Goal: Transaction & Acquisition: Purchase product/service

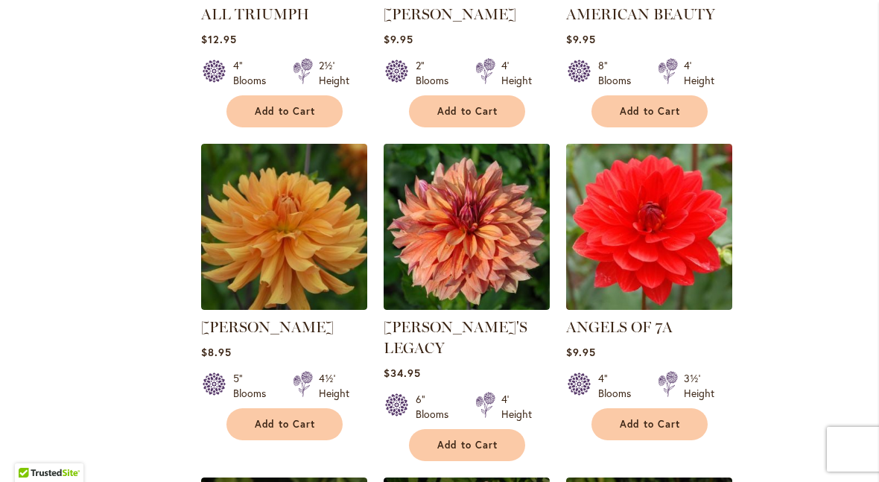
scroll to position [1167, 0]
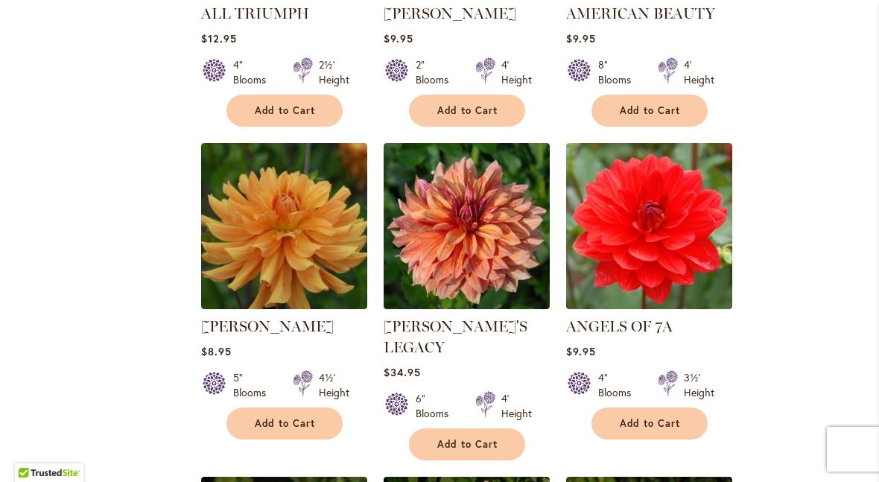
click at [730, 165] on img at bounding box center [649, 226] width 166 height 166
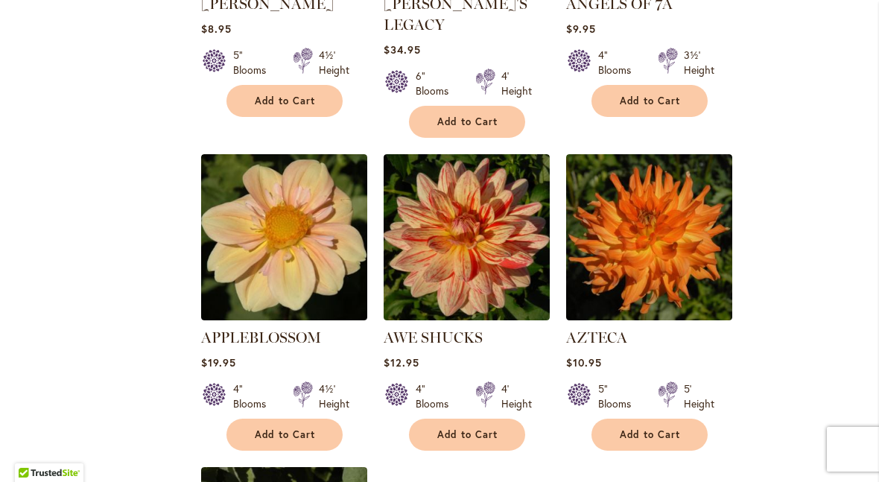
scroll to position [1490, 0]
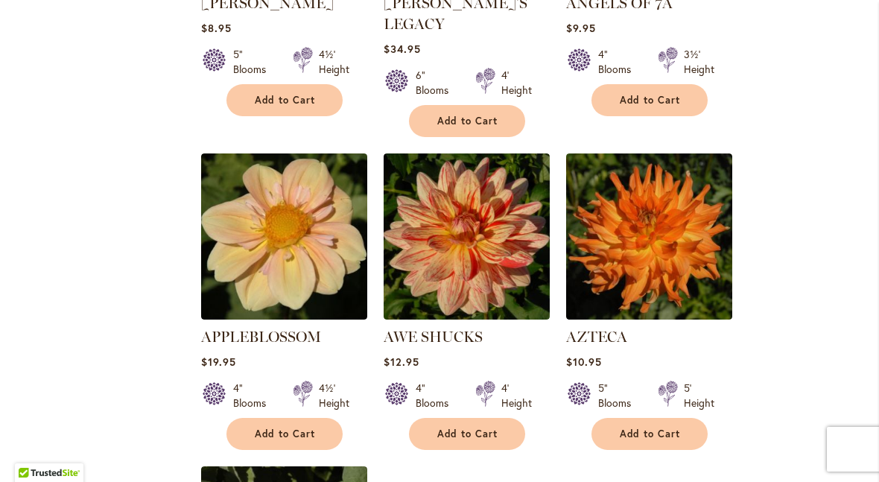
click at [481, 249] on img at bounding box center [467, 236] width 166 height 166
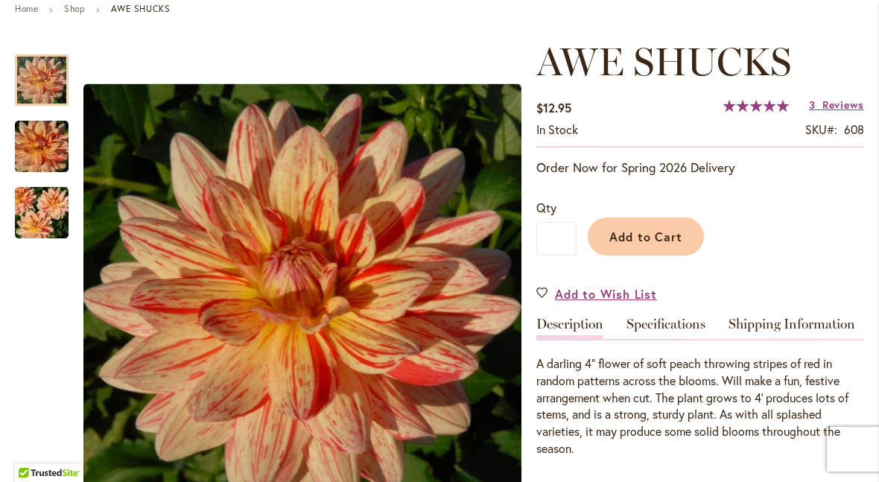
scroll to position [179, 0]
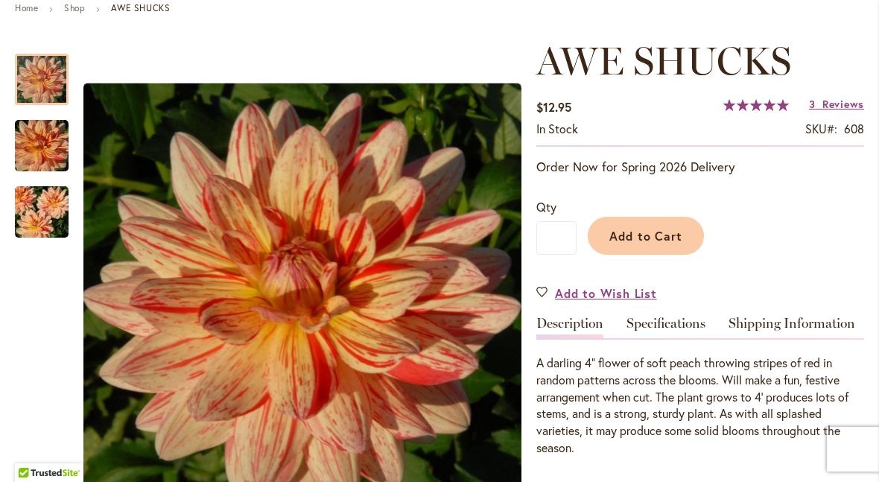
click at [833, 109] on span "Reviews" at bounding box center [843, 104] width 42 height 14
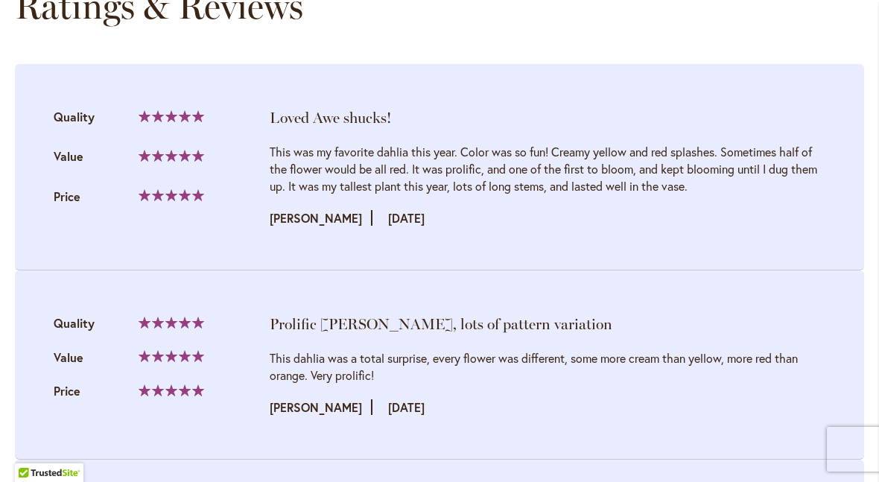
scroll to position [1586, 0]
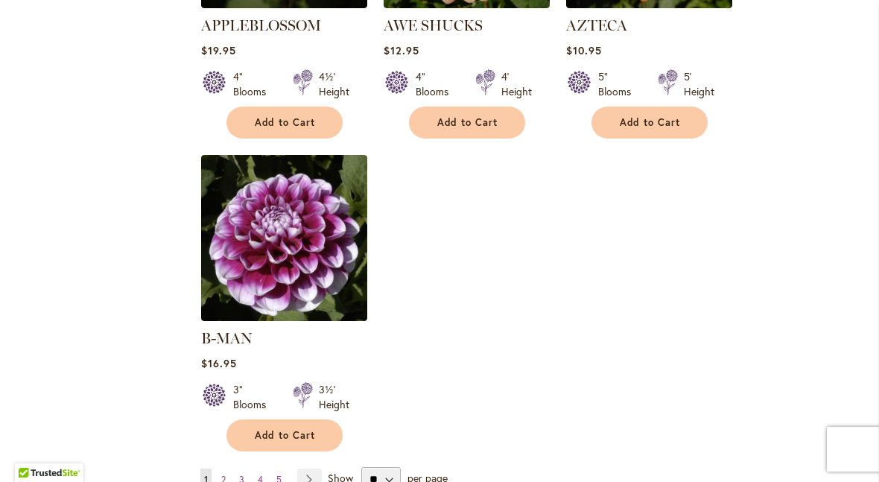
scroll to position [1804, 0]
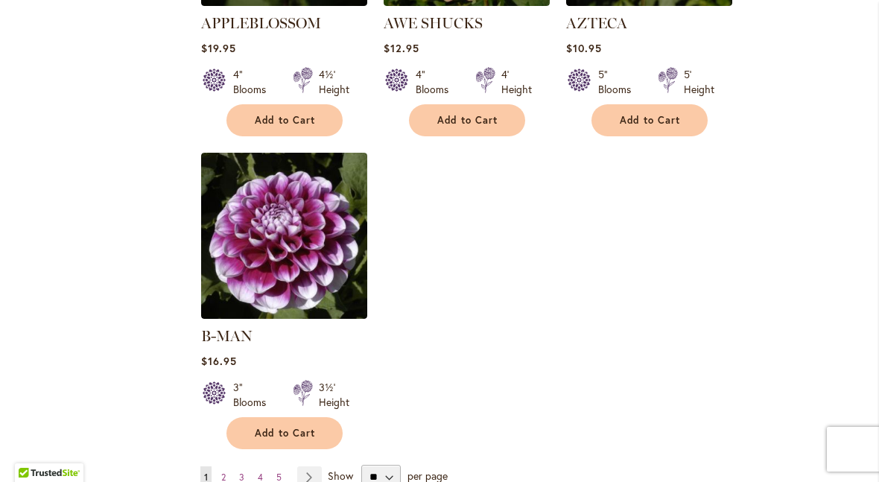
click at [316, 232] on img at bounding box center [284, 236] width 166 height 166
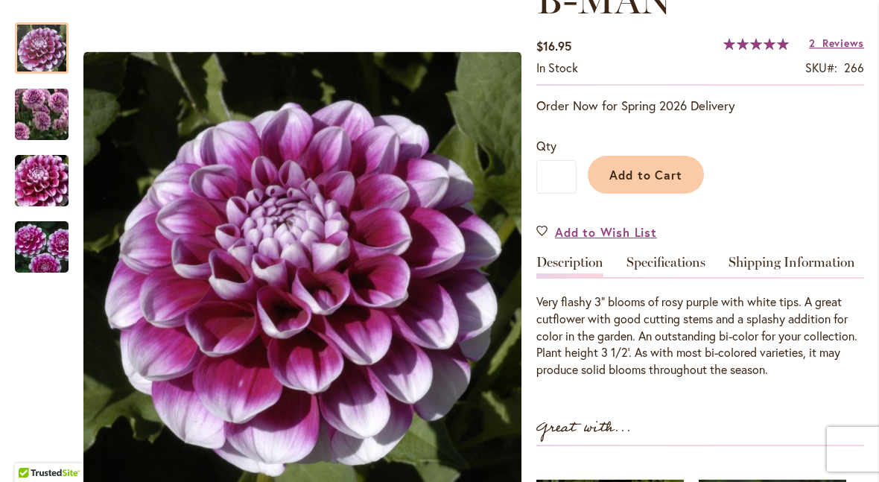
scroll to position [241, 0]
click at [42, 251] on img "B-MAN" at bounding box center [41, 247] width 107 height 71
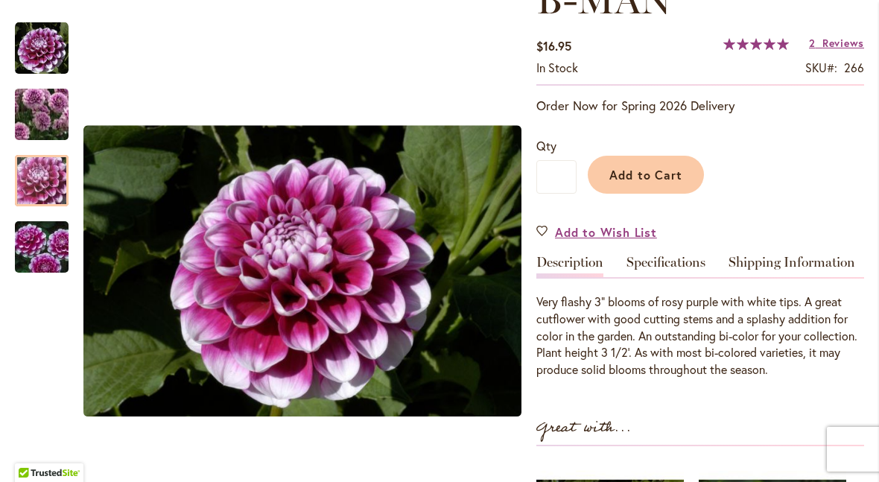
click at [40, 186] on img "B-MAN" at bounding box center [41, 180] width 107 height 71
click at [45, 119] on img "B-MAN" at bounding box center [41, 114] width 107 height 93
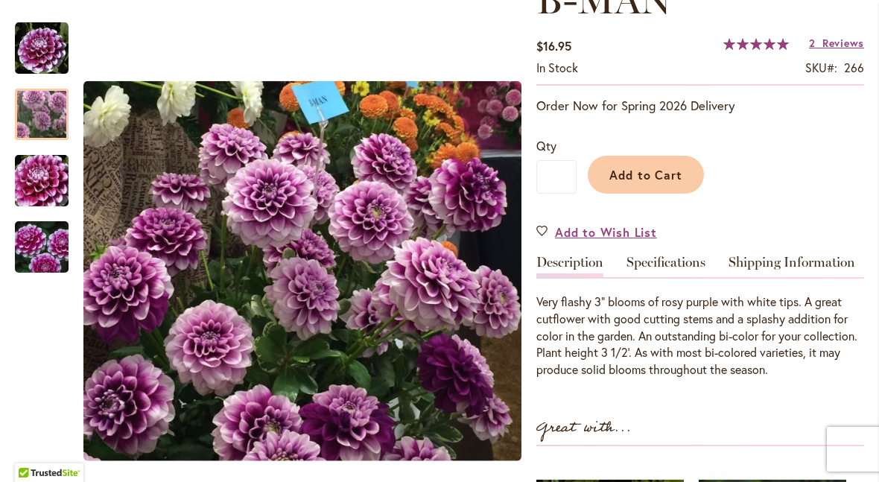
click at [52, 54] on img "B-MAN" at bounding box center [42, 49] width 54 height 54
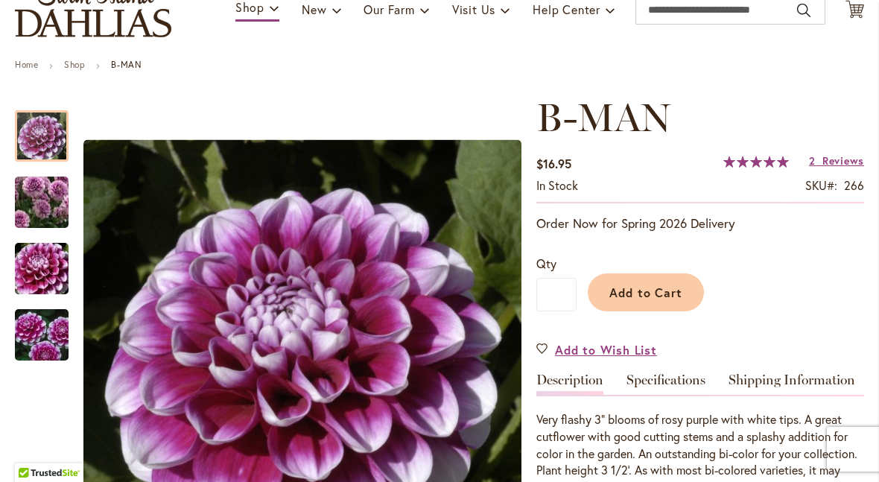
scroll to position [112, 0]
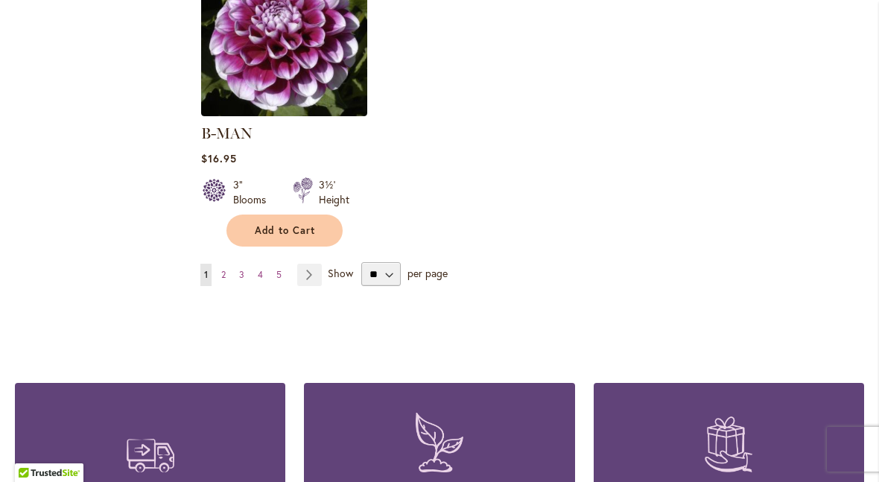
scroll to position [1991, 0]
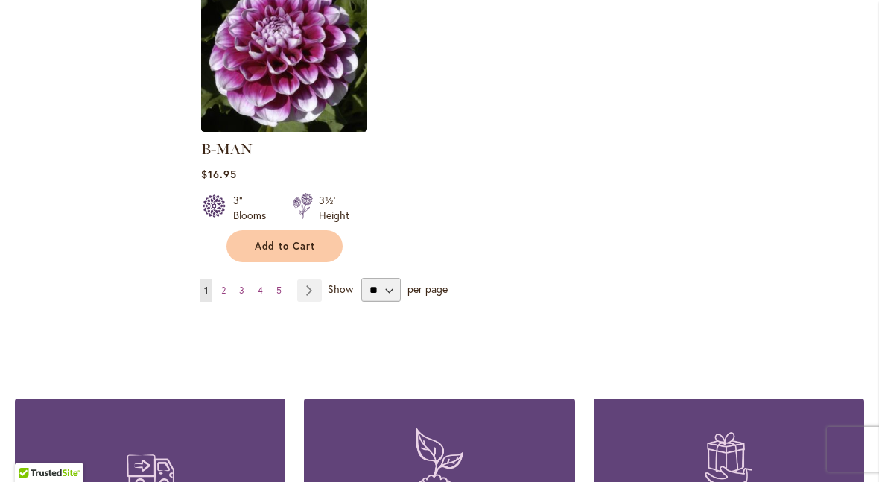
click at [203, 279] on strong "You're currently reading page 1" at bounding box center [205, 290] width 11 height 22
click at [220, 279] on link "Page 2" at bounding box center [223, 290] width 12 height 22
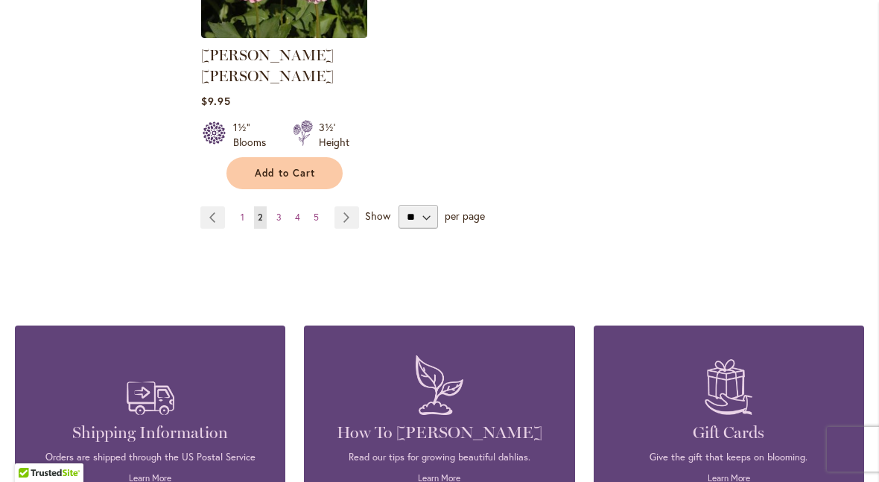
scroll to position [2056, 0]
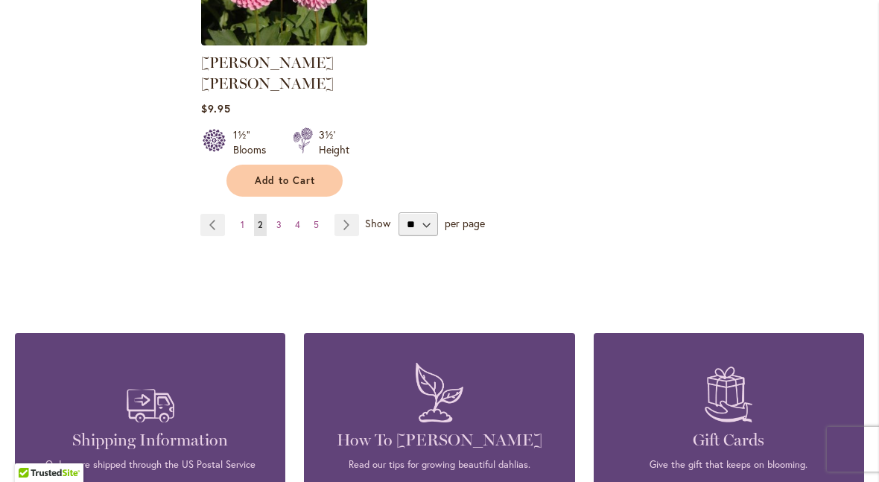
click at [282, 214] on link "Page 3" at bounding box center [279, 225] width 13 height 22
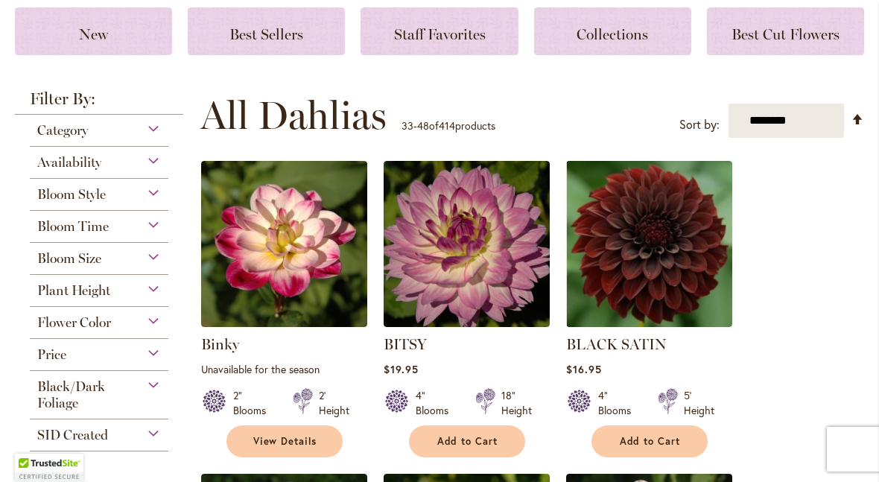
scroll to position [212, 0]
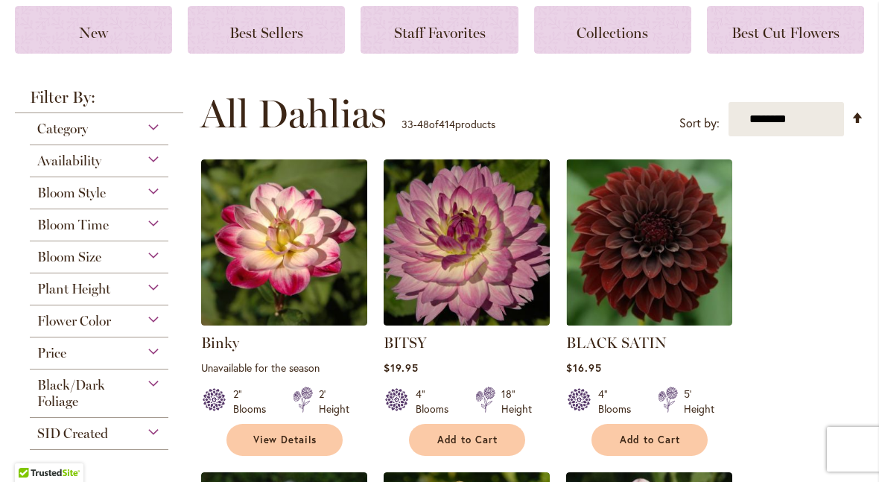
click at [454, 245] on img at bounding box center [467, 242] width 166 height 166
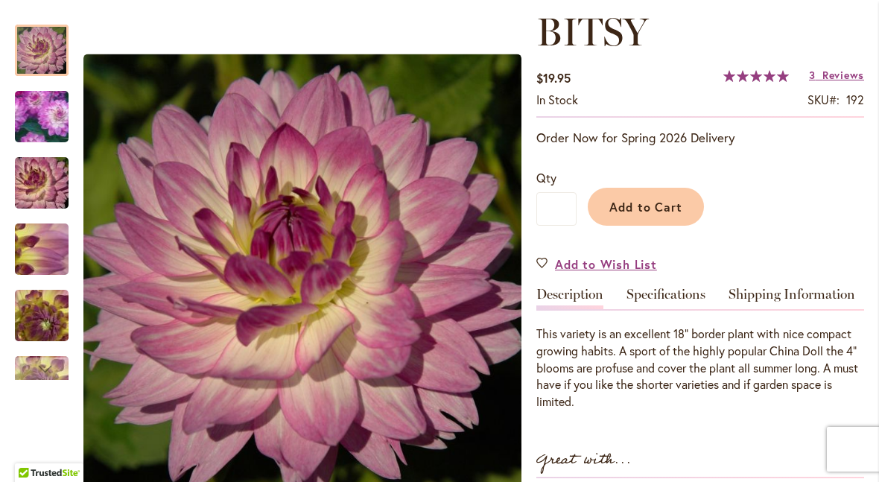
scroll to position [213, 0]
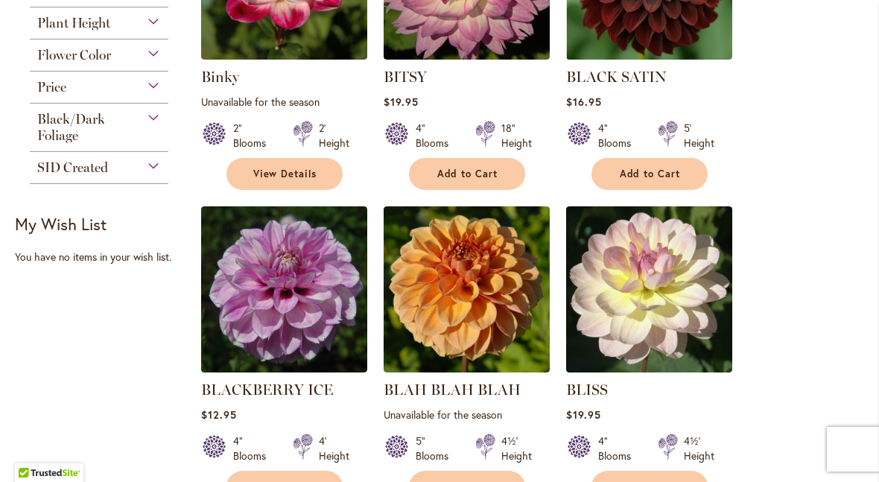
scroll to position [480, 0]
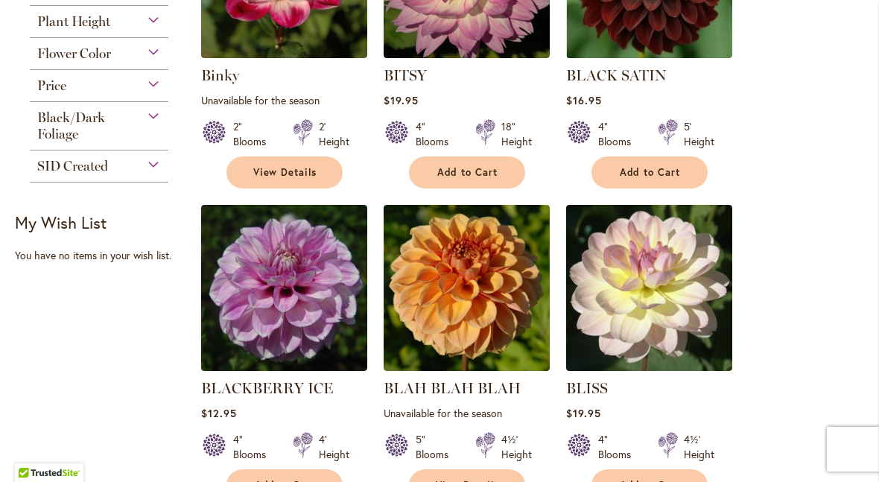
click at [632, 291] on img at bounding box center [649, 288] width 166 height 166
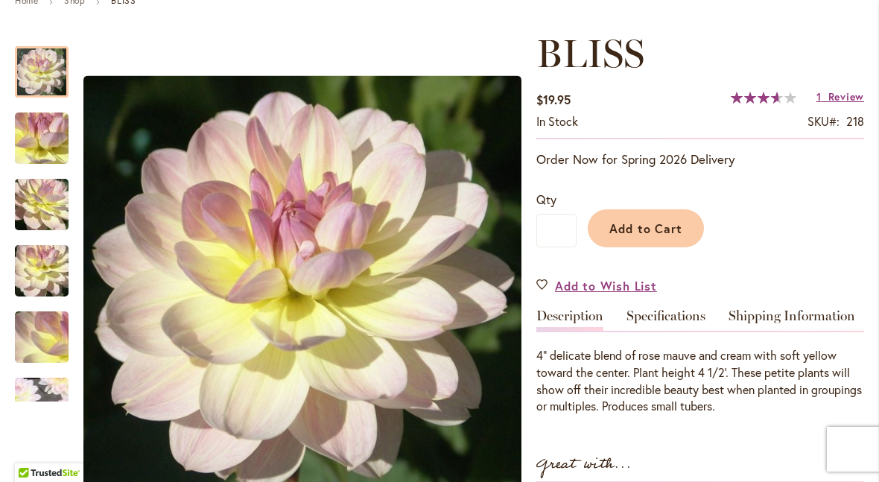
scroll to position [191, 0]
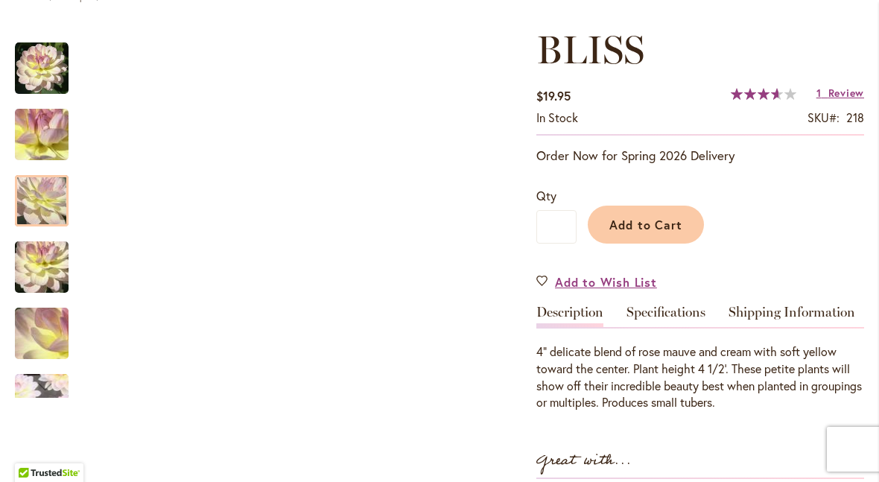
click at [34, 199] on img "BLISS" at bounding box center [41, 201] width 107 height 80
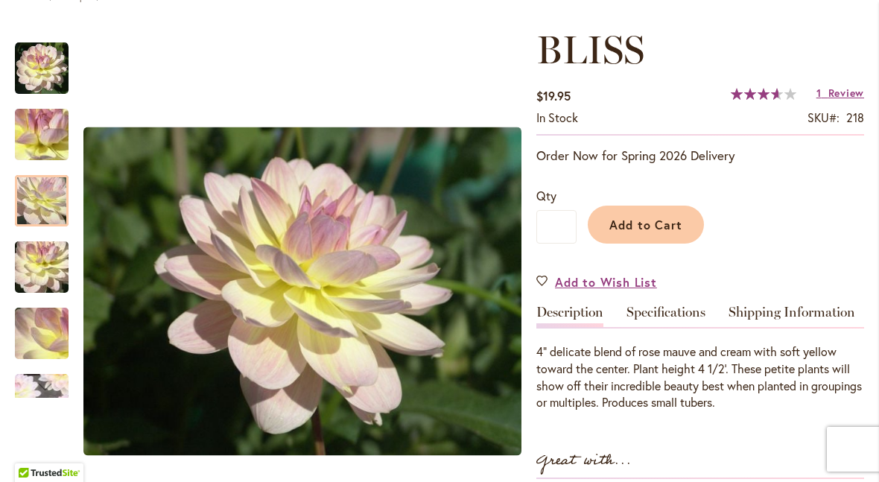
click at [36, 258] on img "BLISS" at bounding box center [41, 267] width 107 height 80
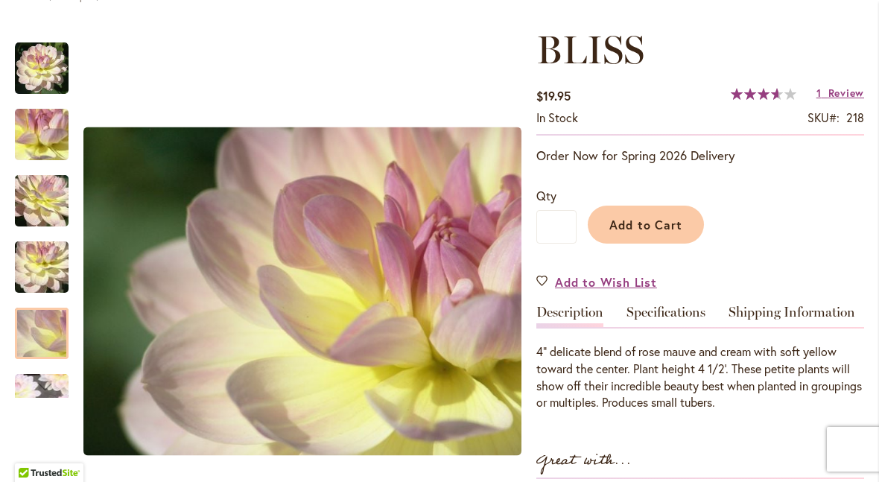
click at [42, 329] on img "BLISS" at bounding box center [41, 333] width 107 height 80
click at [45, 386] on div "Next" at bounding box center [42, 386] width 22 height 22
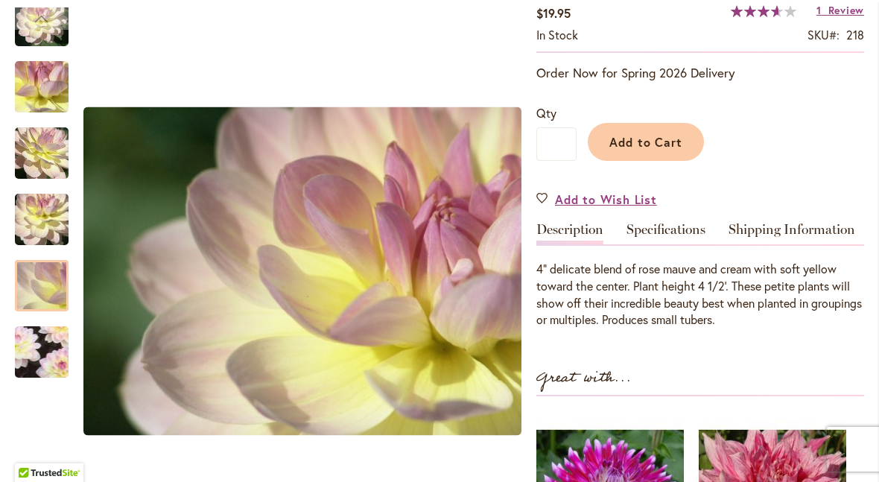
scroll to position [273, 0]
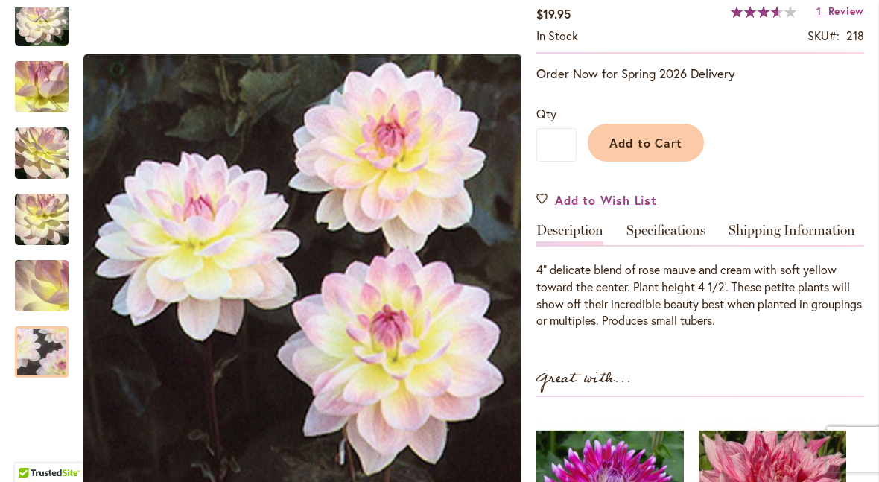
click at [40, 355] on img "BLISS" at bounding box center [42, 352] width 104 height 103
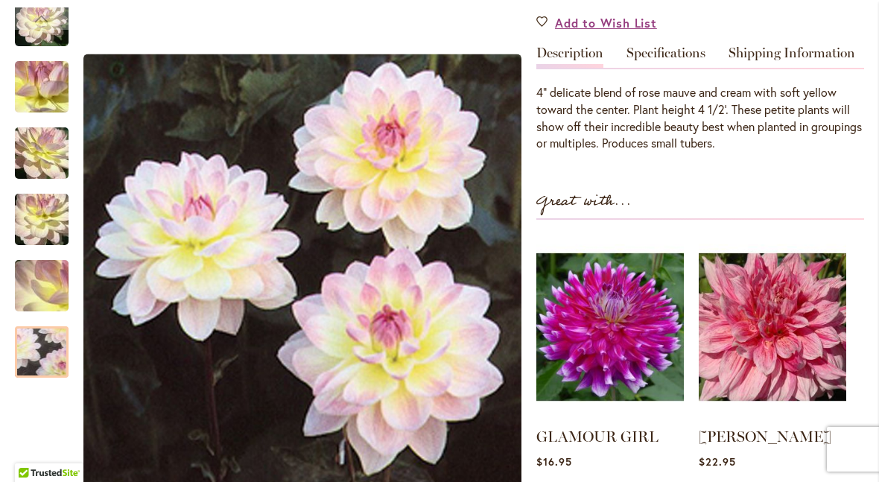
scroll to position [452, 0]
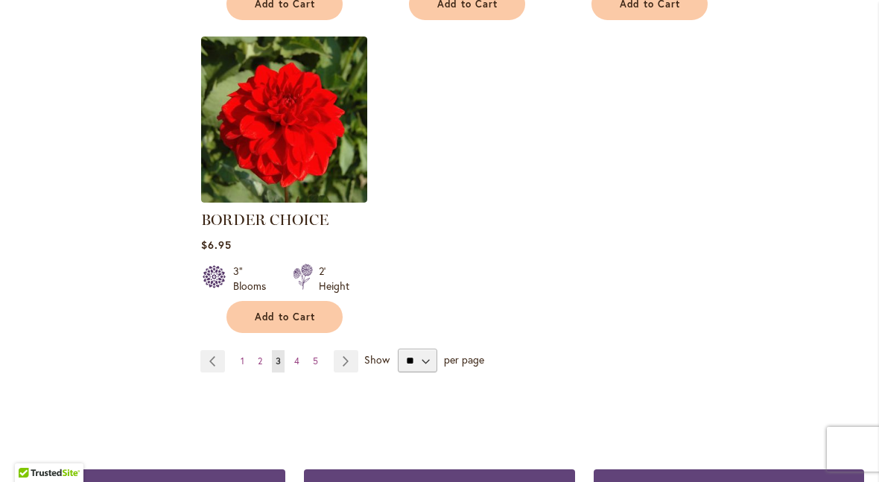
scroll to position [1901, 0]
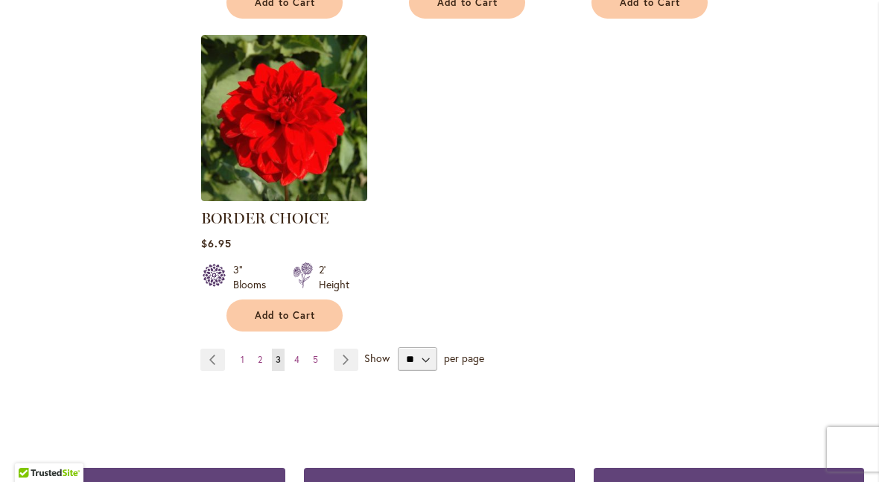
click at [294, 357] on span "4" at bounding box center [296, 359] width 5 height 11
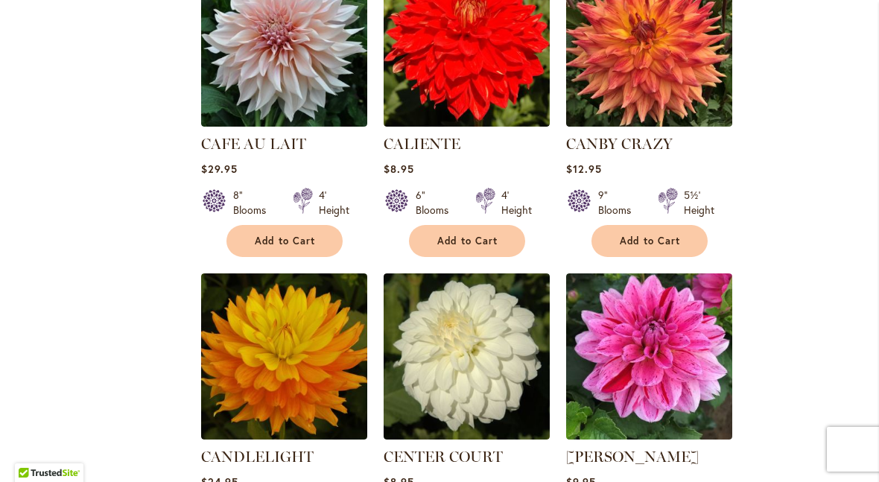
scroll to position [1376, 0]
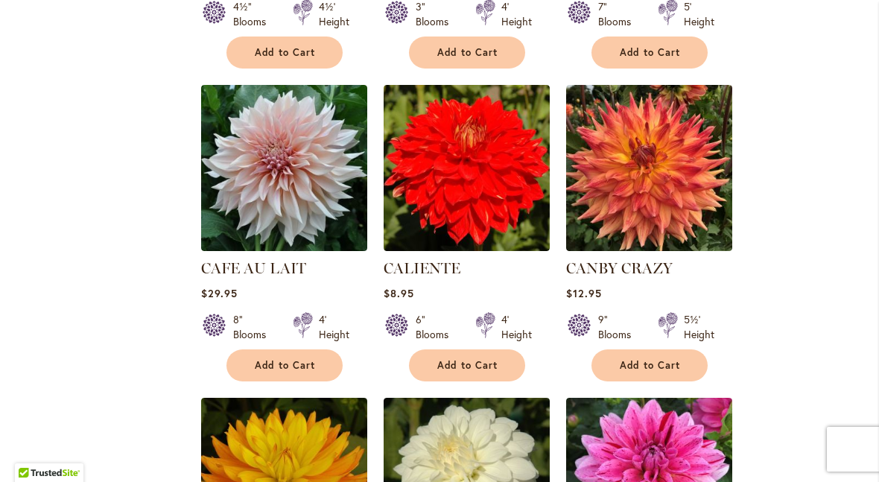
scroll to position [1195, 0]
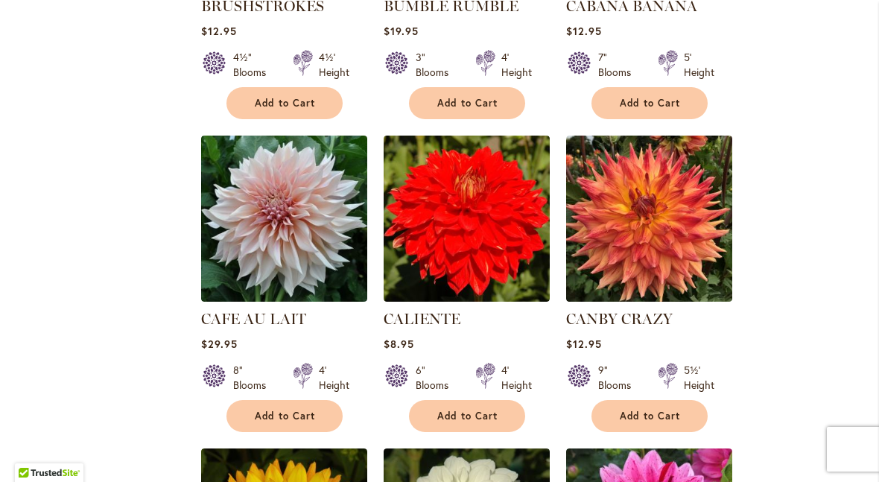
click at [268, 204] on img at bounding box center [284, 219] width 166 height 166
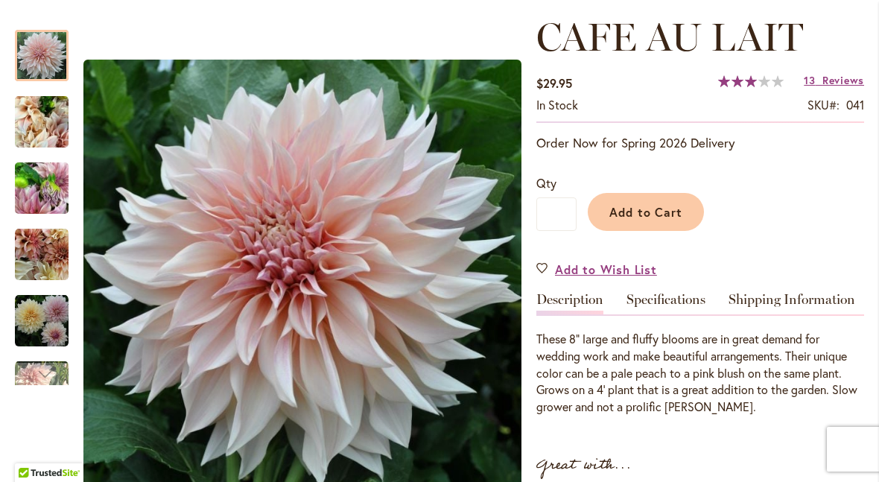
scroll to position [241, 0]
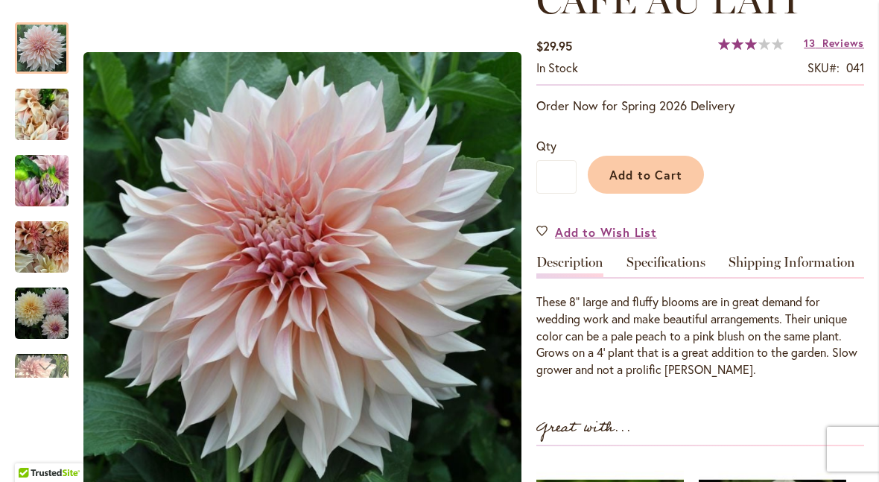
click at [24, 116] on img "Café Au Lait" at bounding box center [42, 114] width 54 height 71
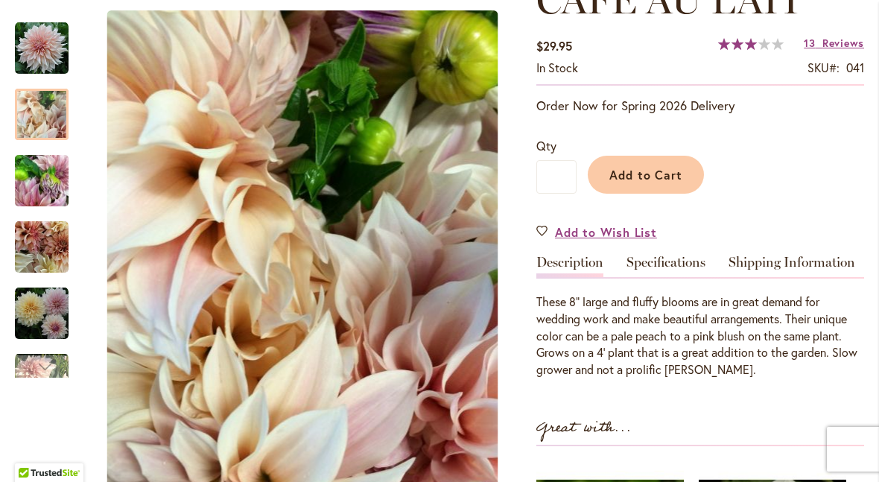
click at [34, 178] on img "Café Au Lait" at bounding box center [42, 180] width 54 height 71
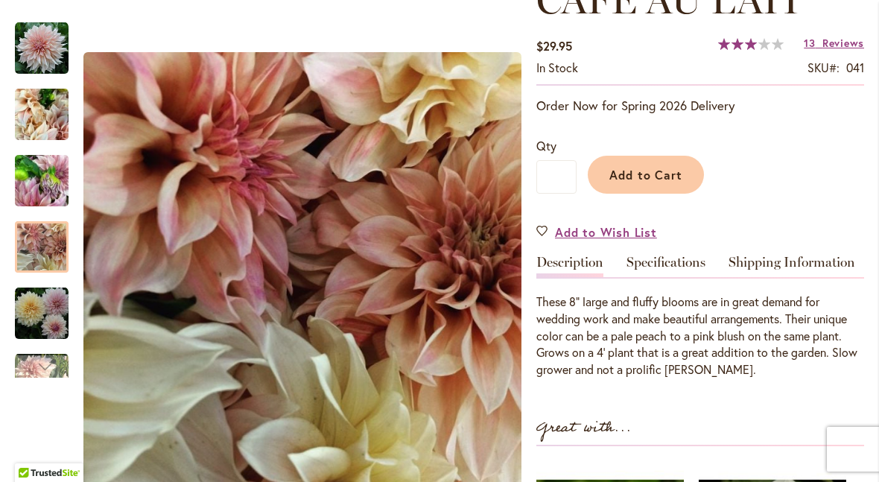
click at [32, 261] on img "Café Au Lait" at bounding box center [42, 247] width 54 height 54
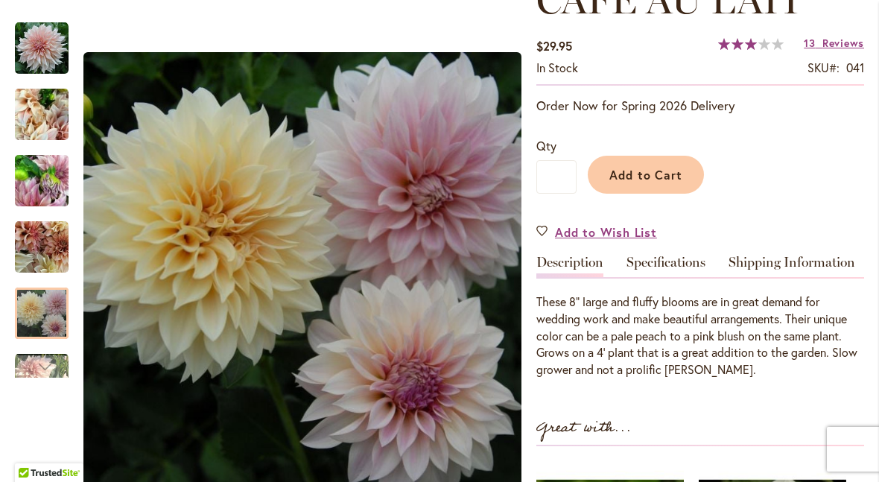
click at [36, 310] on img "Café Au Lait" at bounding box center [42, 314] width 54 height 54
click at [36, 367] on div "Next" at bounding box center [42, 366] width 22 height 22
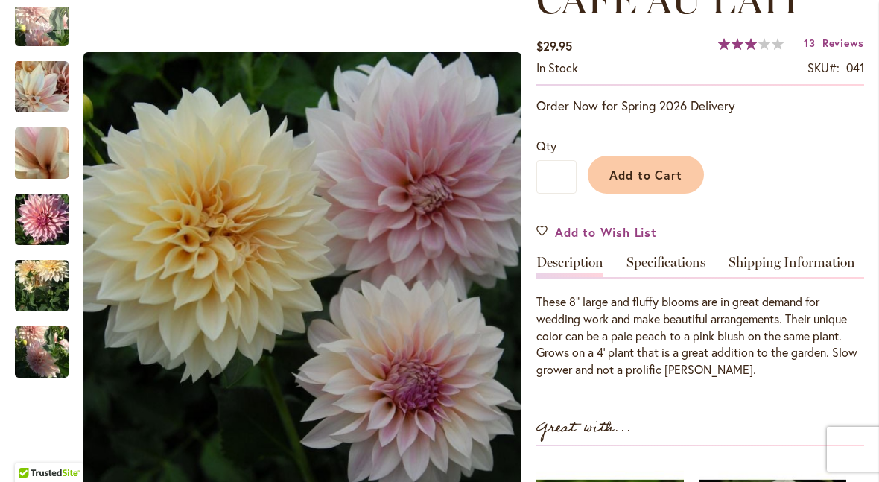
click at [30, 225] on img "Café Au Lait" at bounding box center [42, 219] width 54 height 71
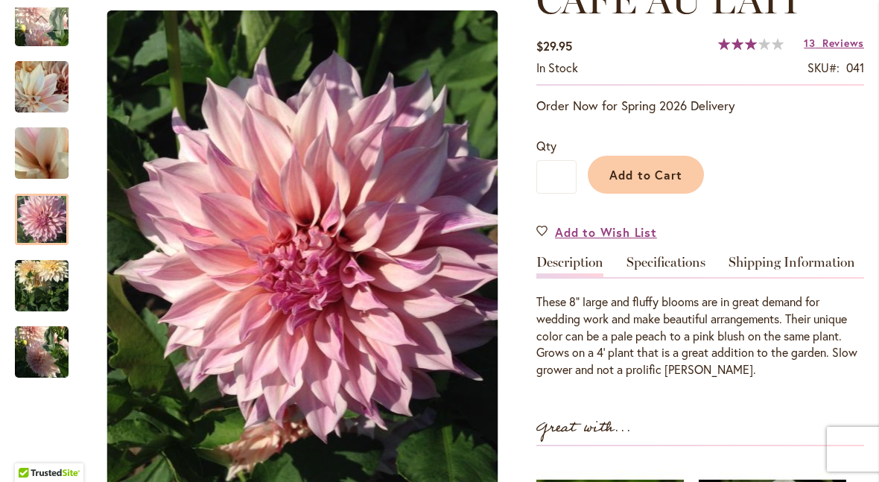
click at [37, 245] on div at bounding box center [42, 219] width 54 height 51
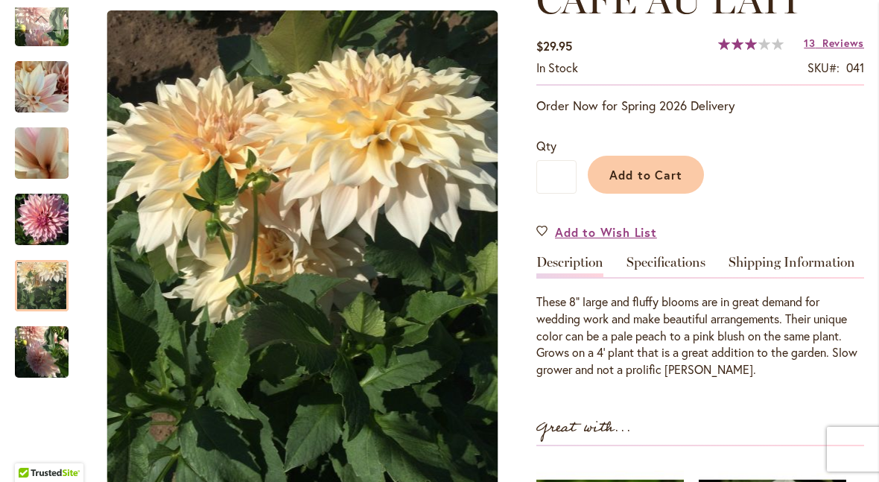
click at [40, 349] on img "Café Au Lait" at bounding box center [42, 352] width 54 height 71
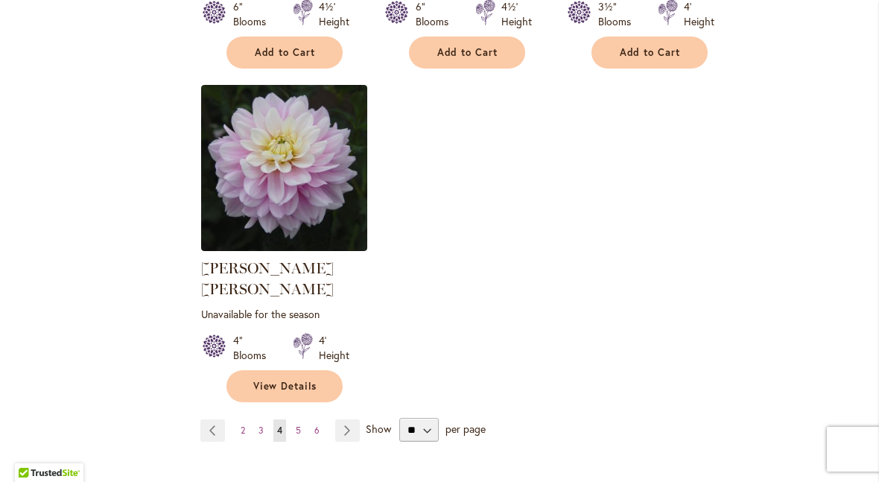
scroll to position [1872, 0]
click at [254, 172] on img at bounding box center [284, 167] width 166 height 166
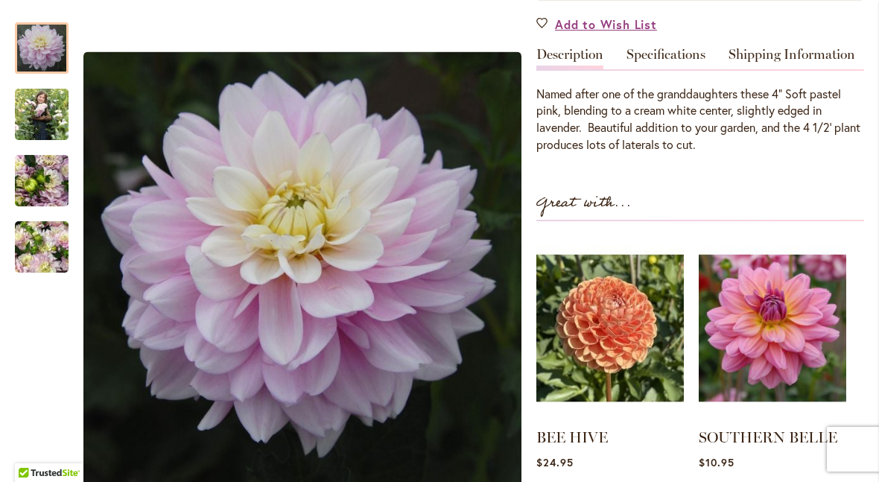
scroll to position [461, 0]
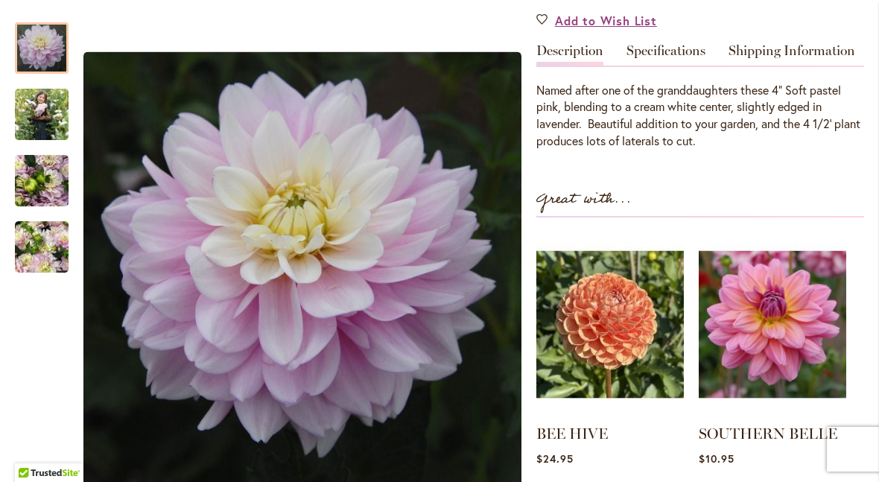
click at [765, 278] on img at bounding box center [772, 324] width 147 height 185
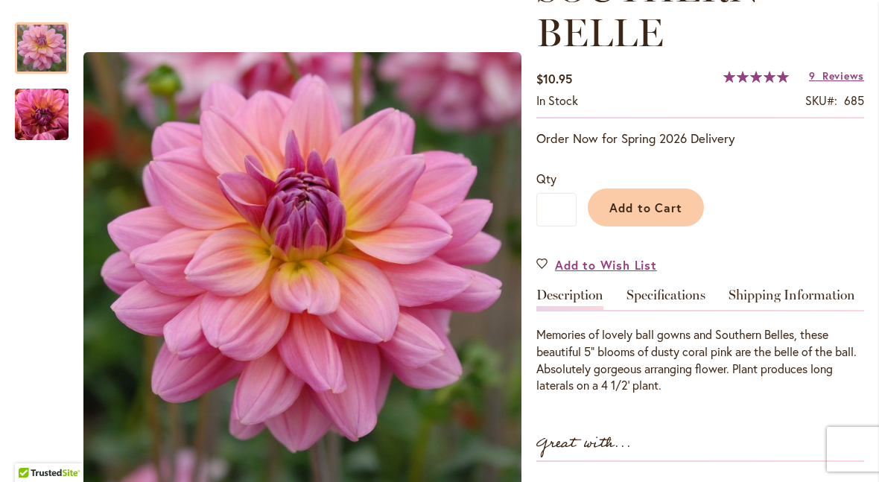
scroll to position [261, 0]
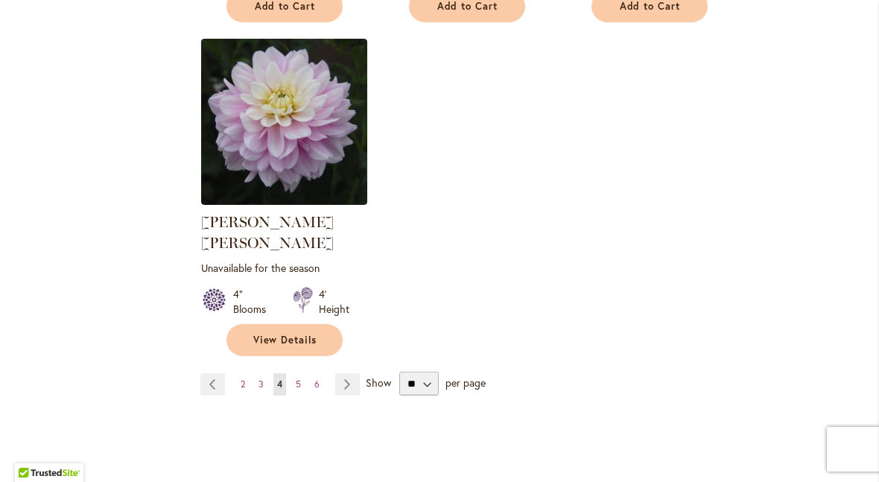
scroll to position [1922, 0]
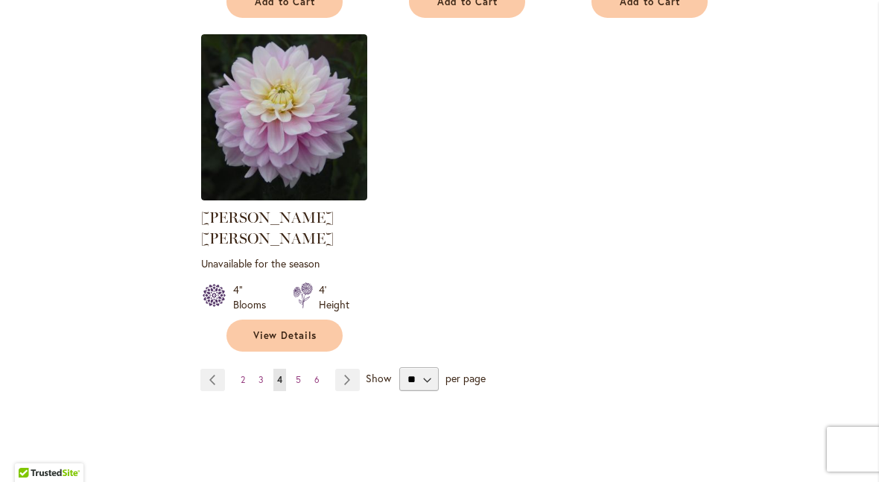
click at [303, 369] on link "Page 5" at bounding box center [298, 380] width 13 height 22
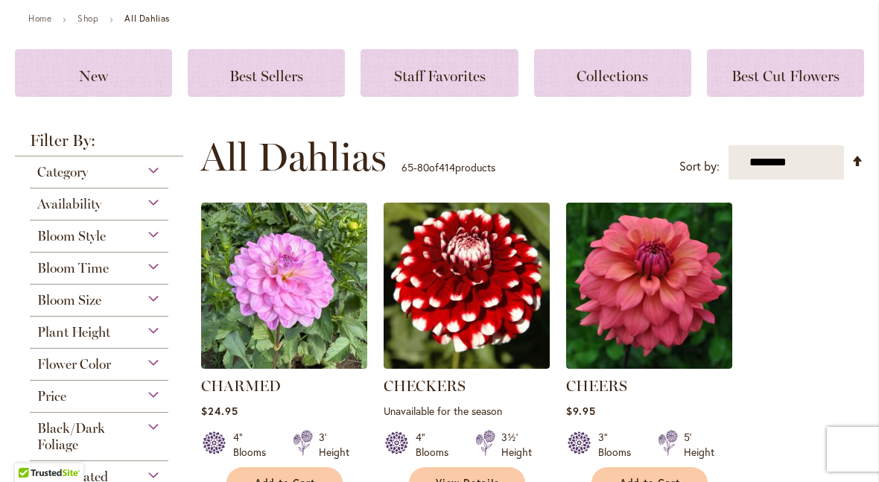
scroll to position [177, 0]
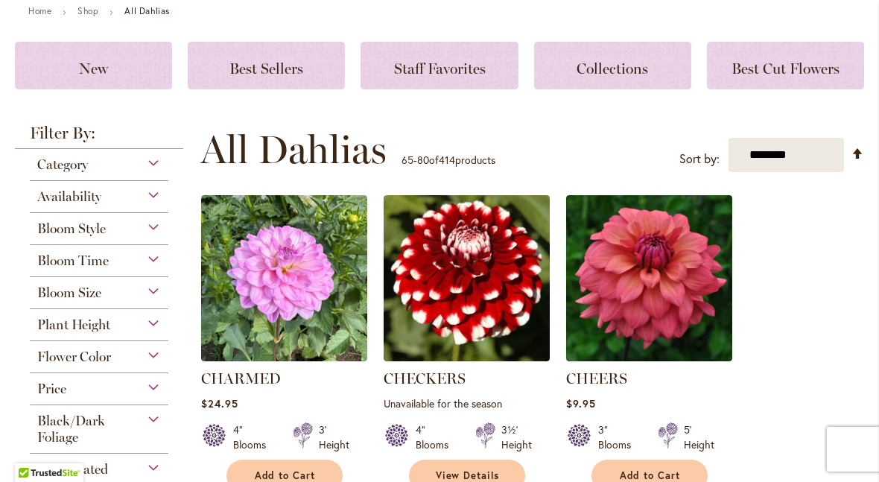
click at [667, 314] on img at bounding box center [649, 278] width 166 height 166
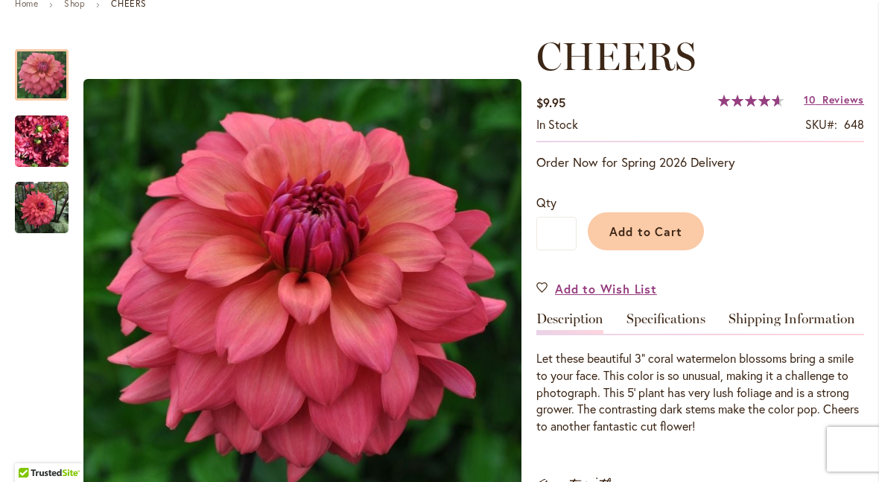
scroll to position [188, 0]
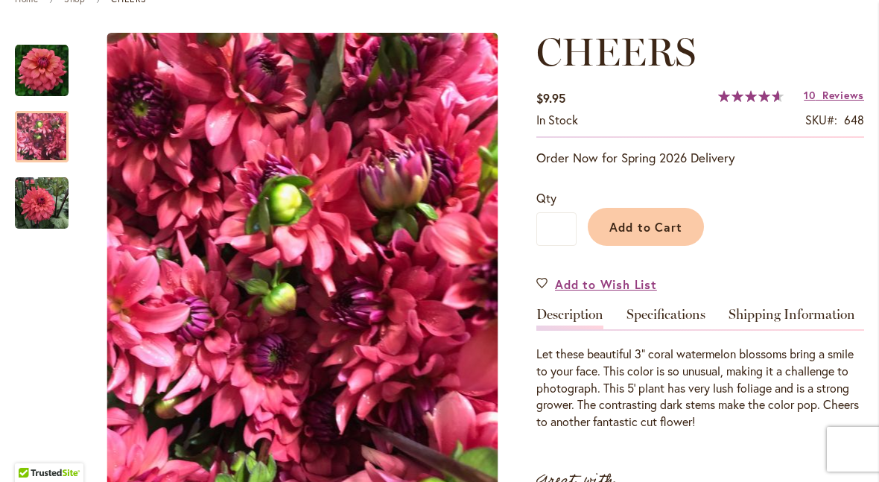
click at [58, 128] on img "CHEERS" at bounding box center [42, 136] width 54 height 71
click at [44, 217] on img "CHEERS" at bounding box center [42, 204] width 54 height 54
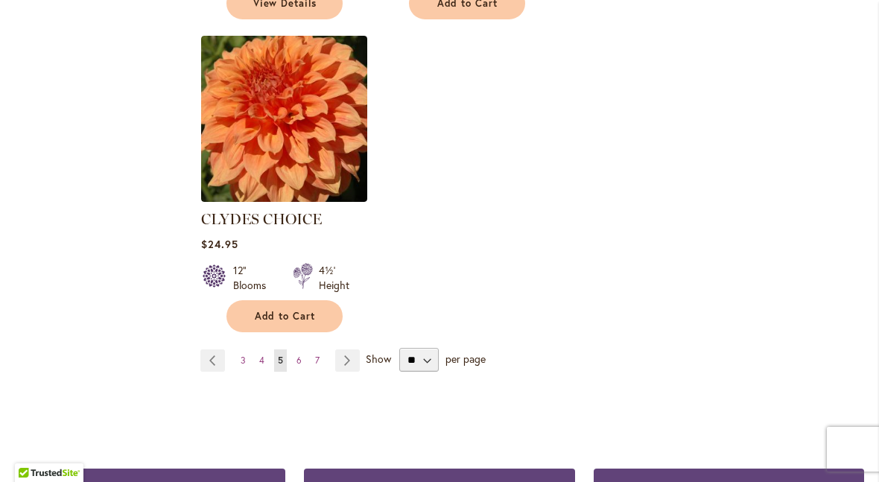
scroll to position [1942, 0]
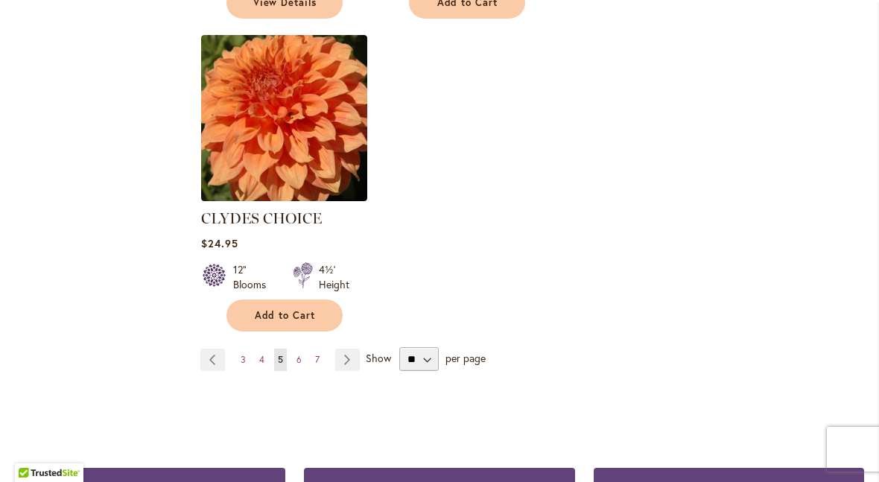
click at [303, 349] on link "Page 6" at bounding box center [299, 360] width 13 height 22
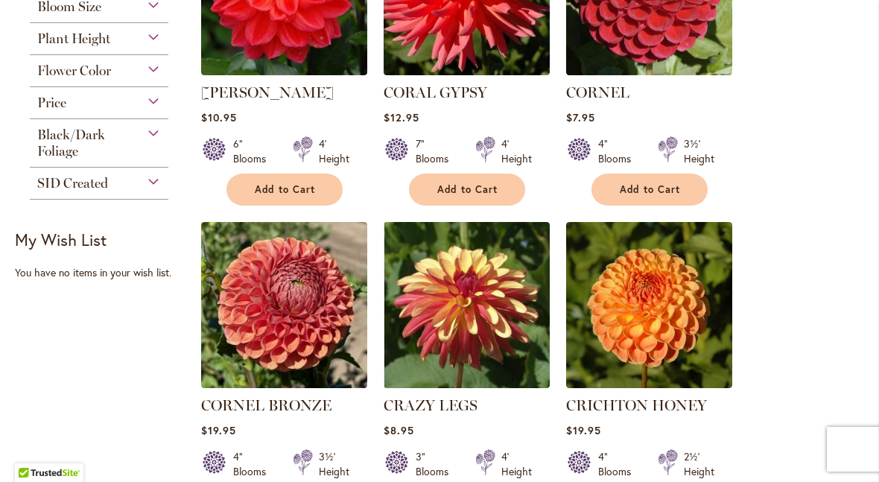
scroll to position [463, 0]
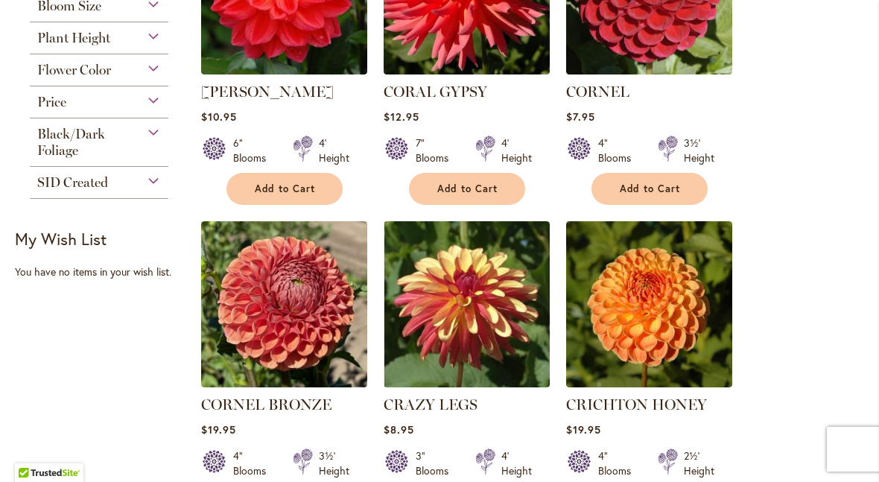
click at [503, 306] on img at bounding box center [467, 304] width 166 height 166
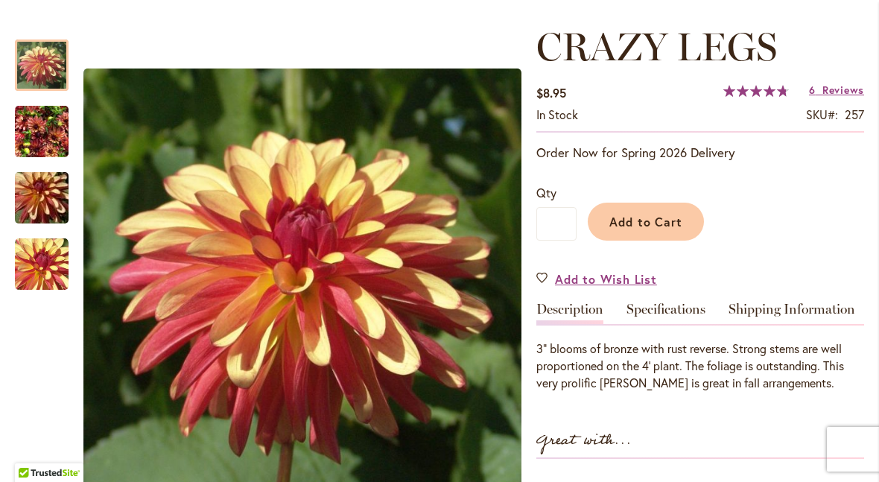
scroll to position [194, 0]
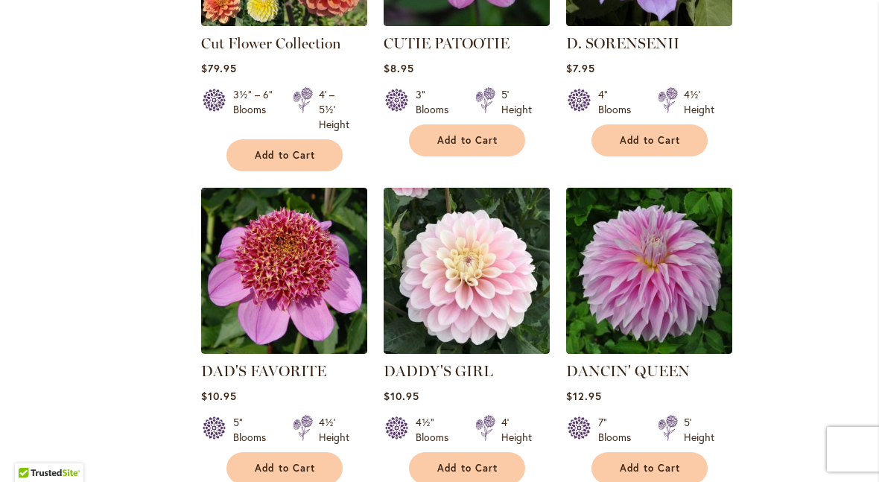
scroll to position [1473, 0]
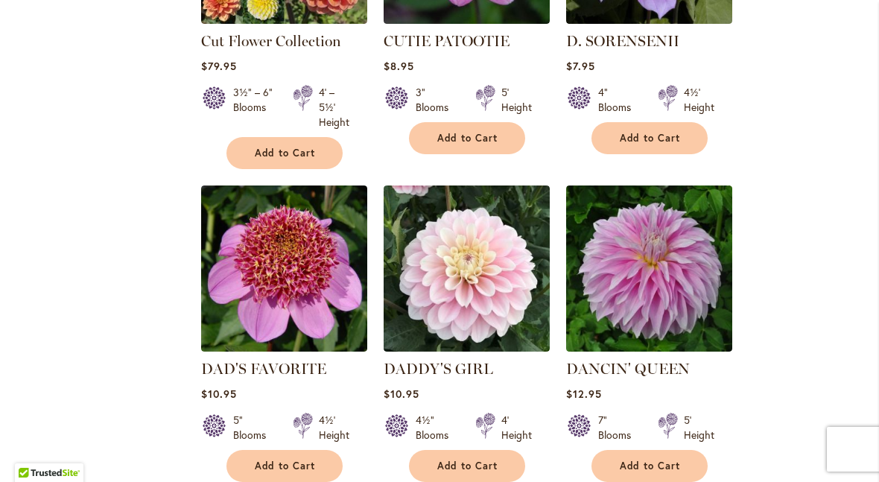
click at [272, 253] on img at bounding box center [284, 268] width 166 height 166
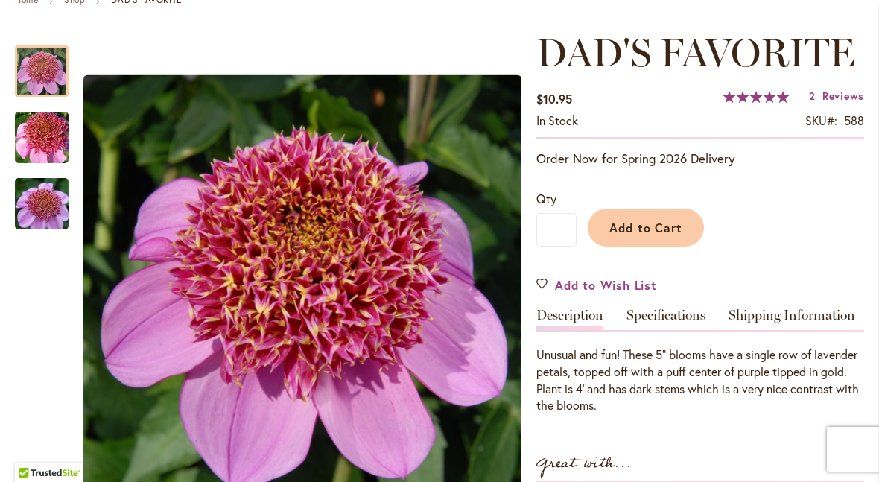
scroll to position [206, 0]
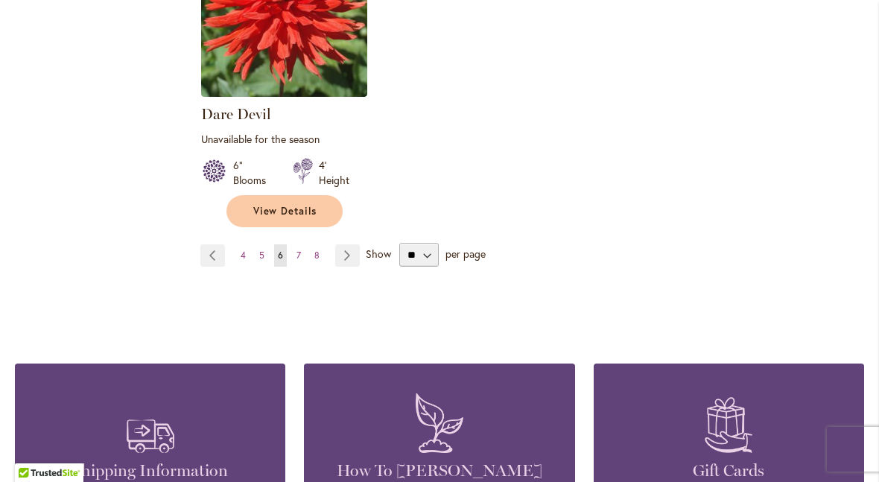
scroll to position [2043, 0]
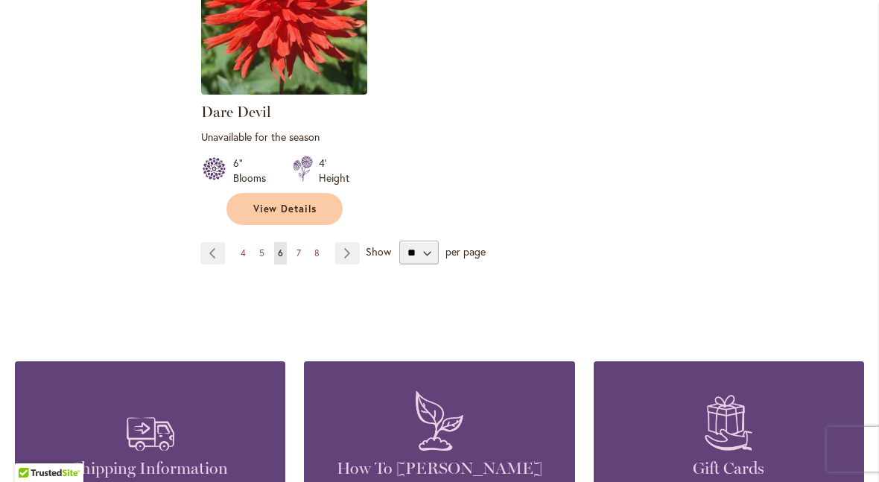
click at [302, 252] on link "Page 7" at bounding box center [299, 253] width 12 height 22
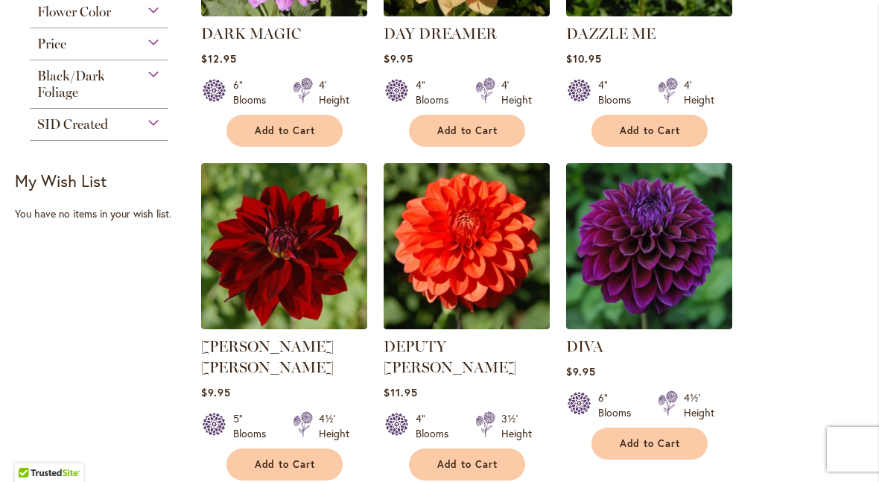
scroll to position [522, 0]
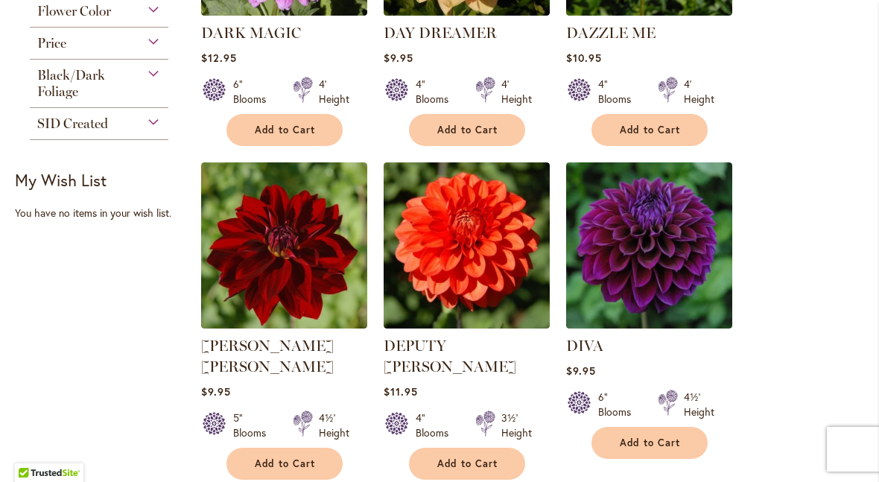
click at [672, 264] on img at bounding box center [649, 245] width 166 height 166
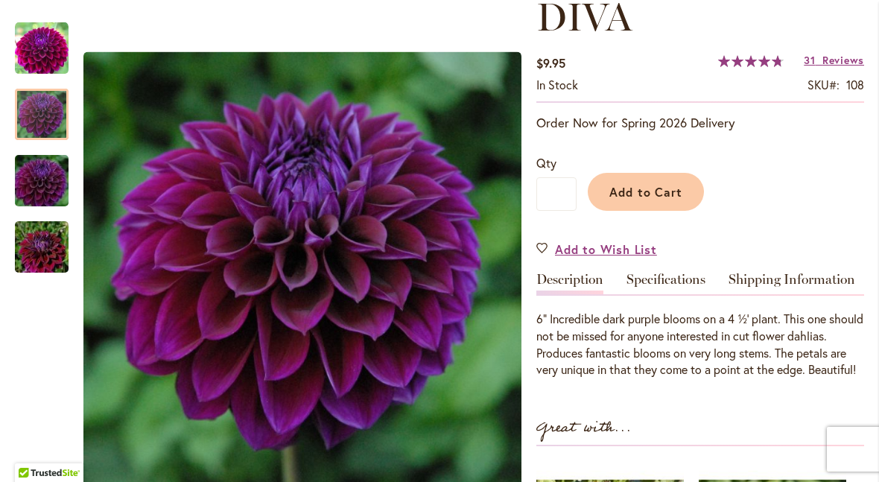
scroll to position [224, 0]
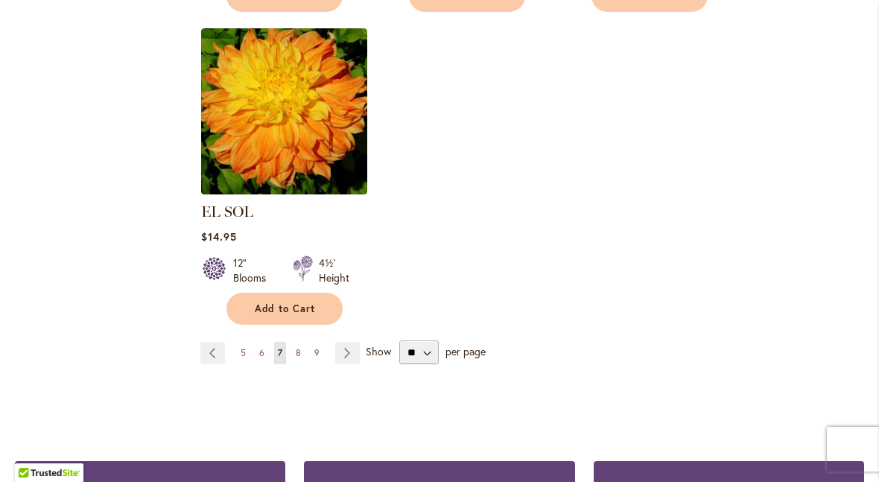
scroll to position [1930, 0]
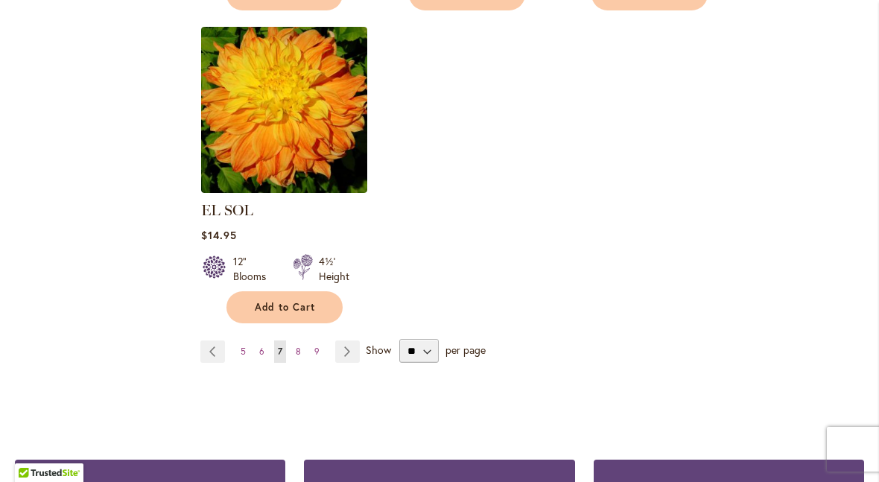
click at [301, 340] on link "Page 8" at bounding box center [298, 351] width 13 height 22
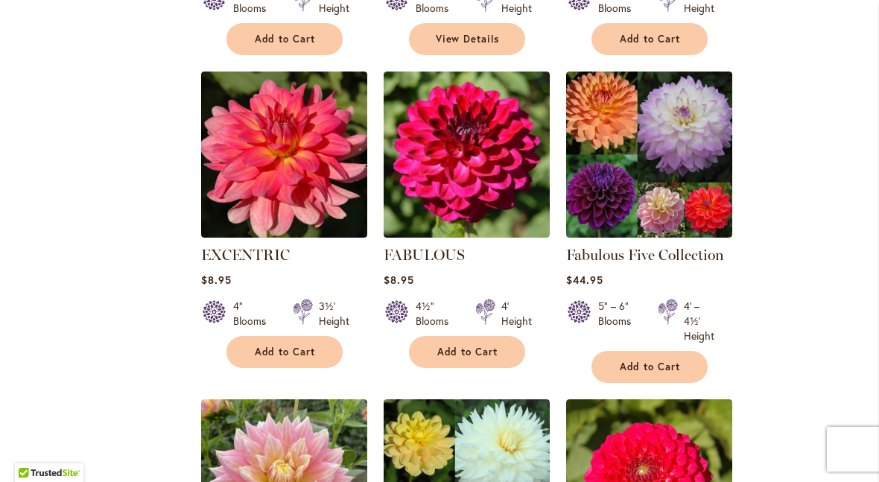
scroll to position [926, 0]
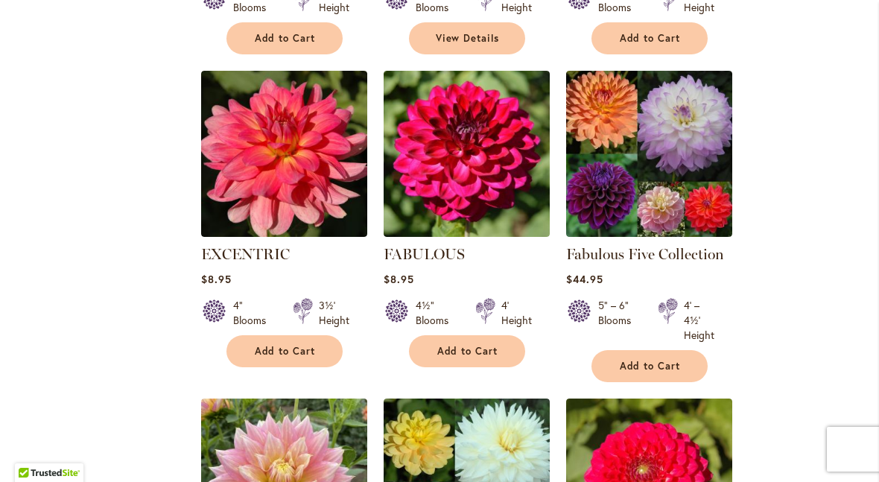
click at [645, 195] on img at bounding box center [649, 154] width 166 height 166
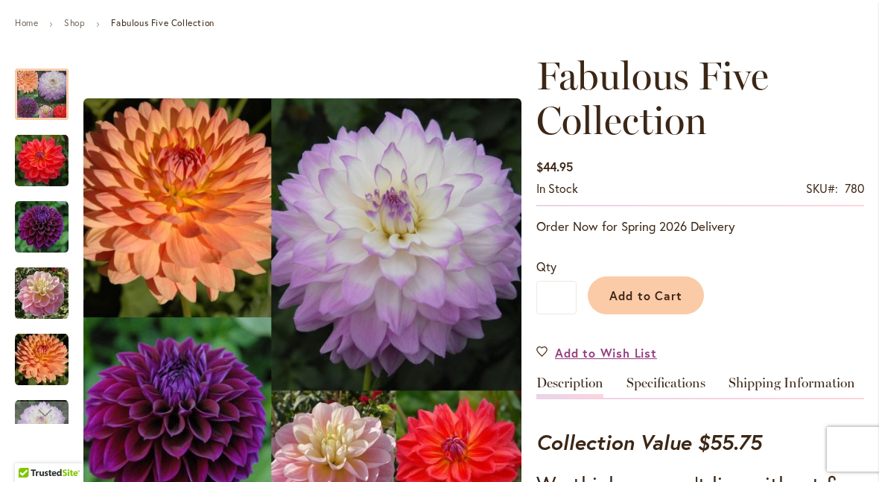
scroll to position [164, 0]
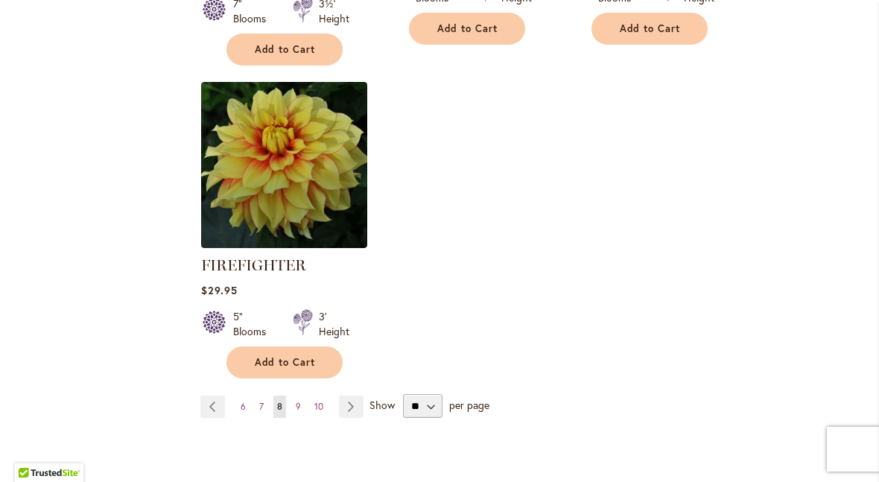
scroll to position [1946, 0]
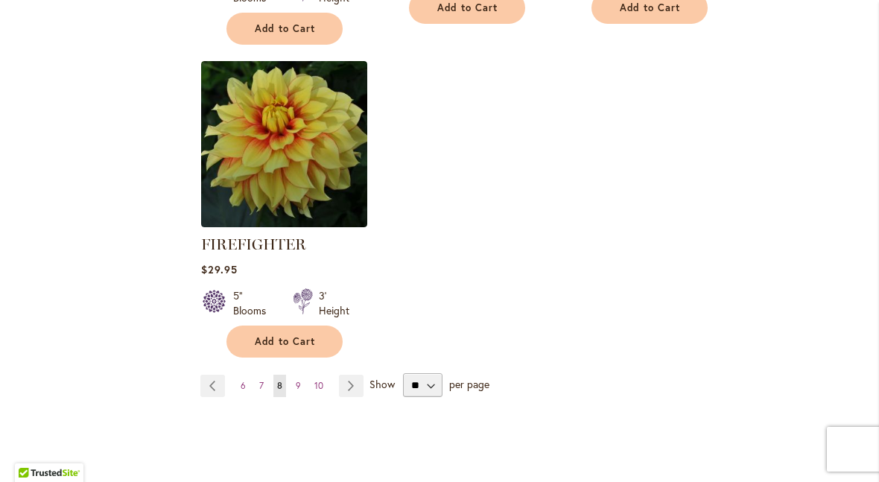
click at [301, 389] on link "Page 9" at bounding box center [298, 386] width 13 height 22
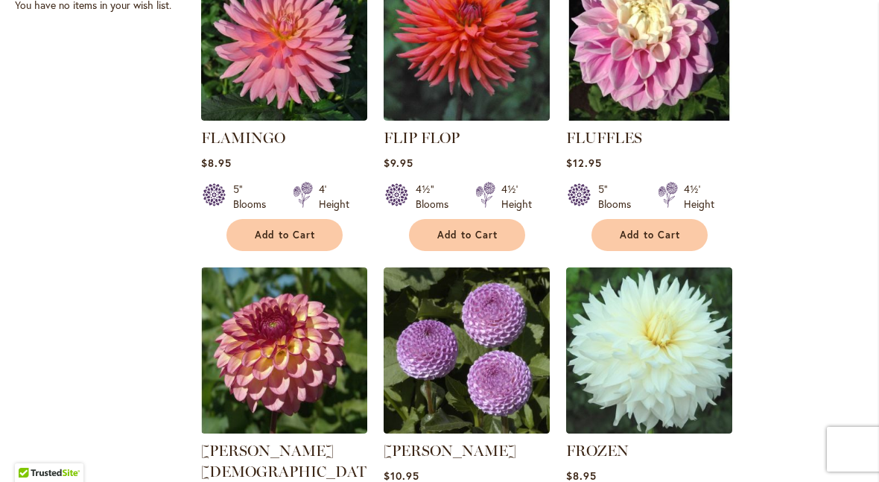
scroll to position [731, 0]
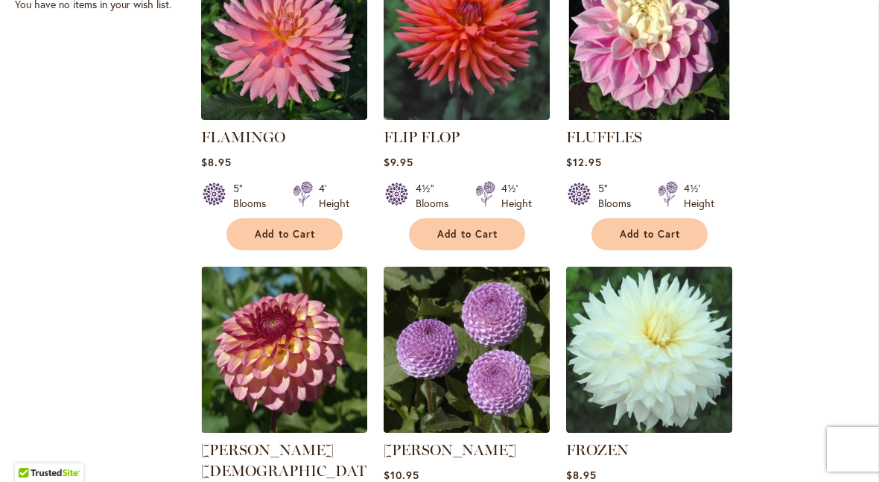
click at [317, 360] on img at bounding box center [284, 350] width 166 height 166
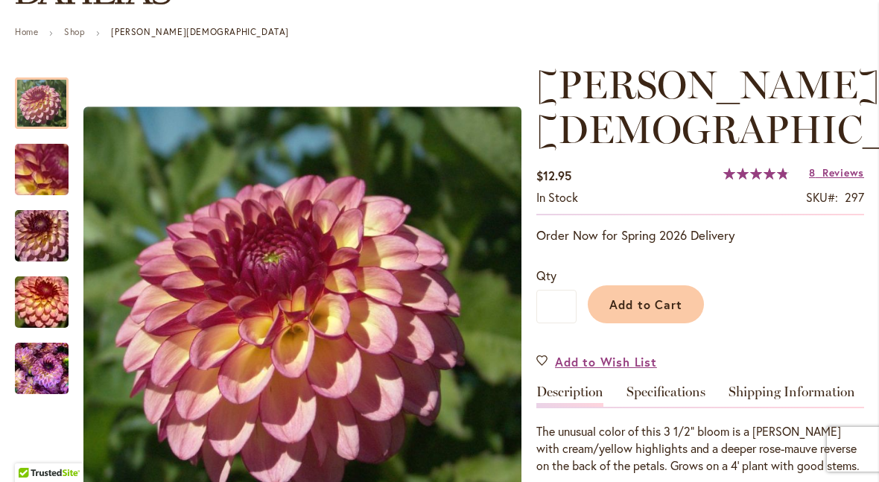
scroll to position [150, 0]
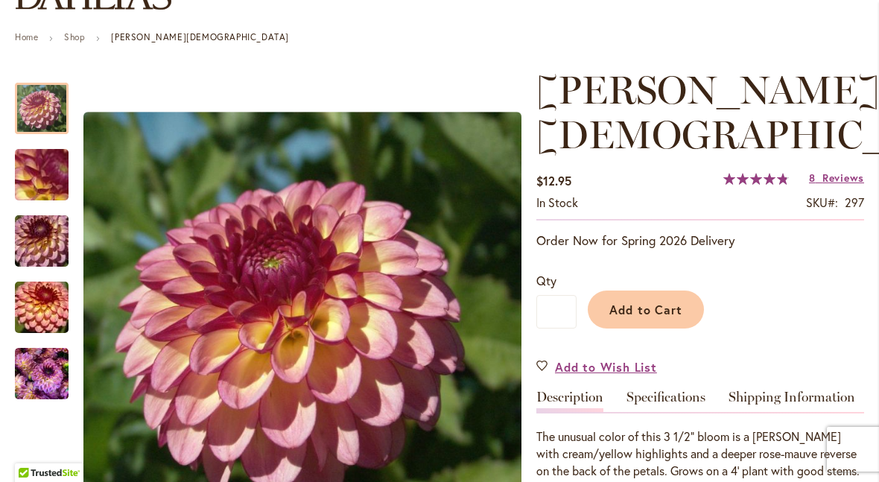
click at [54, 384] on img "Foxy Lady" at bounding box center [42, 373] width 54 height 71
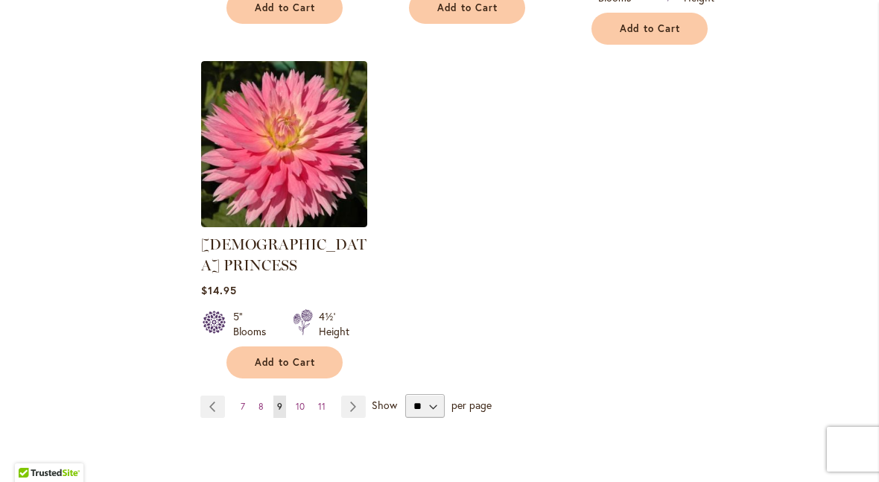
scroll to position [1988, 0]
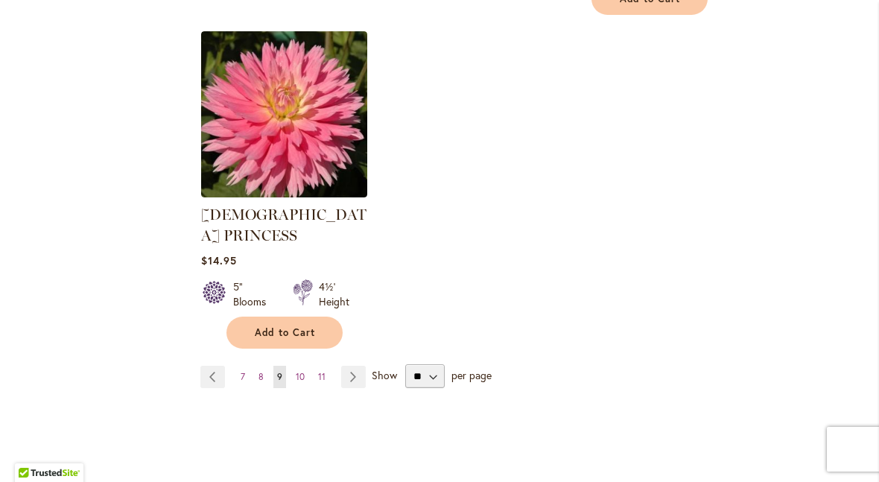
click at [302, 371] on span "10" at bounding box center [300, 376] width 9 height 11
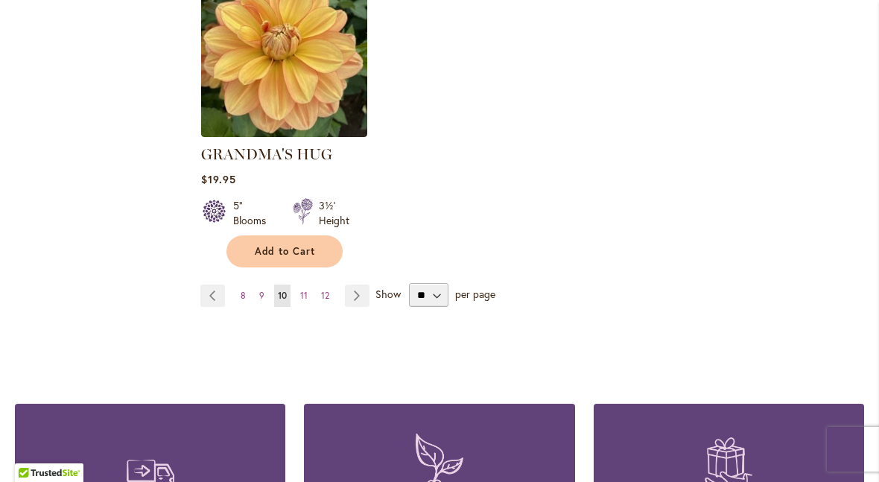
scroll to position [1994, 0]
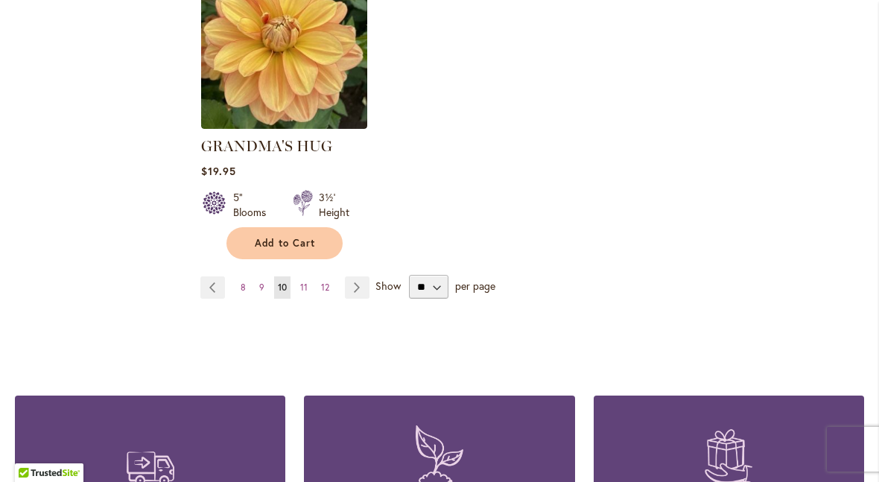
click at [306, 276] on link "Page 11" at bounding box center [303, 287] width 15 height 22
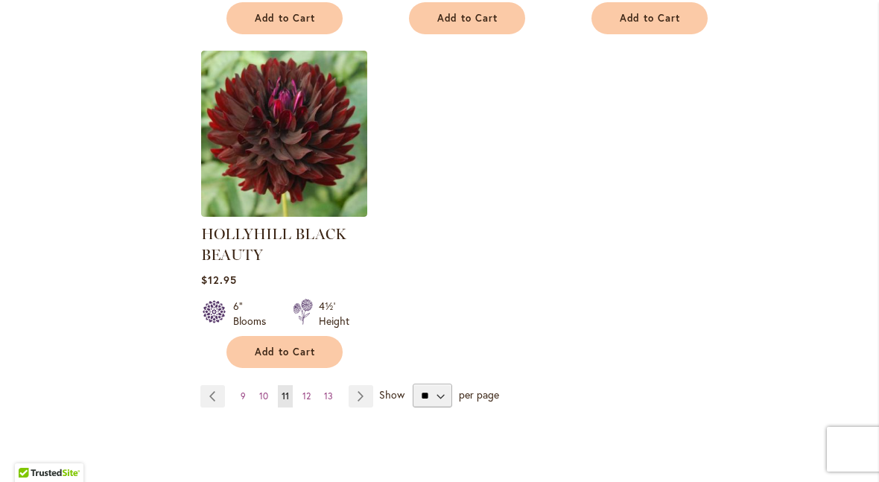
scroll to position [1943, 0]
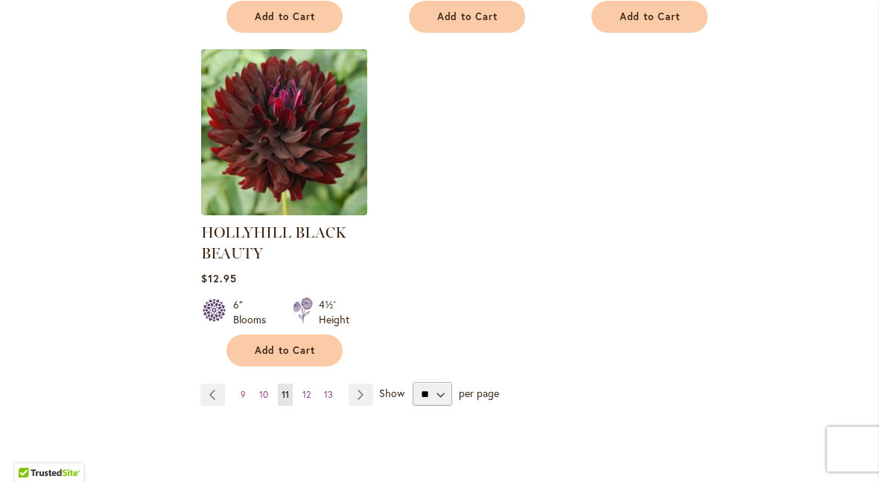
click at [311, 398] on link "Page 12" at bounding box center [307, 395] width 16 height 22
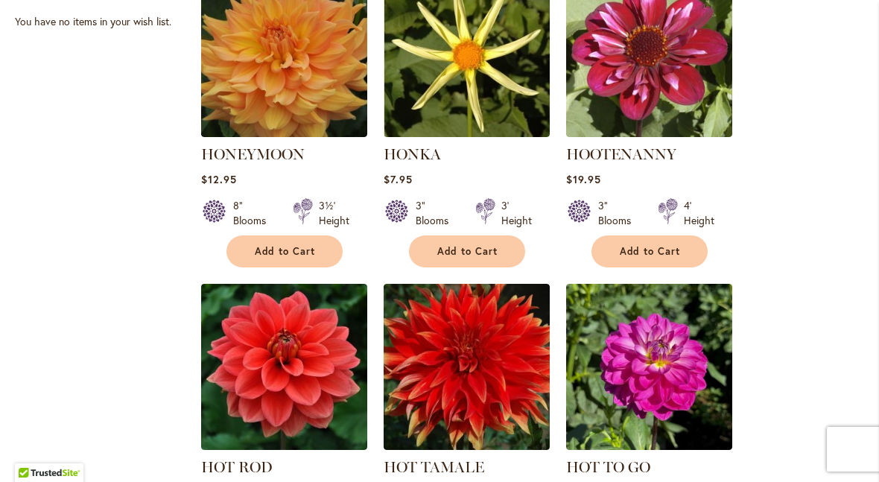
scroll to position [716, 0]
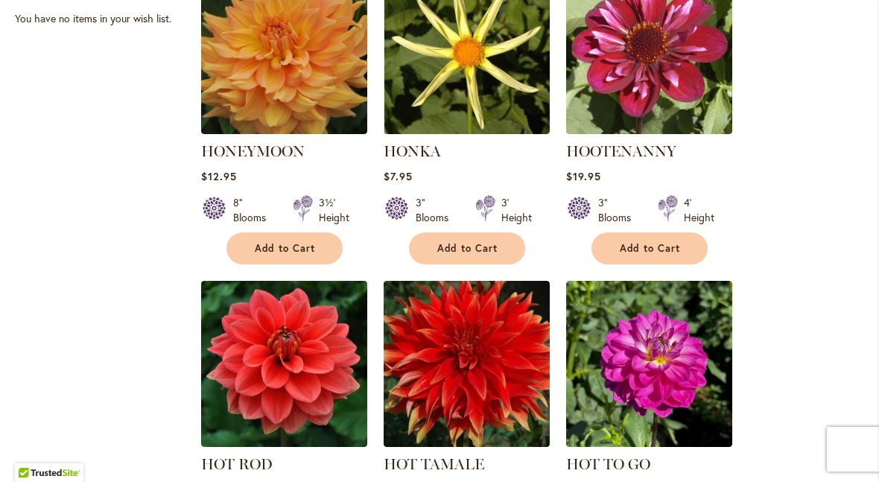
click at [604, 234] on button "Add to Cart" at bounding box center [649, 248] width 116 height 32
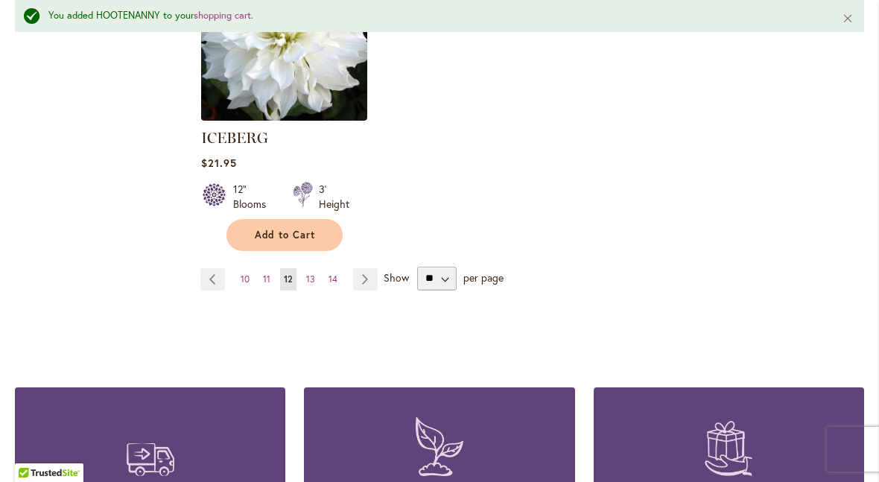
scroll to position [2041, 0]
click at [312, 273] on span "13" at bounding box center [310, 278] width 9 height 11
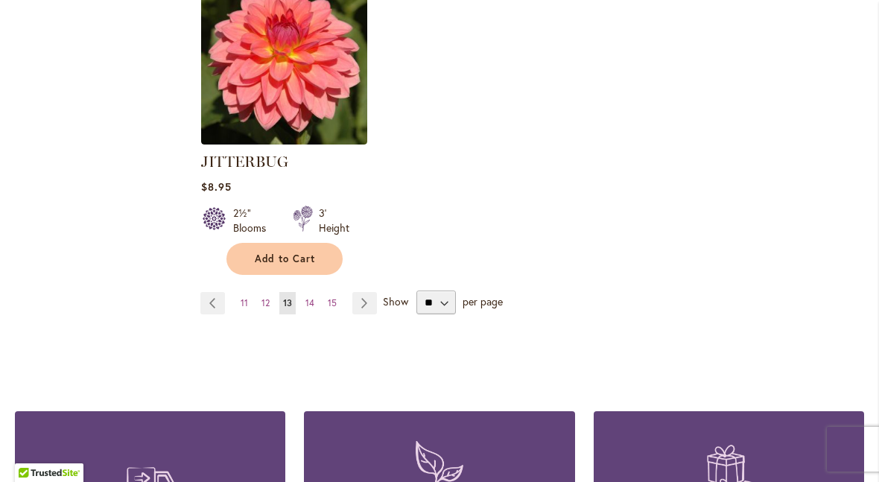
scroll to position [2020, 0]
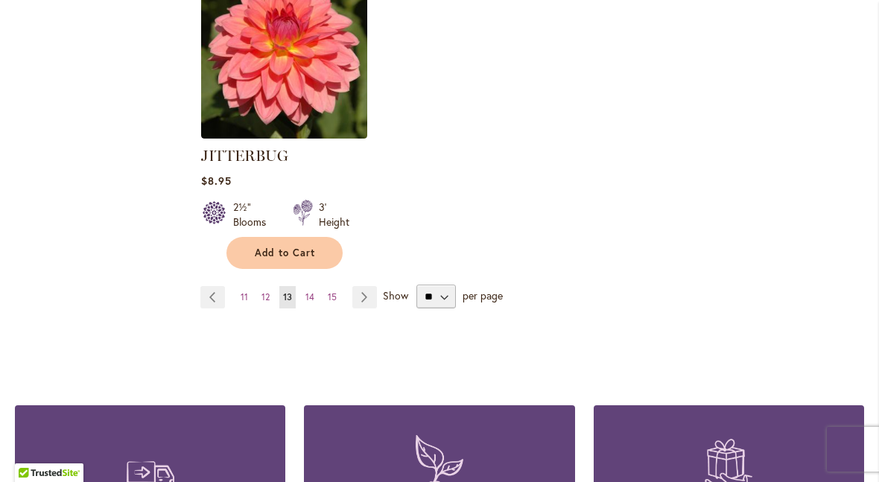
click at [314, 286] on link "Page 14" at bounding box center [310, 297] width 16 height 22
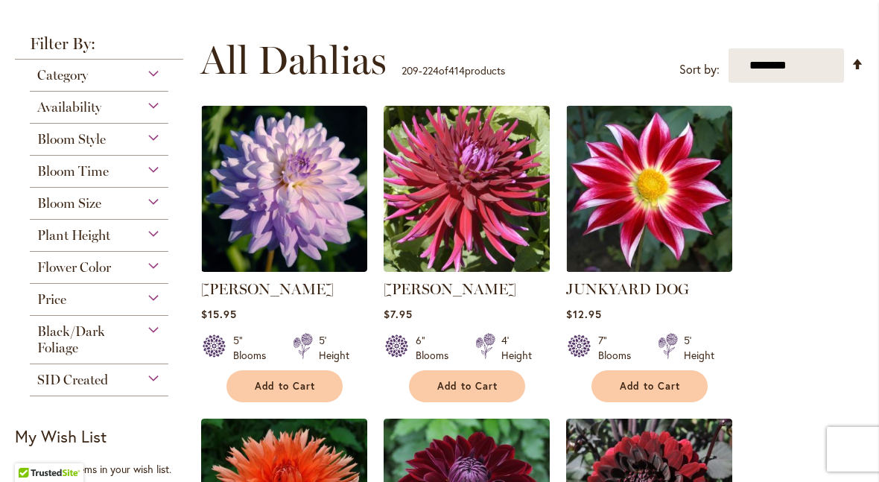
scroll to position [269, 0]
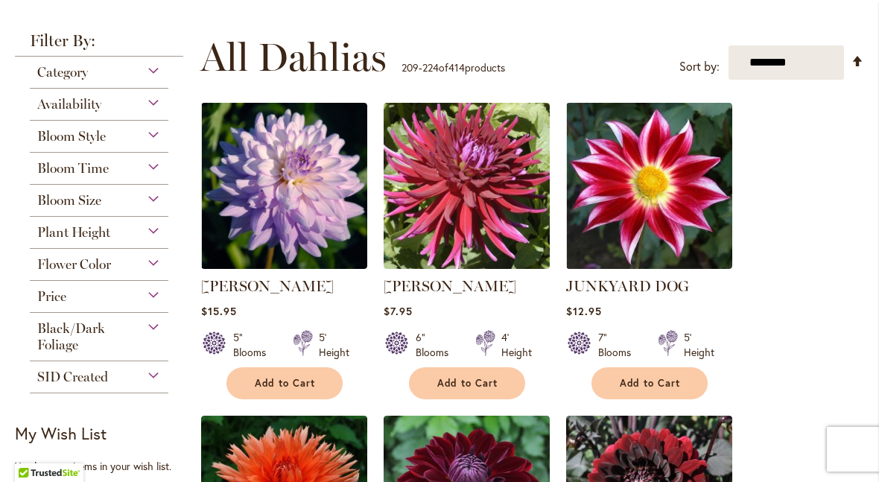
click at [664, 191] on img at bounding box center [649, 186] width 166 height 166
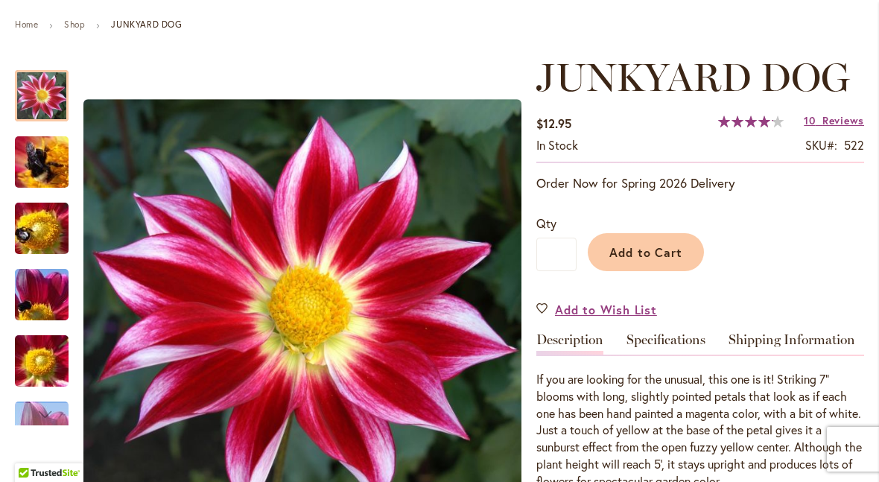
scroll to position [166, 0]
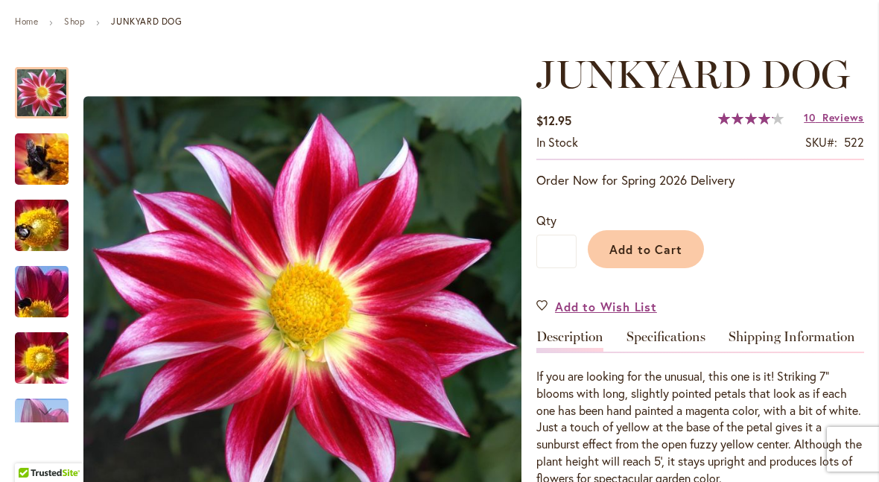
click at [45, 155] on img "JUNKYARD DOG" at bounding box center [41, 159] width 107 height 80
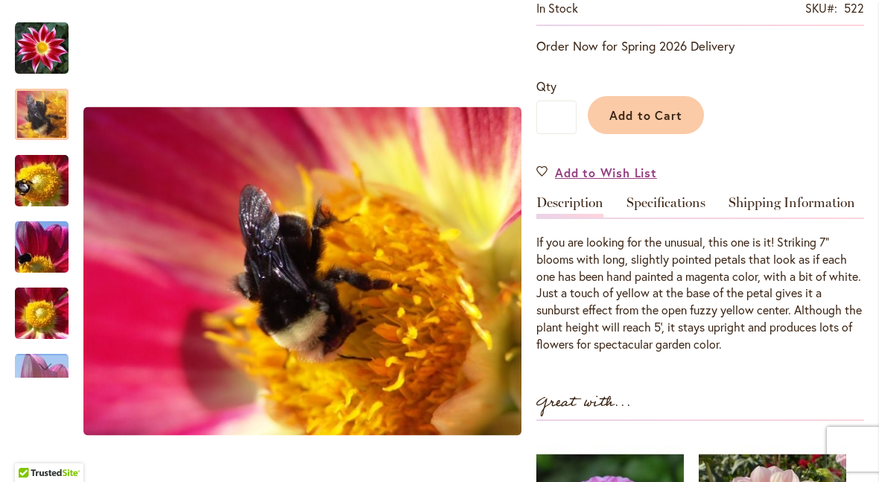
scroll to position [312, 0]
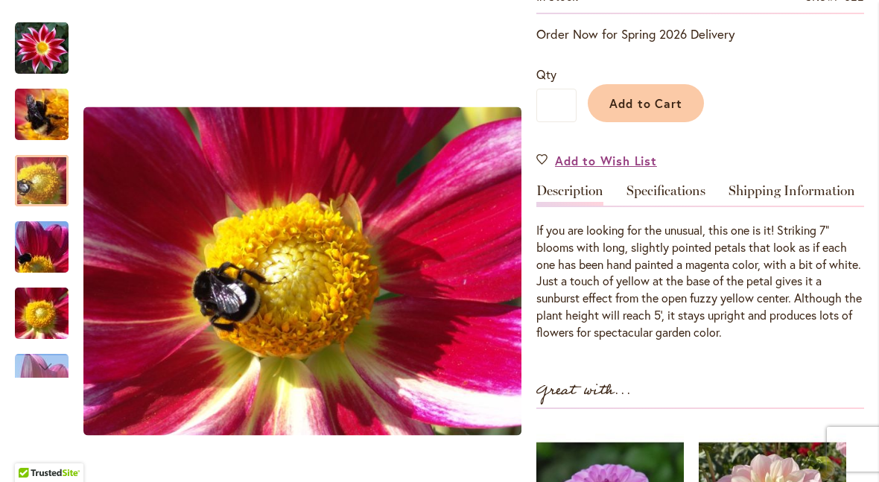
click at [53, 186] on img "JUNKYARD DOG" at bounding box center [41, 181] width 107 height 80
click at [53, 248] on img "JUNKYARD DOG" at bounding box center [41, 247] width 107 height 80
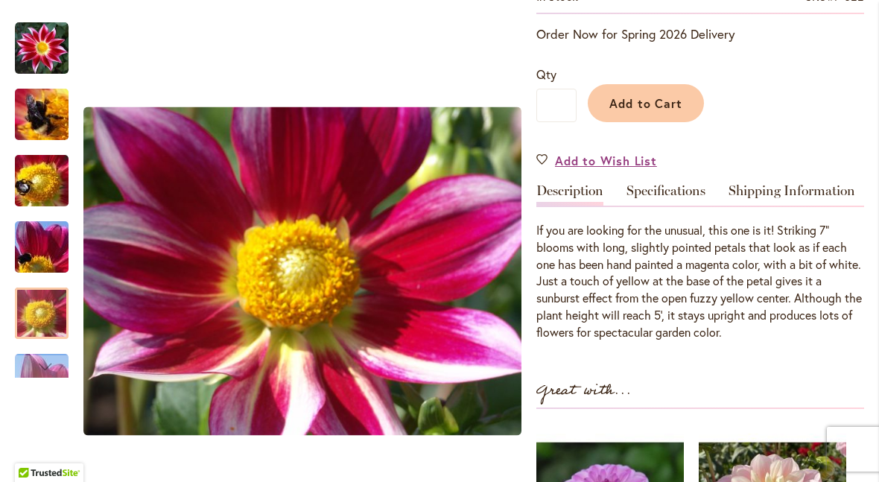
click at [51, 305] on img "JUNKYARD DOG" at bounding box center [41, 313] width 107 height 80
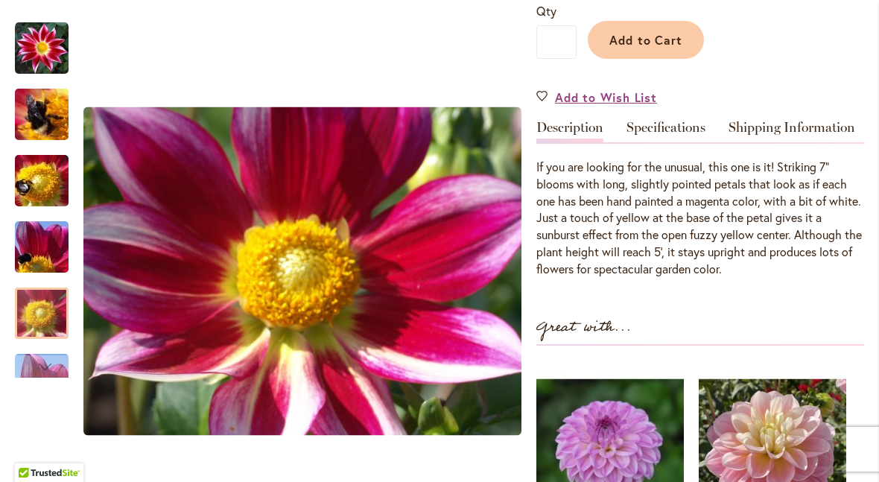
scroll to position [381, 0]
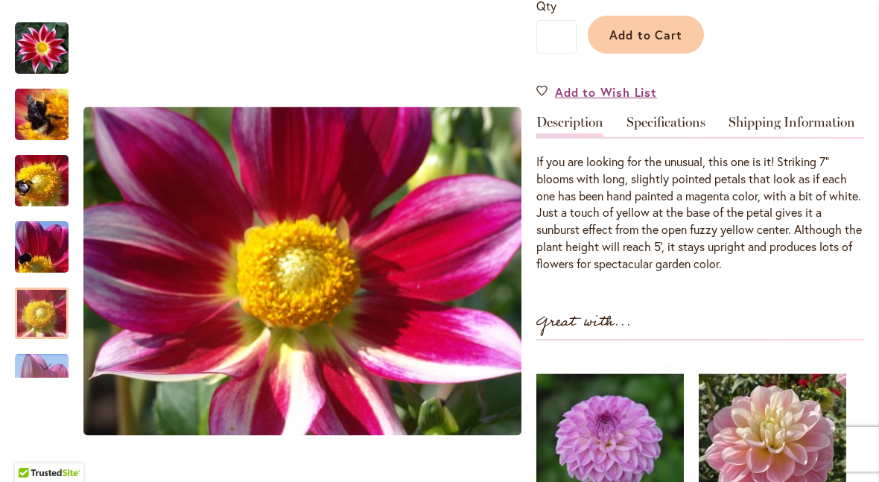
click at [45, 362] on div "Next" at bounding box center [42, 366] width 22 height 22
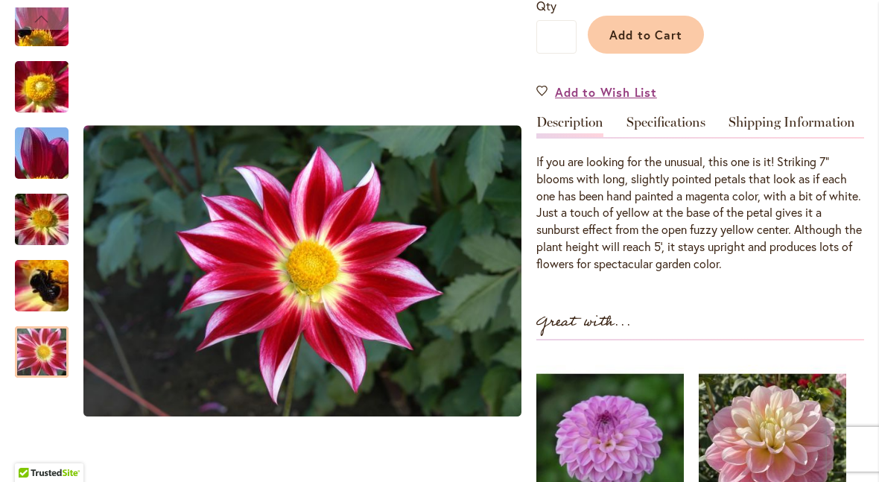
click at [55, 356] on img "JUNKYARD DOG" at bounding box center [41, 352] width 107 height 71
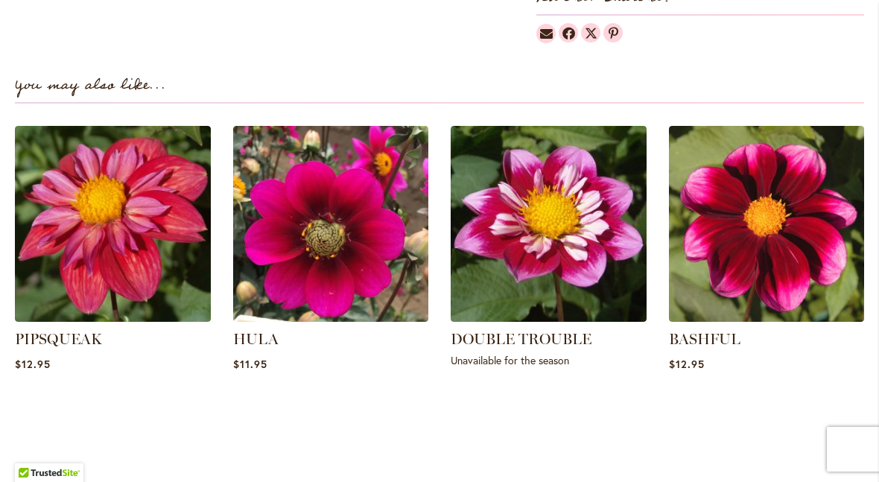
scroll to position [1069, 0]
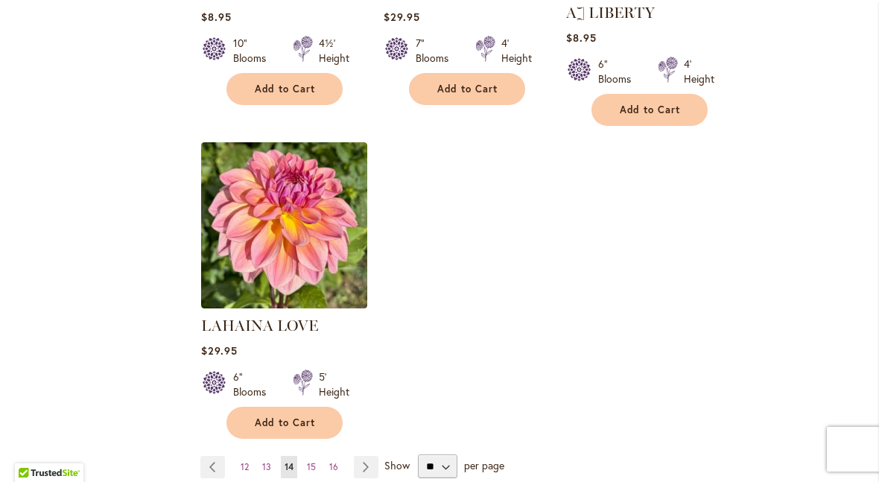
scroll to position [1815, 0]
click at [315, 460] on span "15" at bounding box center [311, 465] width 9 height 11
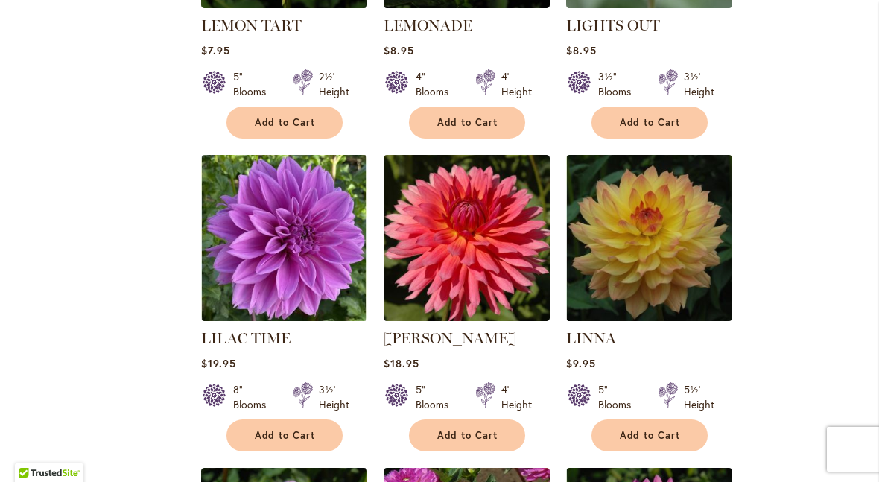
scroll to position [870, 0]
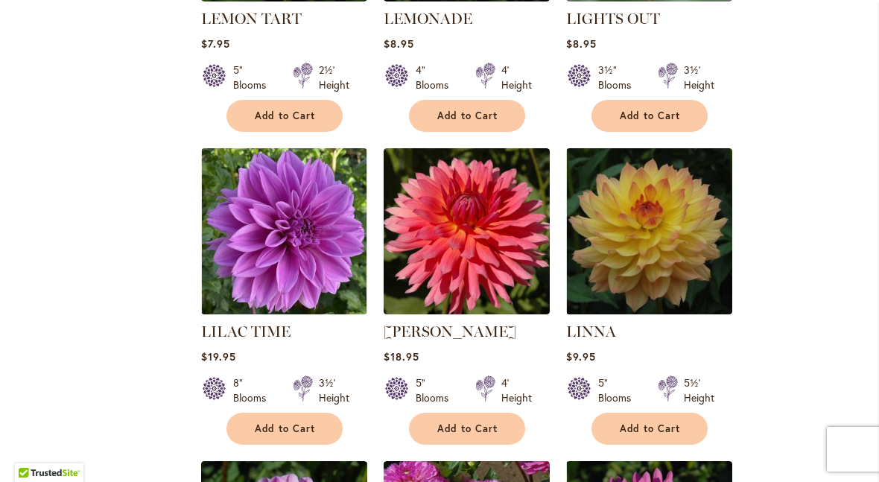
click at [668, 254] on img at bounding box center [649, 231] width 166 height 166
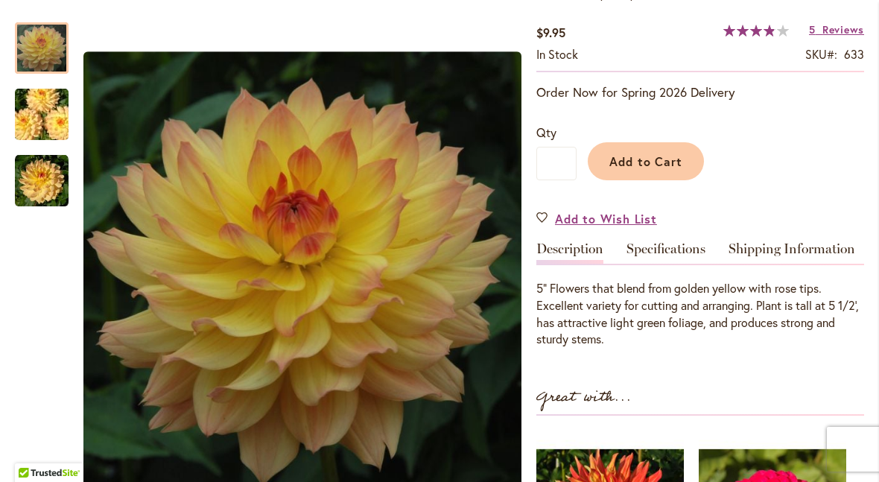
scroll to position [254, 0]
click at [59, 115] on img "LINNA" at bounding box center [41, 114] width 107 height 71
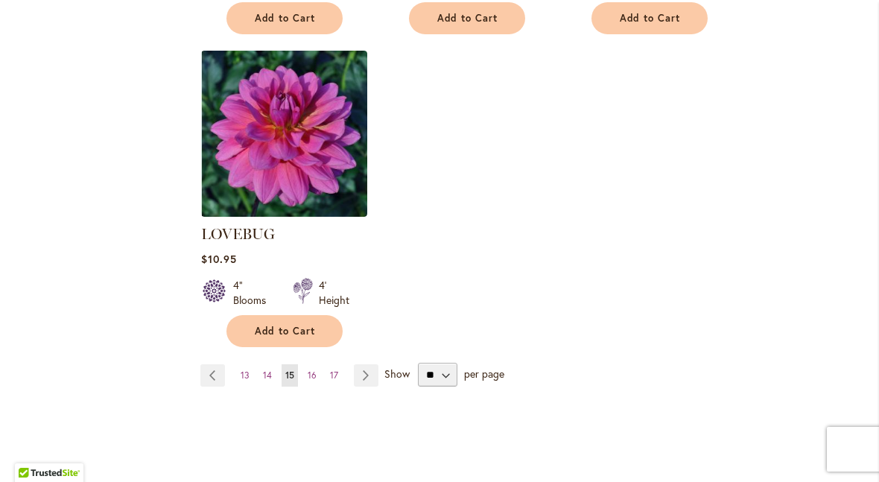
scroll to position [1914, 0]
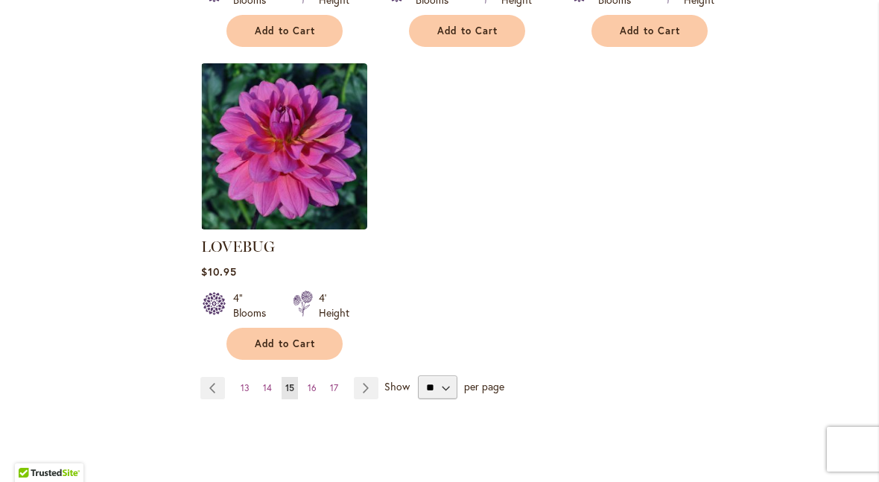
click at [304, 377] on link "Page 16" at bounding box center [312, 388] width 16 height 22
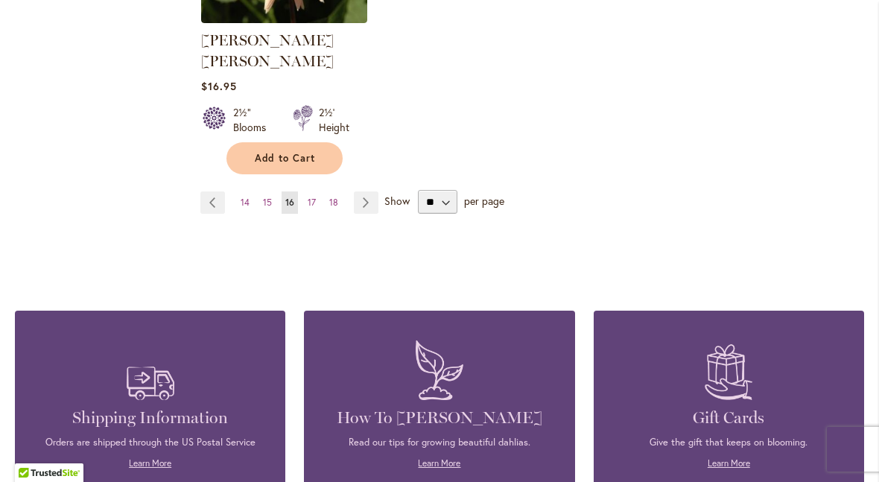
scroll to position [2134, 0]
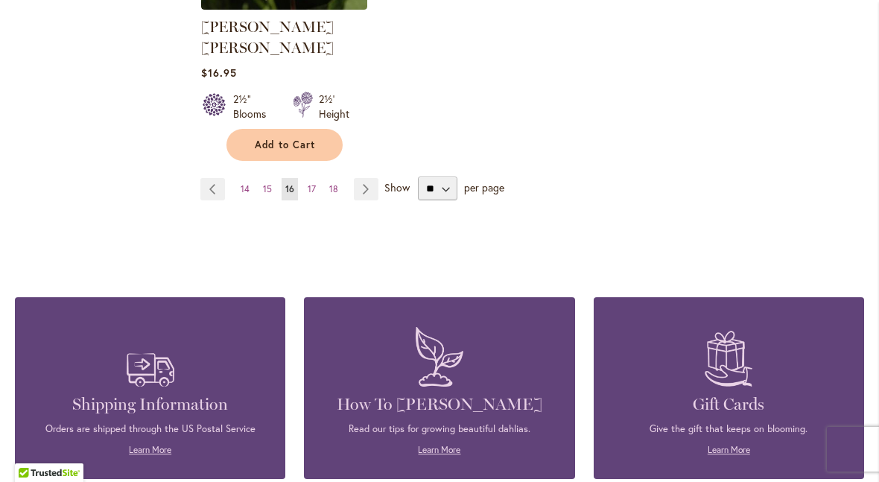
click at [315, 183] on span "17" at bounding box center [312, 188] width 8 height 11
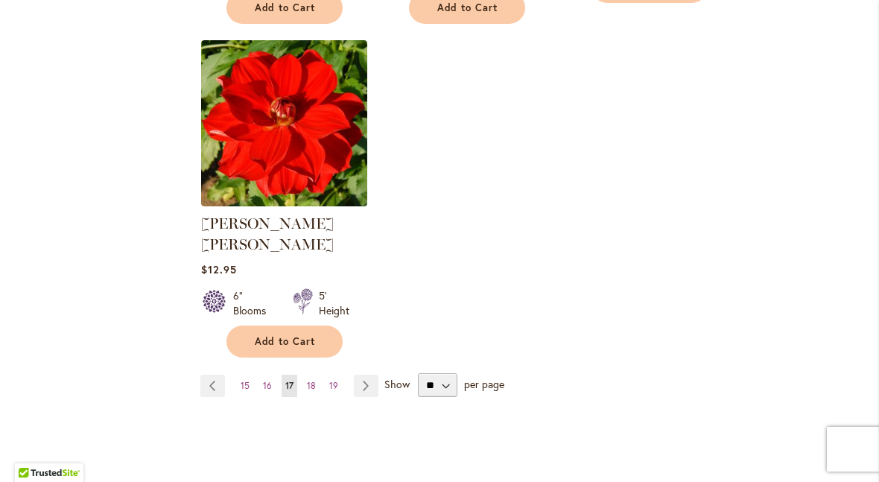
scroll to position [1915, 0]
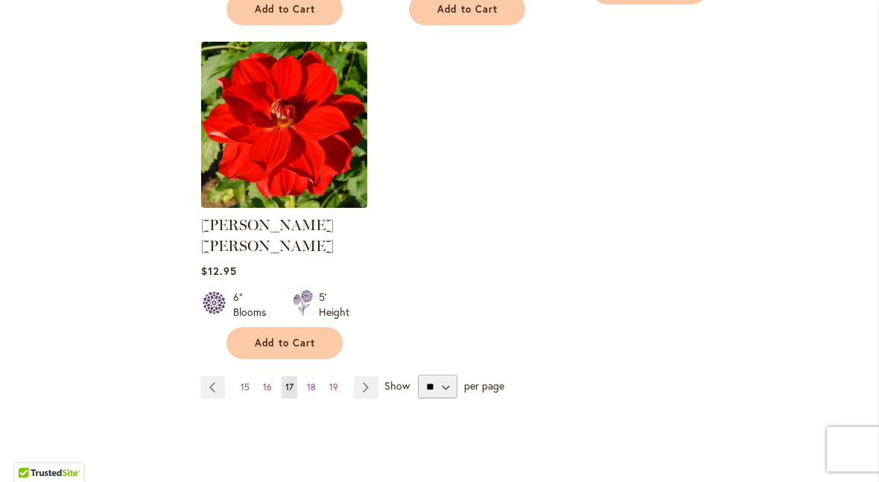
click at [303, 376] on link "Page 18" at bounding box center [311, 387] width 16 height 22
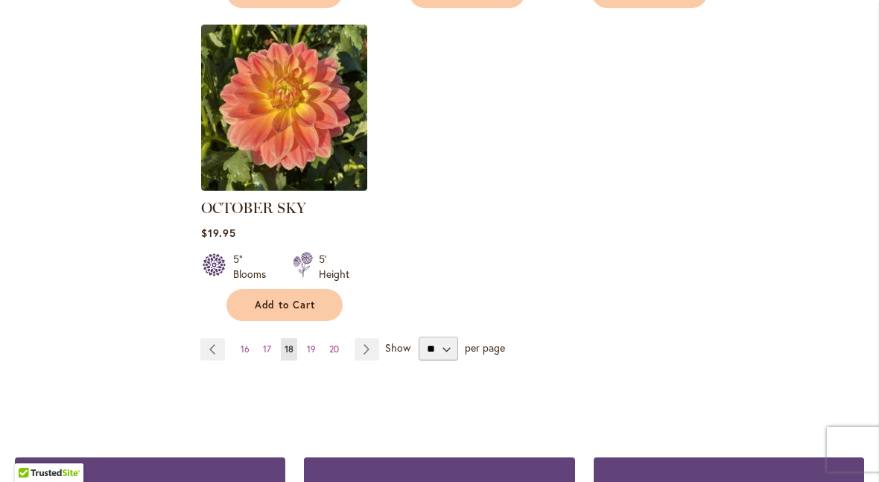
scroll to position [1959, 0]
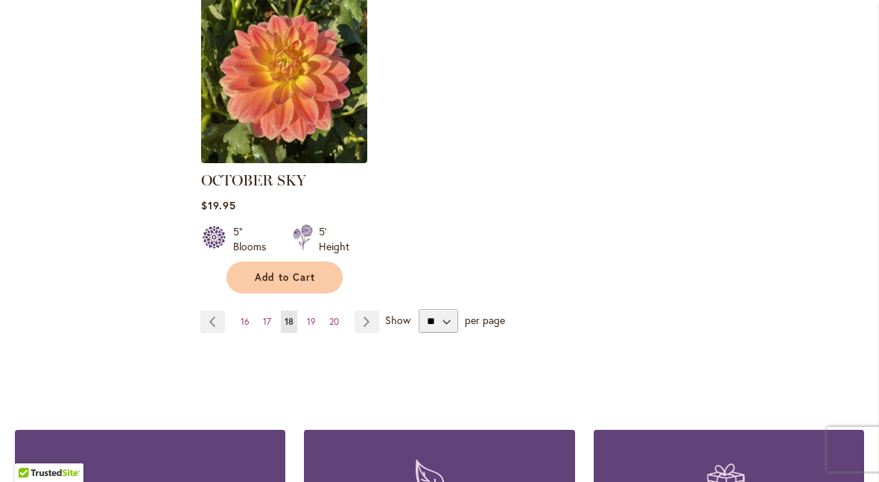
click at [307, 316] on span "19" at bounding box center [311, 321] width 9 height 11
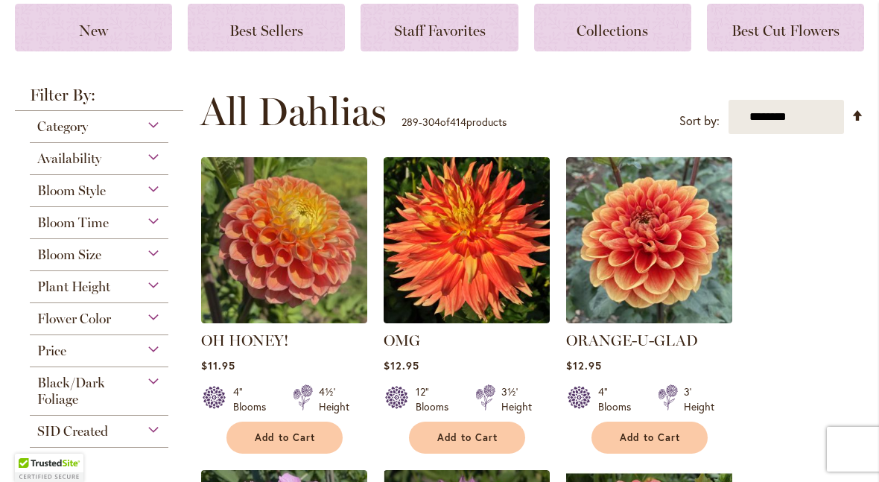
scroll to position [216, 0]
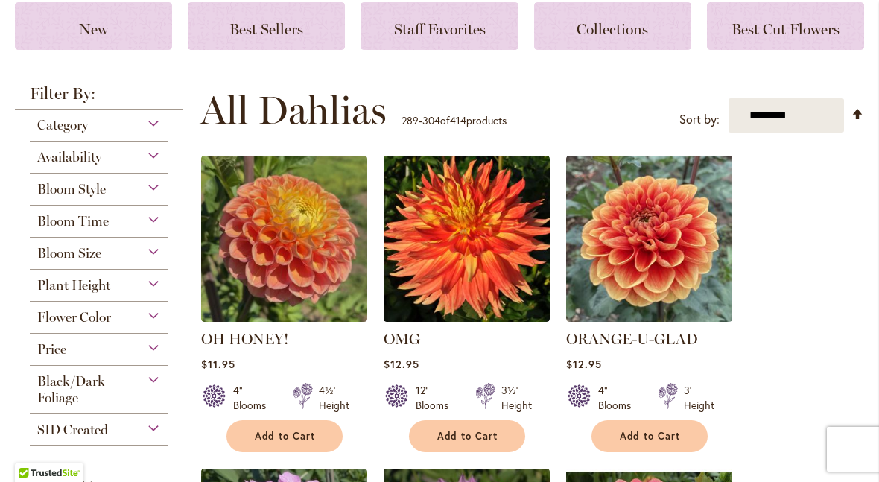
click at [262, 238] on img at bounding box center [284, 239] width 166 height 166
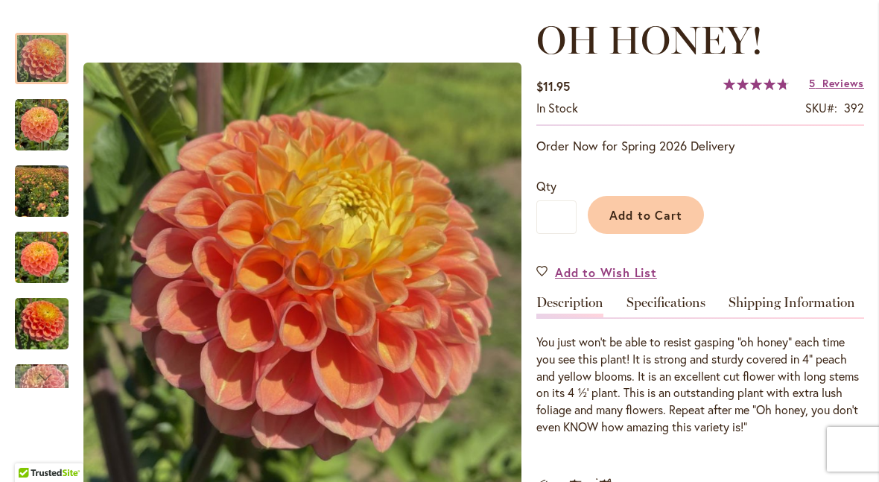
scroll to position [202, 0]
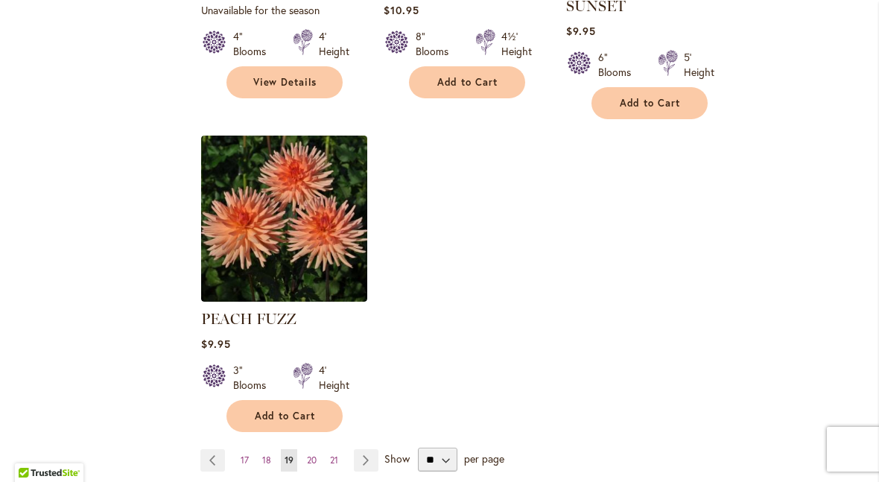
scroll to position [1843, 0]
click at [317, 448] on link "Page 20" at bounding box center [311, 459] width 17 height 22
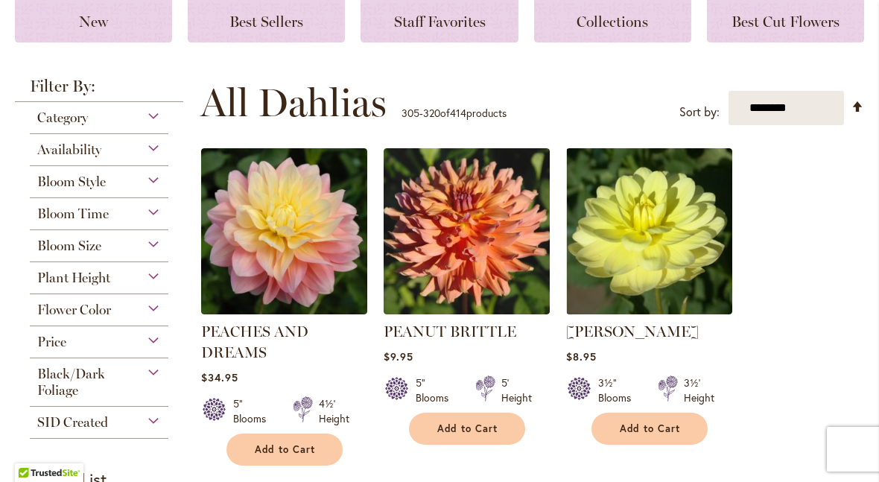
scroll to position [226, 0]
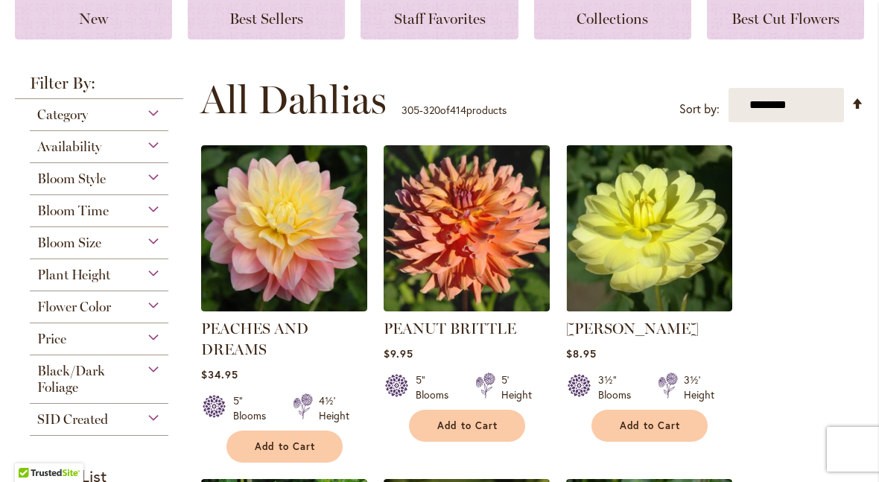
click at [655, 223] on img at bounding box center [649, 228] width 166 height 166
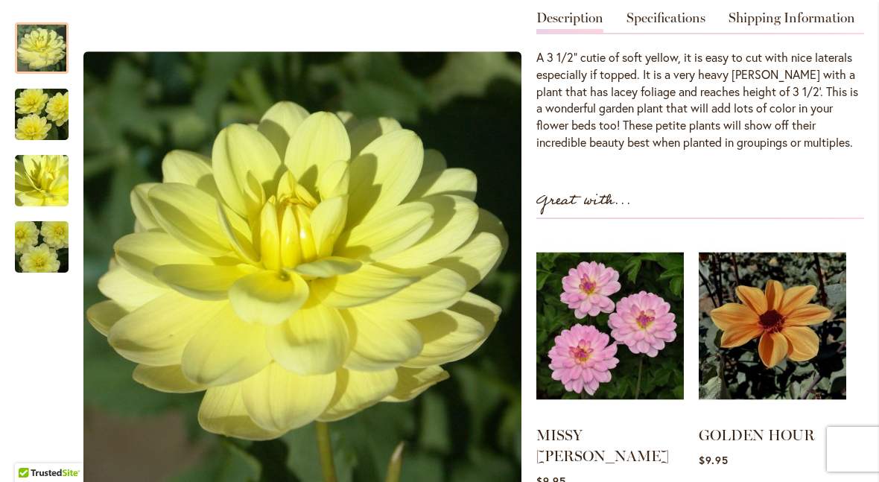
scroll to position [465, 0]
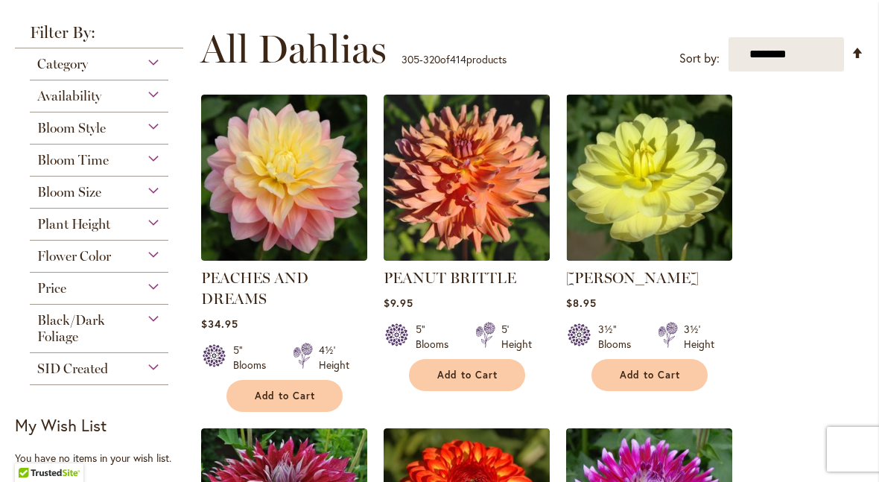
scroll to position [278, 0]
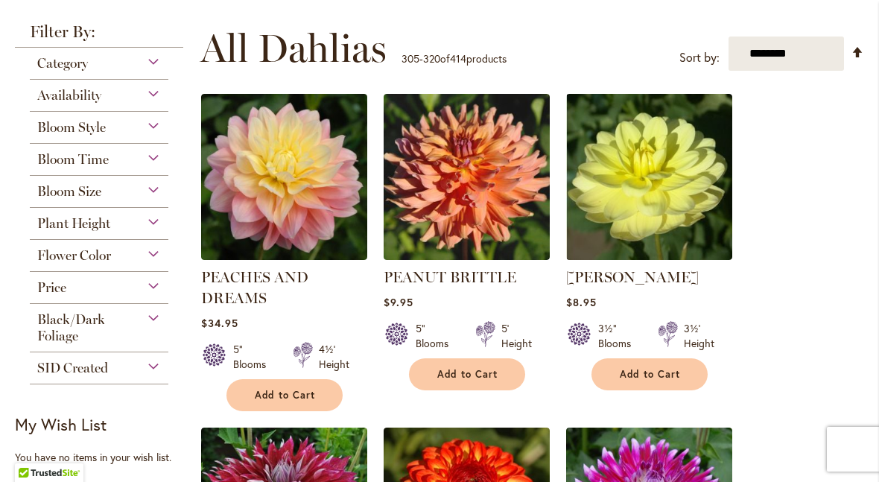
click at [131, 332] on div "Black/Dark Foliage" at bounding box center [99, 324] width 139 height 40
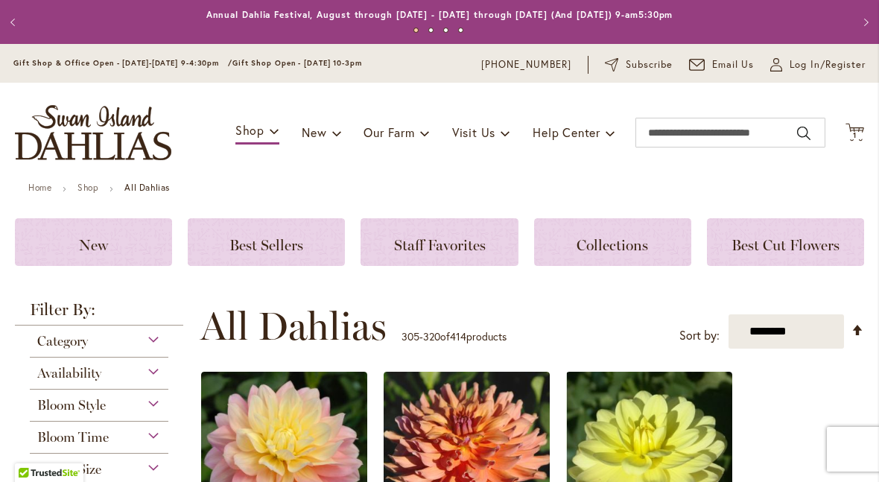
scroll to position [0, 0]
click at [850, 66] on span "Log In/Register" at bounding box center [827, 64] width 76 height 15
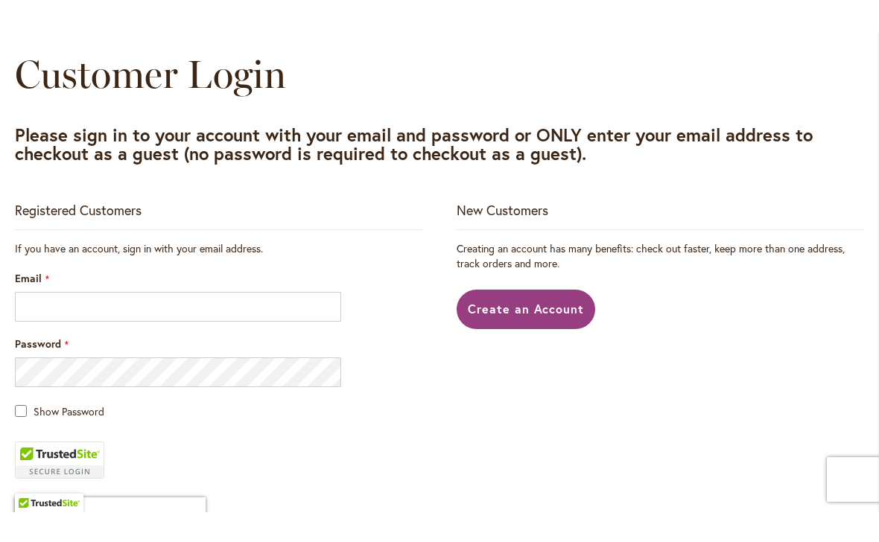
scroll to position [160, 0]
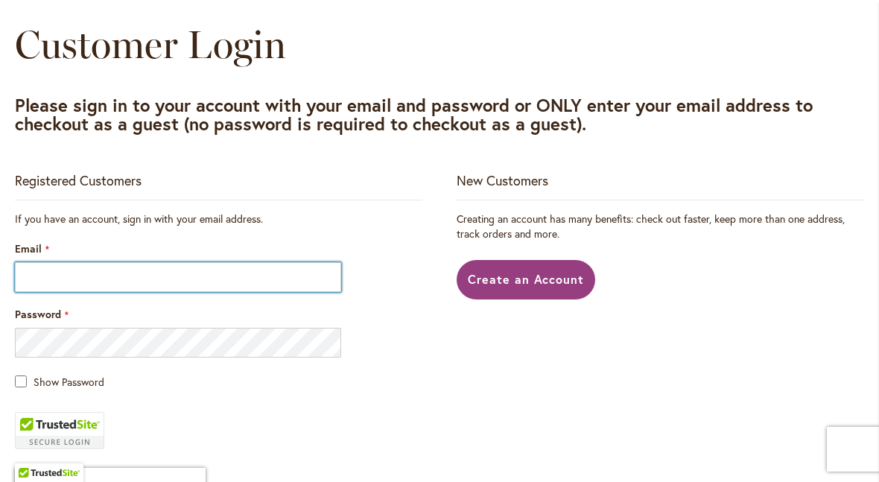
click at [255, 291] on input "Email" at bounding box center [178, 277] width 326 height 30
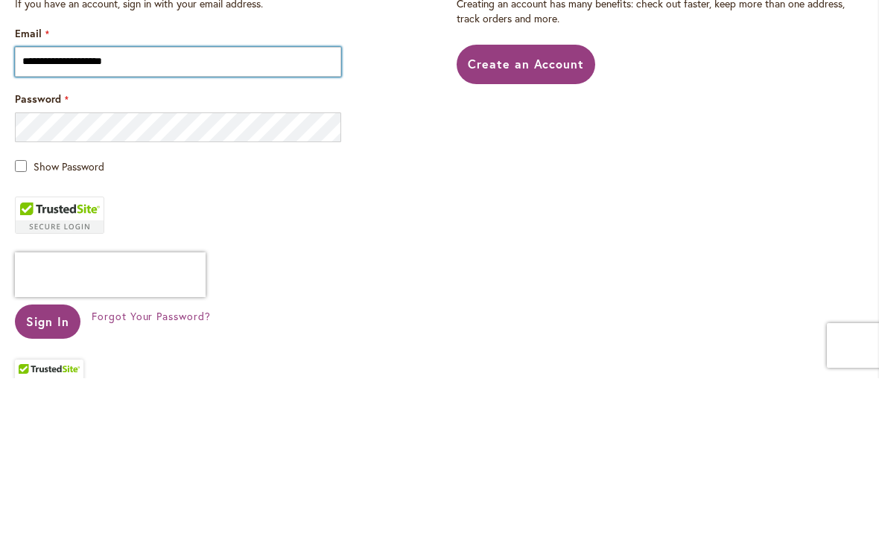
scroll to position [213, 0]
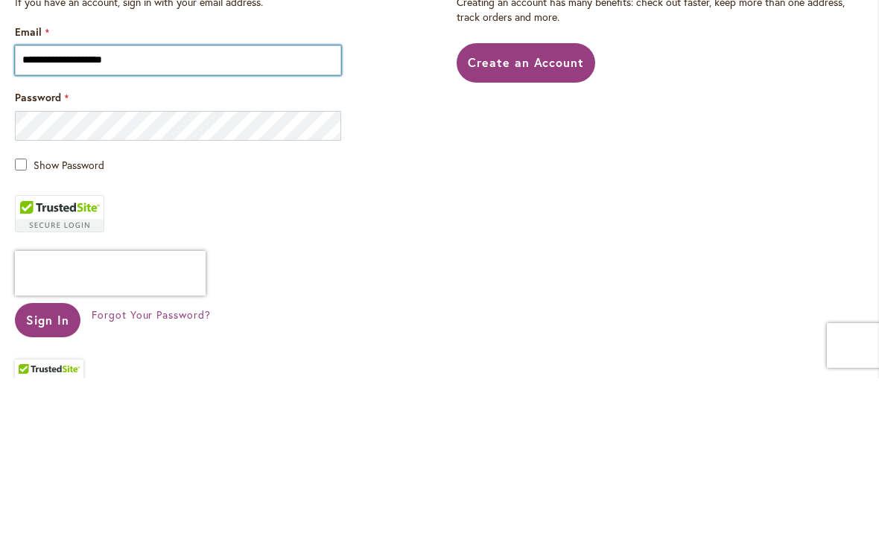
type input "**********"
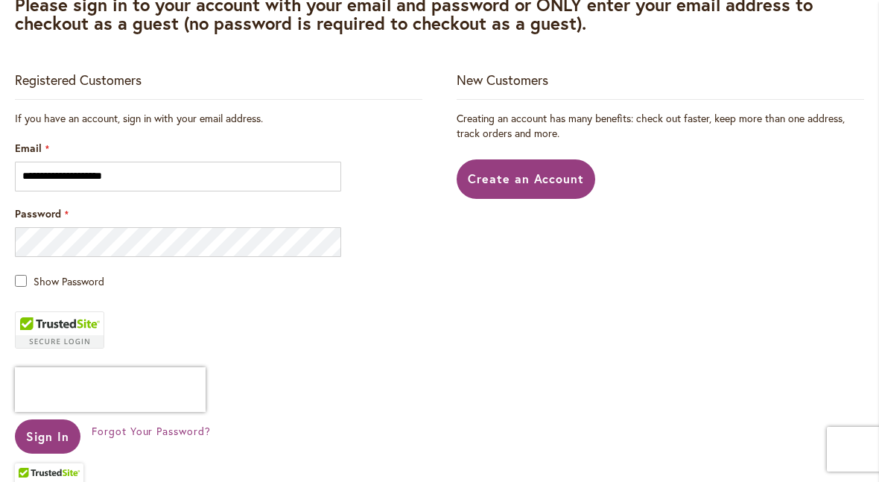
scroll to position [259, 0]
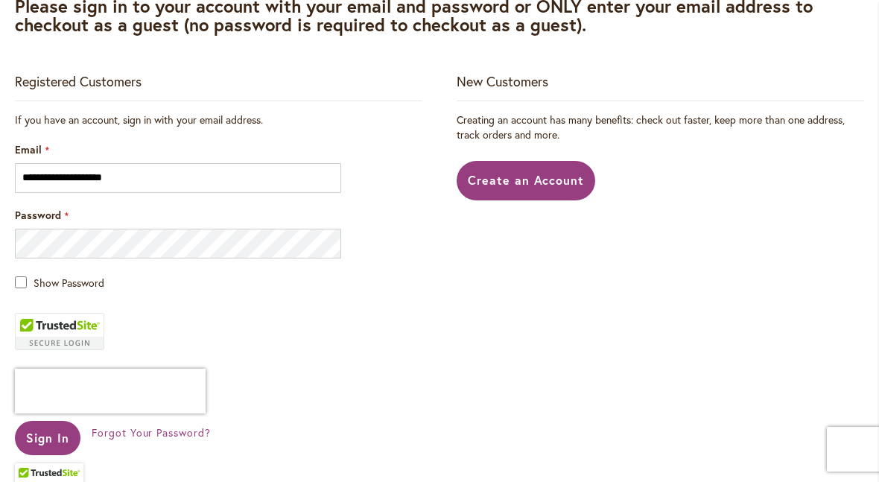
click at [547, 185] on span "Create an Account" at bounding box center [526, 180] width 117 height 16
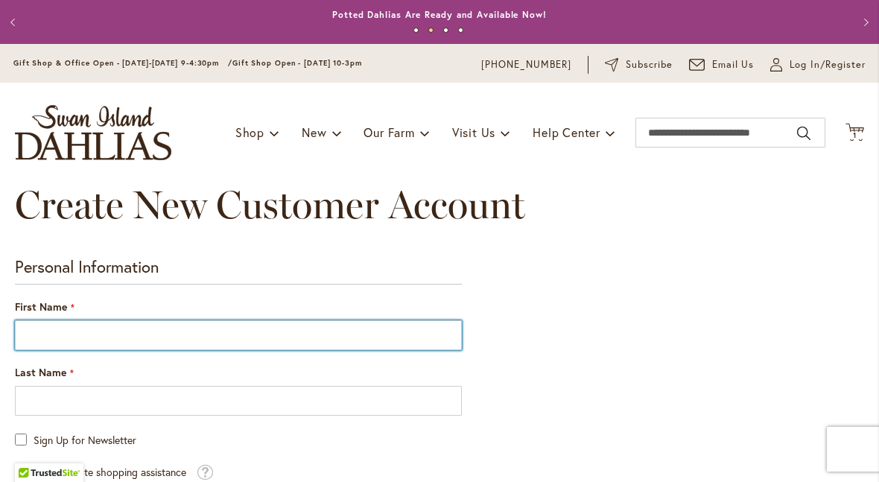
click at [62, 337] on input "First Name" at bounding box center [238, 335] width 447 height 30
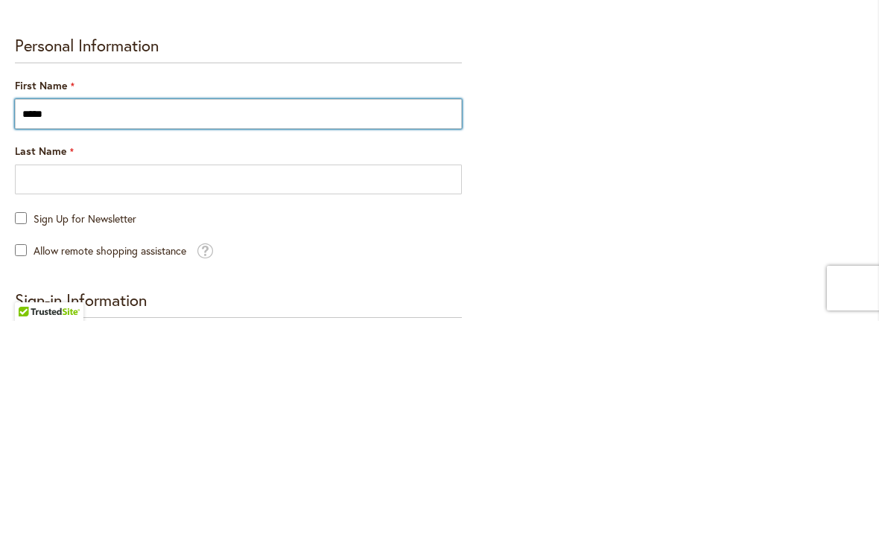
type input "******"
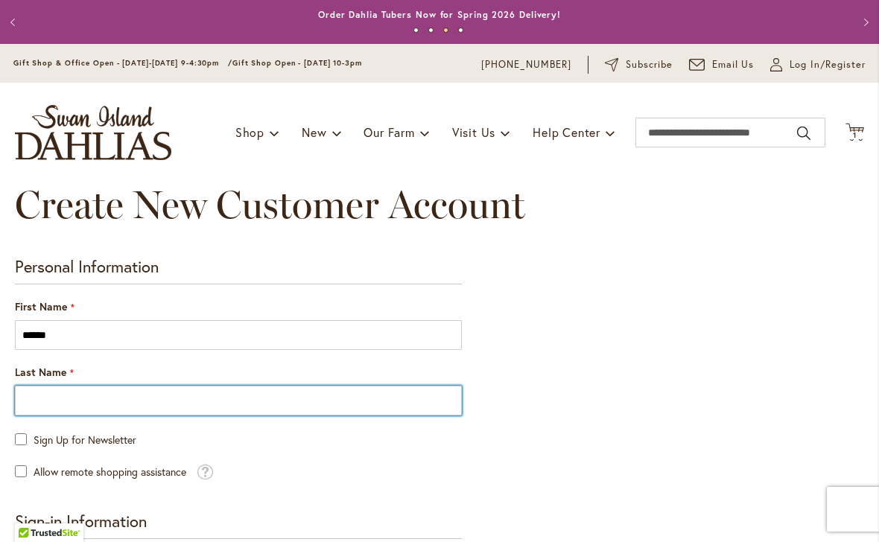
type input "*********"
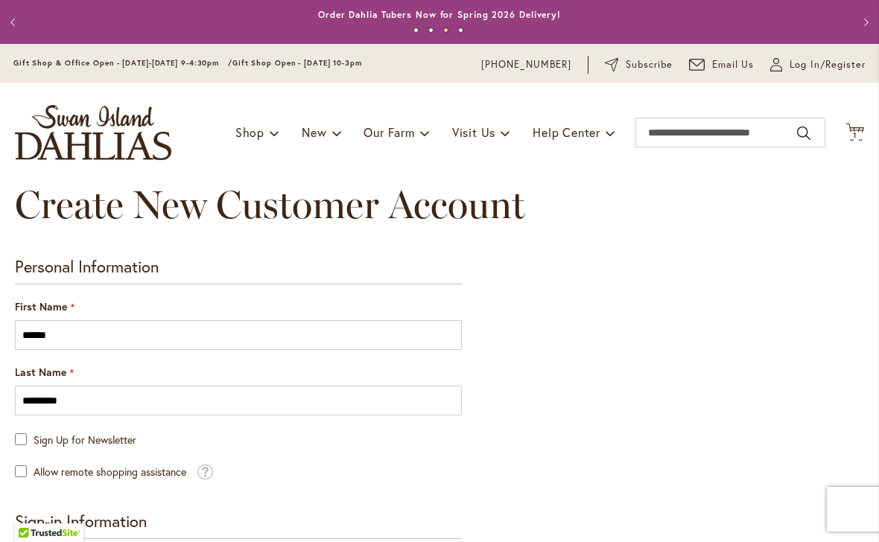
type input "**********"
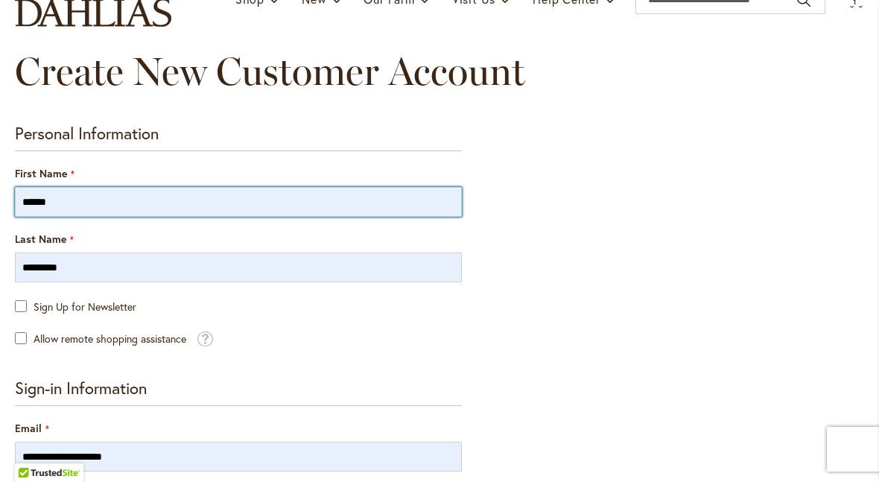
scroll to position [134, 0]
type input "******"
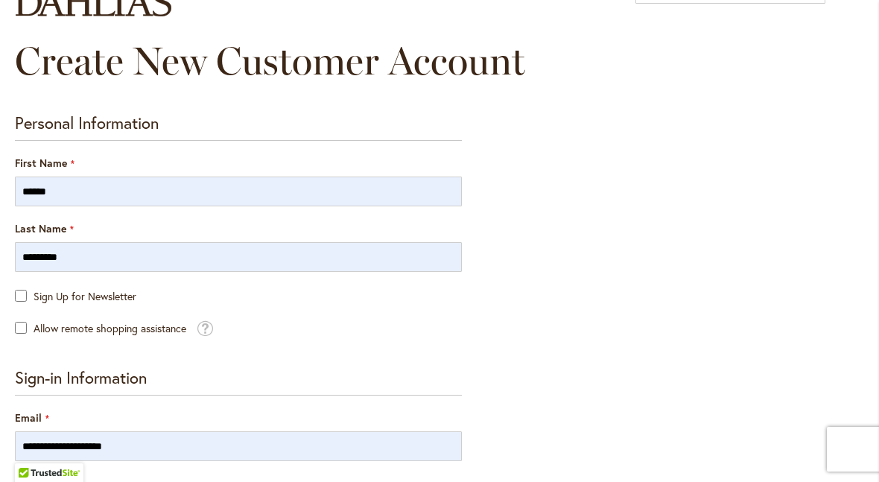
scroll to position [146, 0]
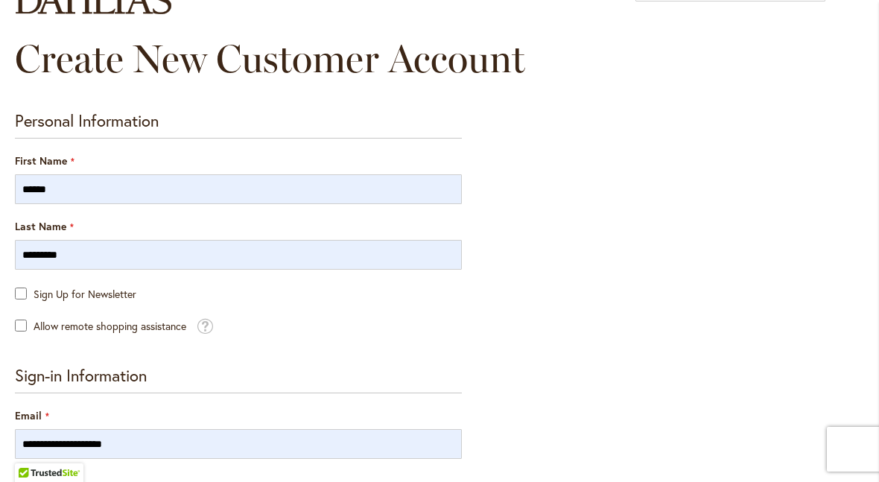
click at [206, 326] on span at bounding box center [205, 324] width 16 height 17
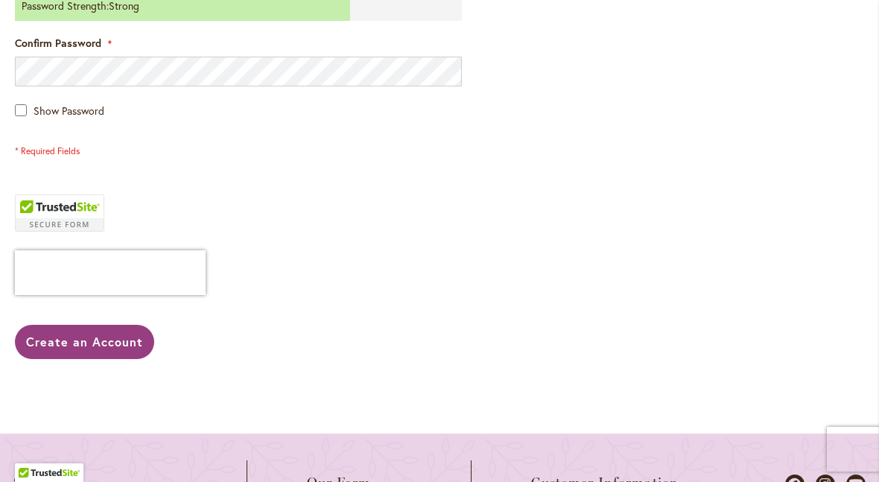
scroll to position [682, 0]
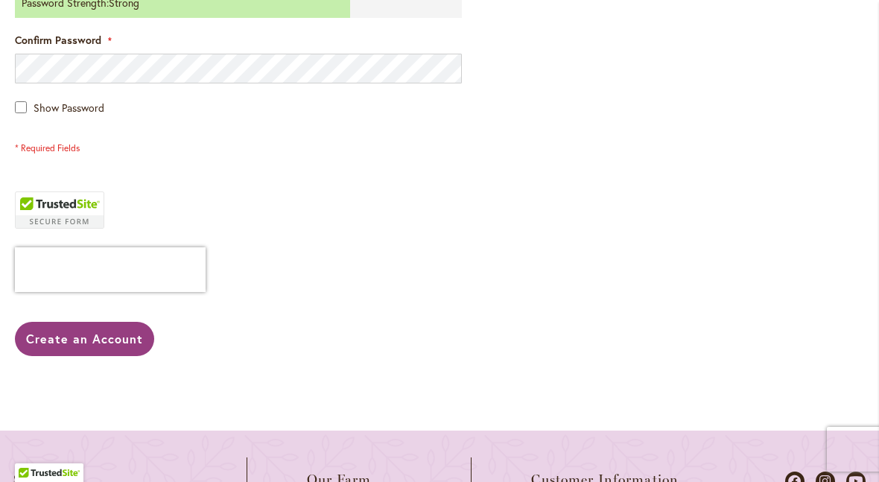
click at [68, 342] on span "Create an Account" at bounding box center [84, 339] width 117 height 16
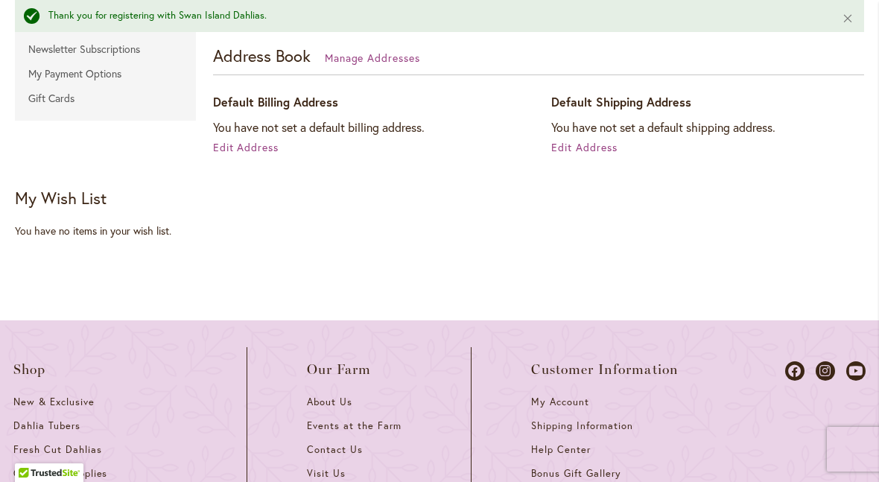
scroll to position [427, 0]
click at [226, 147] on span "Edit Address" at bounding box center [246, 146] width 66 height 14
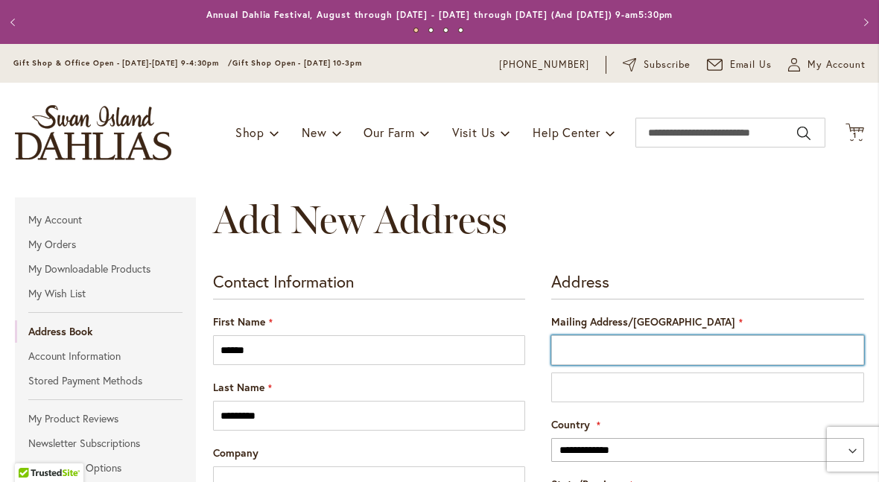
click at [693, 357] on input "Mailing Address/PO BOX" at bounding box center [707, 350] width 313 height 30
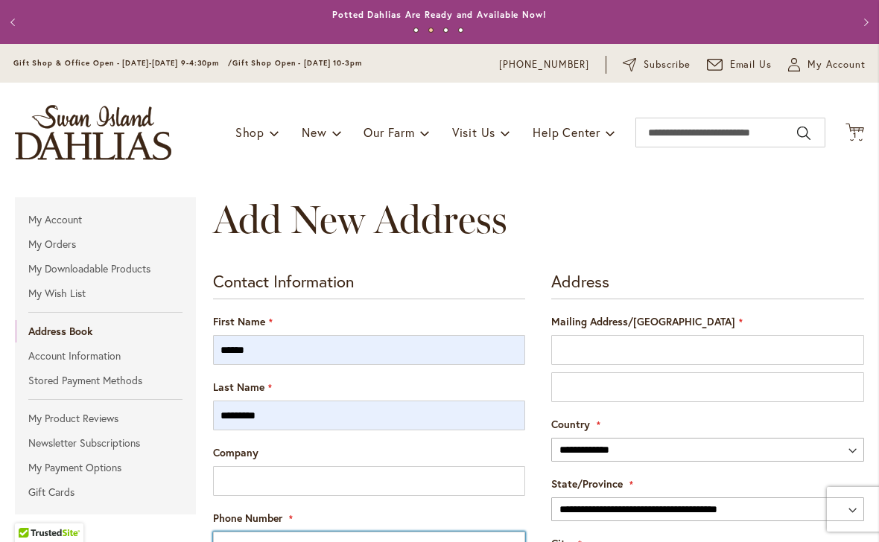
type input "**********"
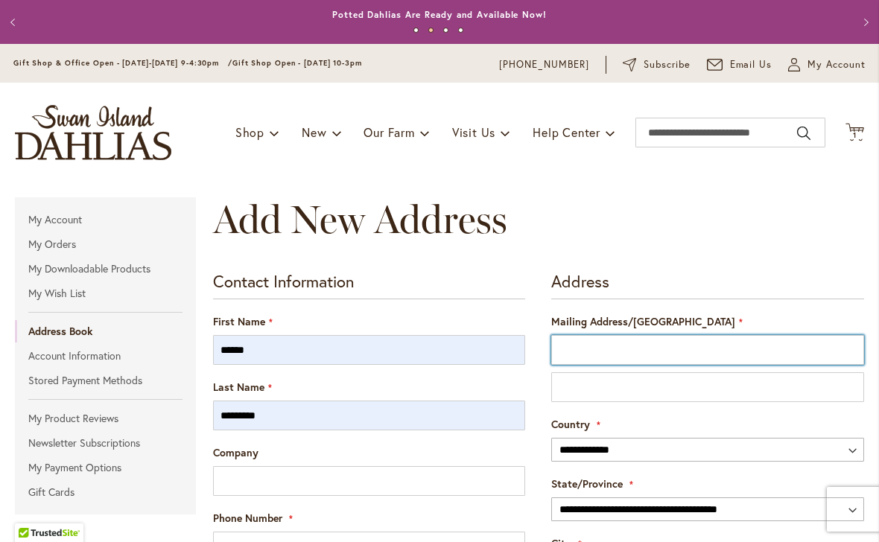
type input "**********"
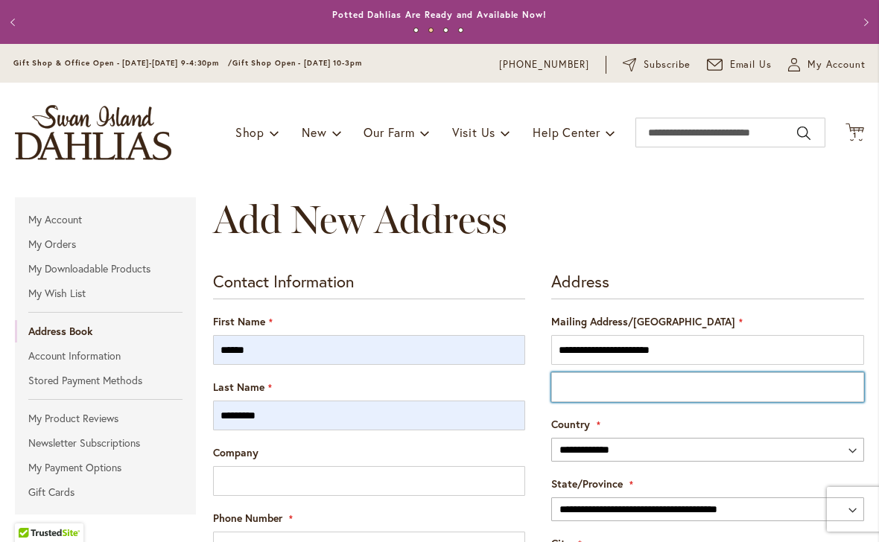
type input "**********"
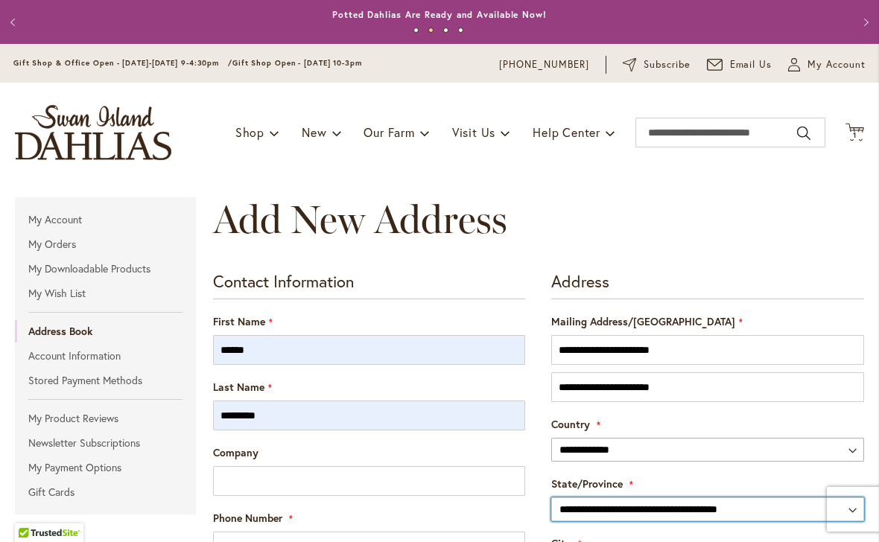
select select "**"
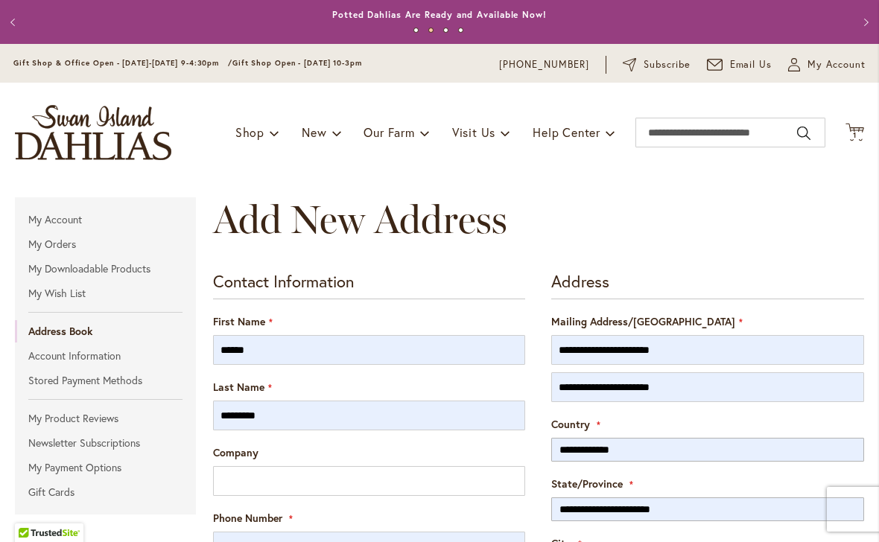
type input "******"
type input "*****"
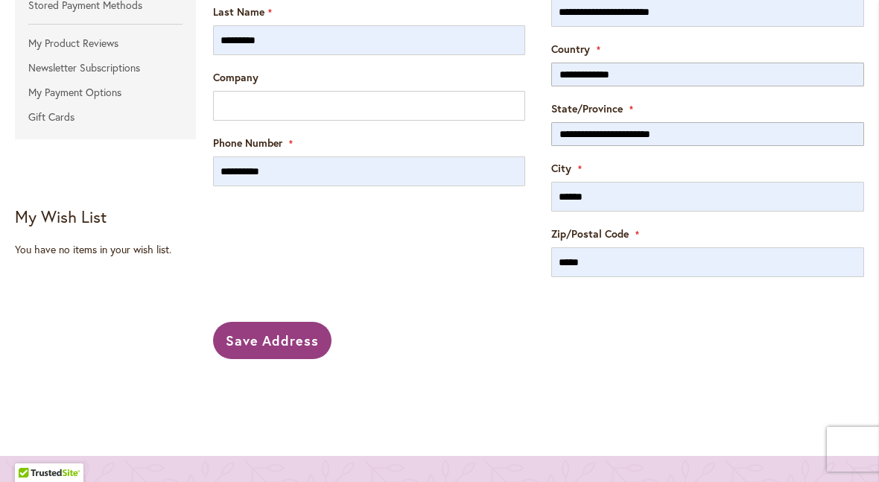
scroll to position [402, 0]
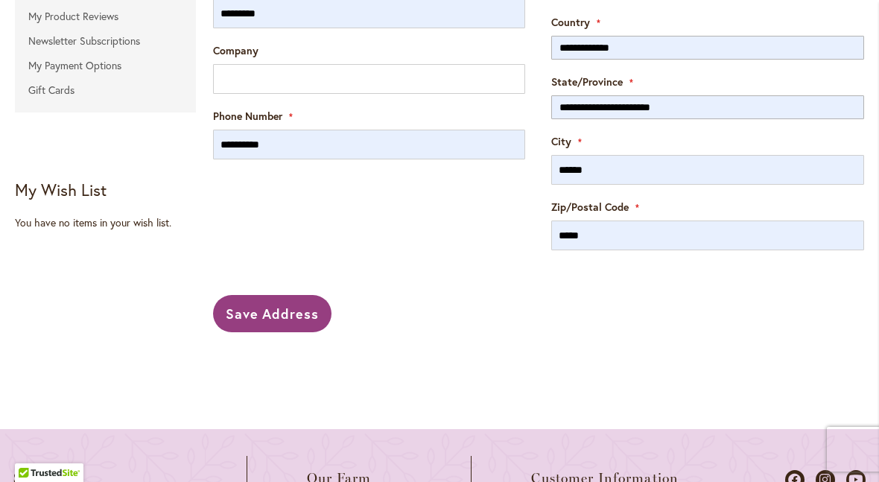
click at [252, 318] on span "Save Address" at bounding box center [273, 314] width 94 height 18
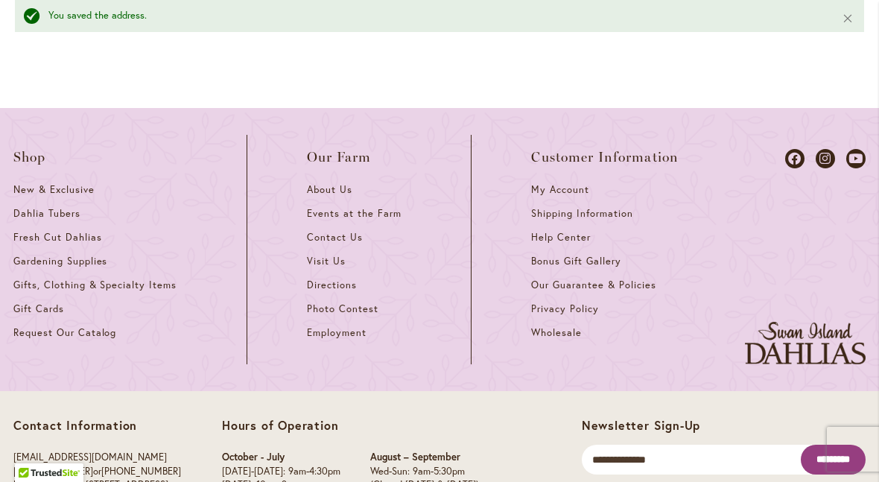
scroll to position [668, 0]
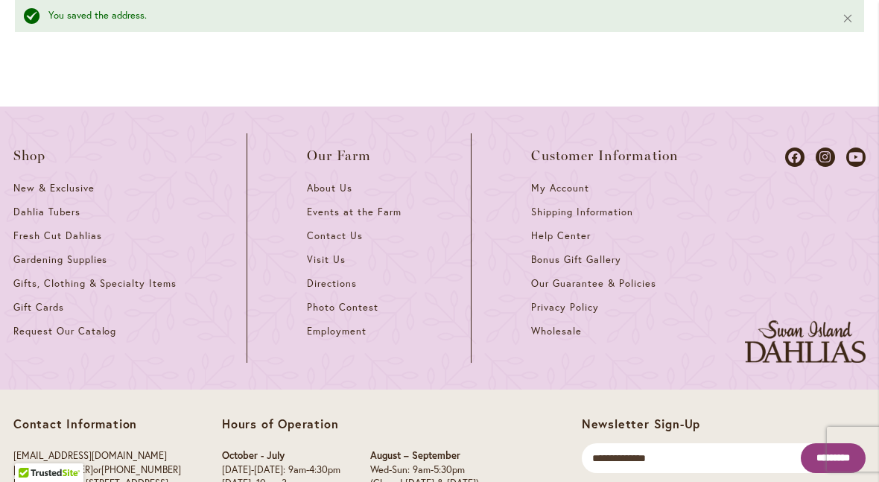
click at [103, 337] on link "Request Our Catalog" at bounding box center [100, 337] width 174 height 24
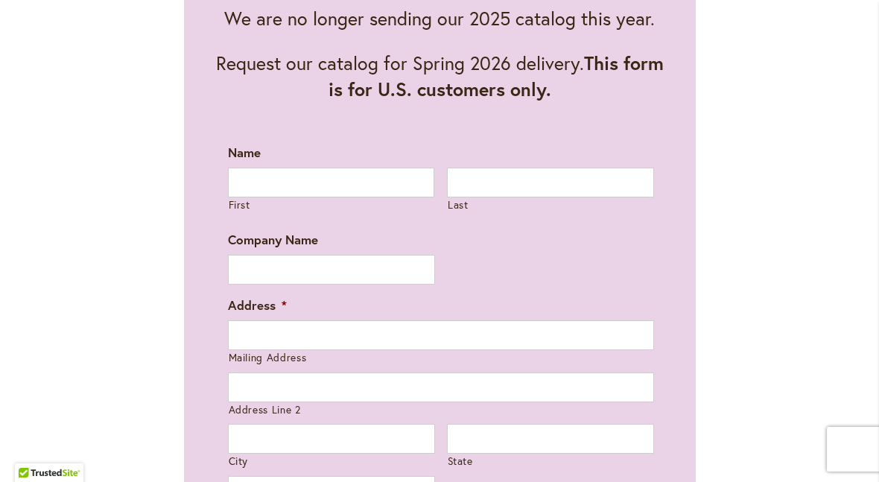
scroll to position [876, 0]
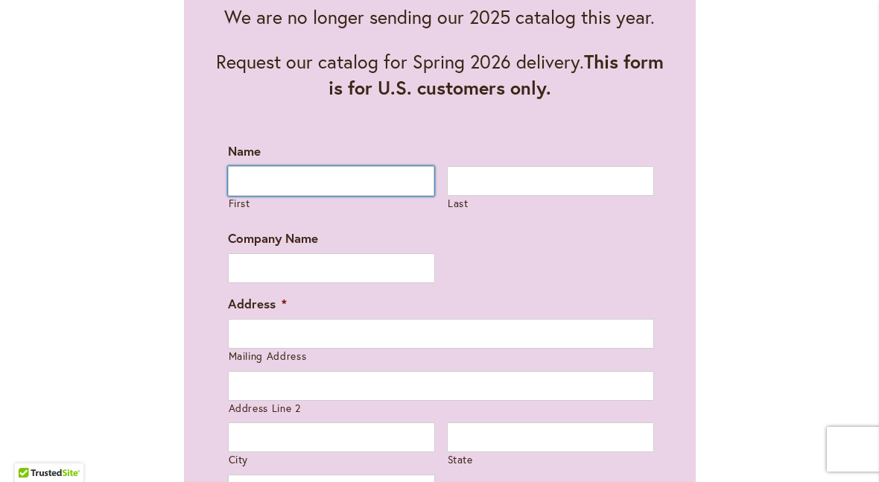
click at [383, 186] on input "First" at bounding box center [331, 181] width 207 height 30
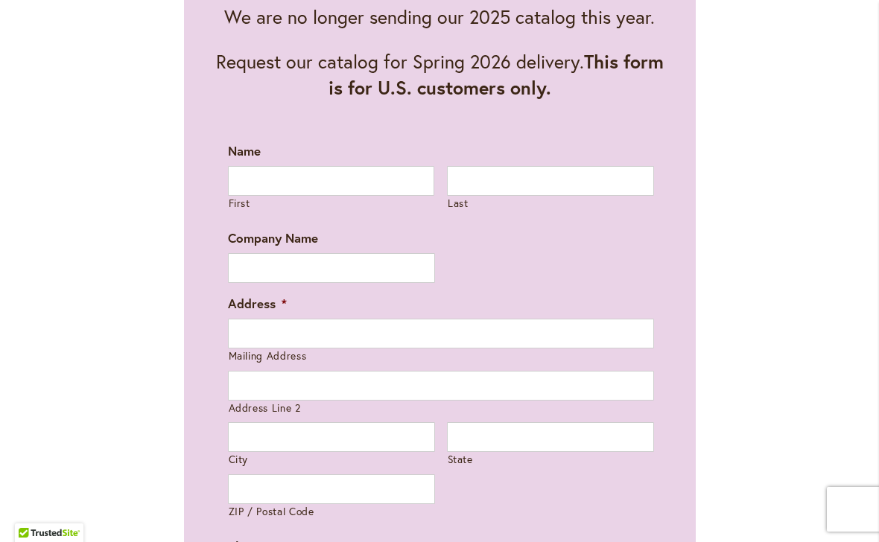
type input "******"
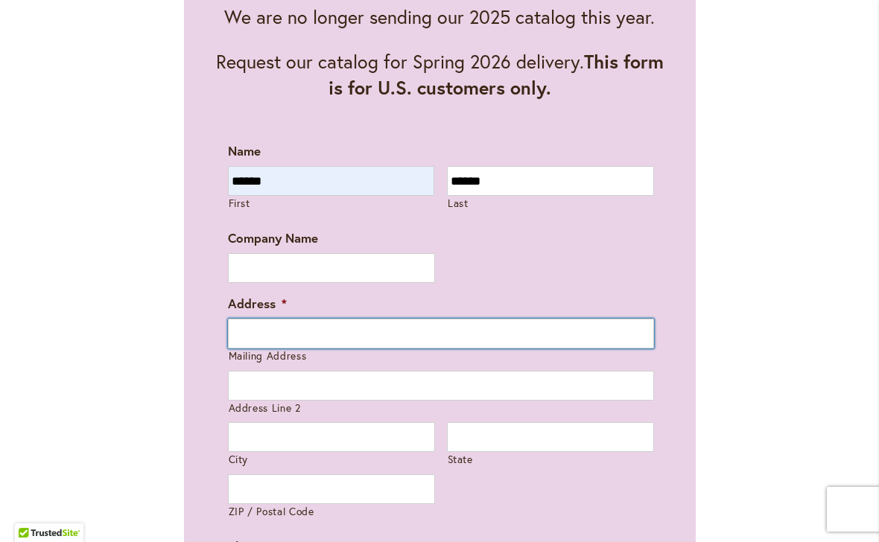
type input "**********"
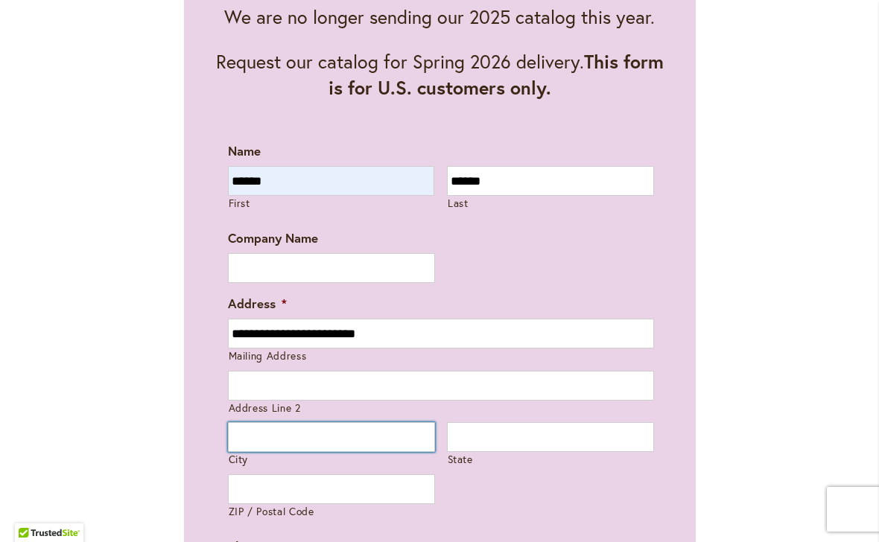
type input "******"
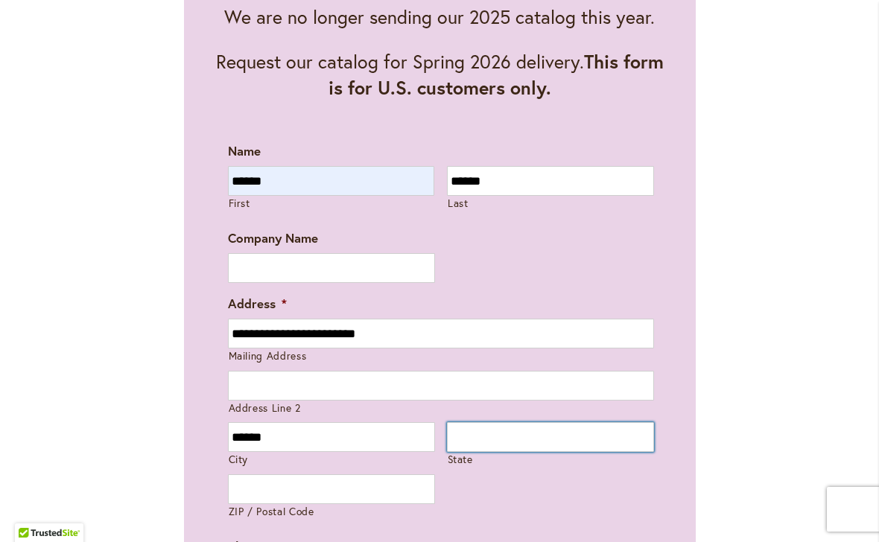
type input "**"
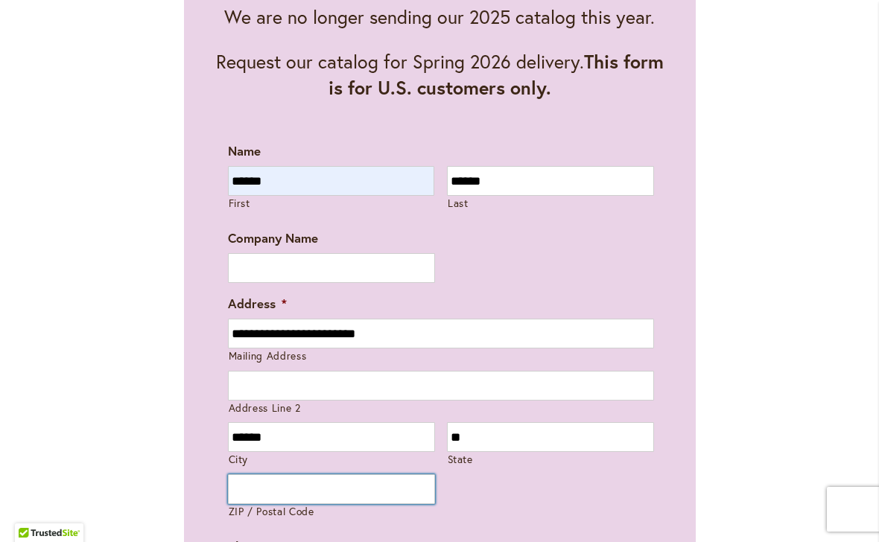
type input "*****"
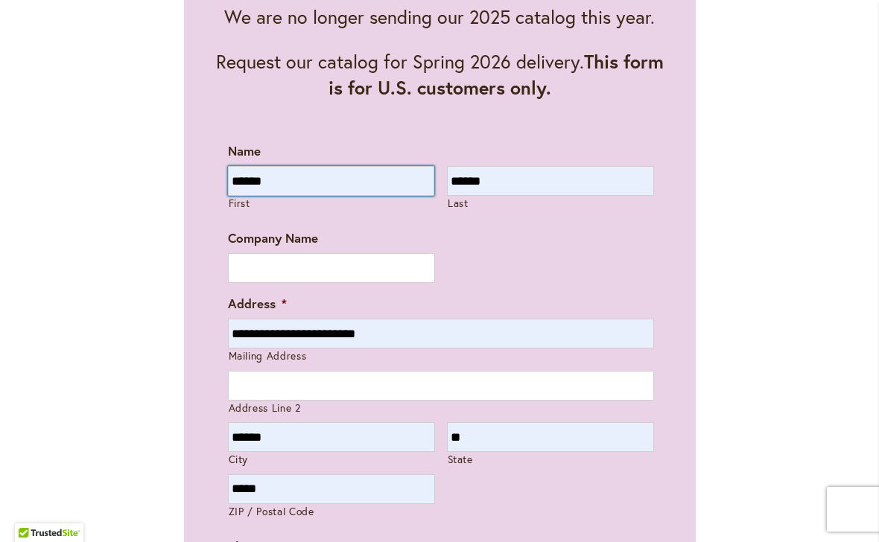
type input "**********"
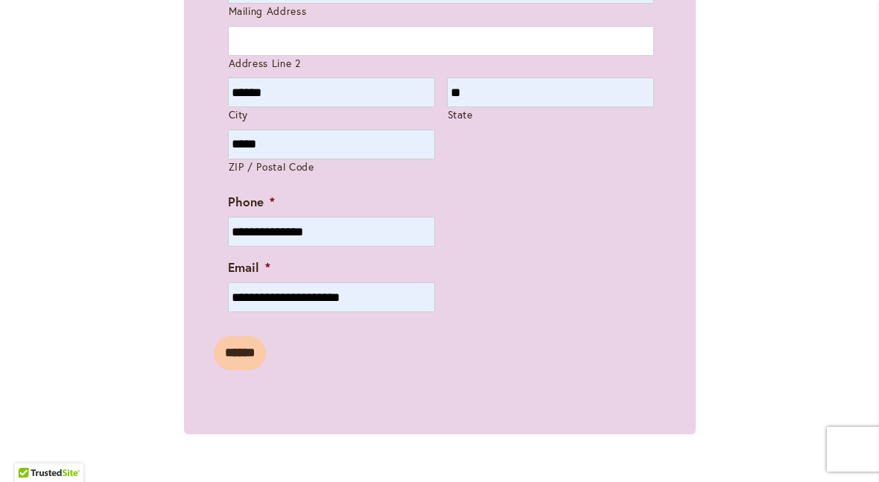
scroll to position [1222, 0]
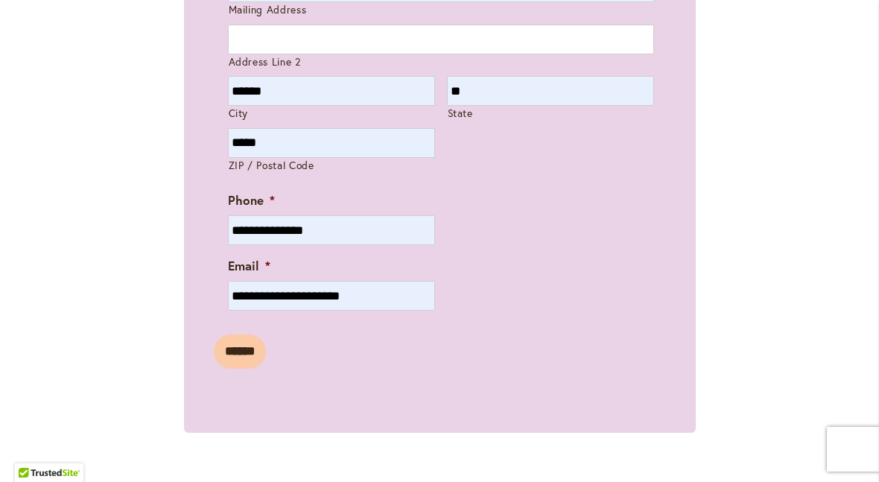
click at [252, 348] on input "******" at bounding box center [240, 351] width 52 height 34
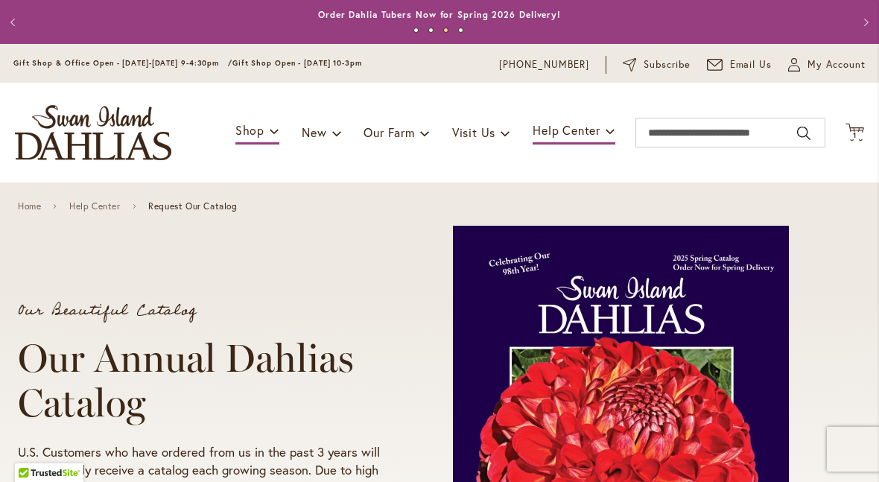
scroll to position [0, 0]
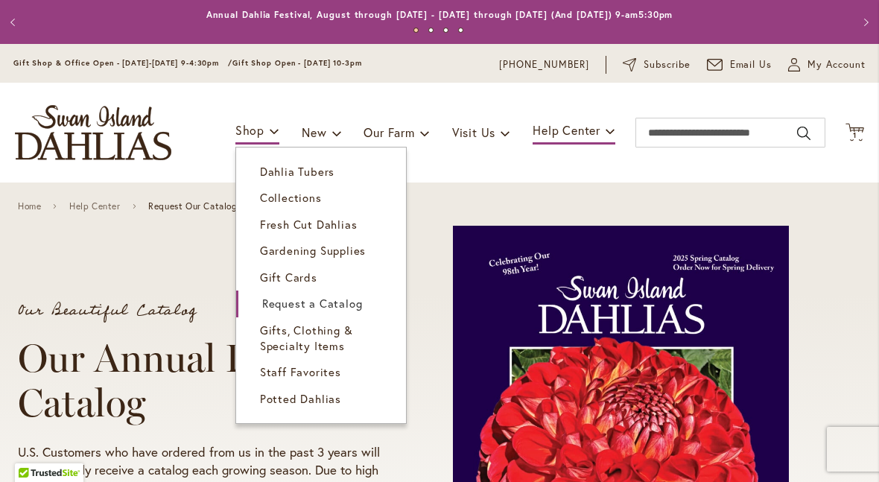
click at [321, 177] on span "Dahlia Tubers" at bounding box center [297, 171] width 74 height 15
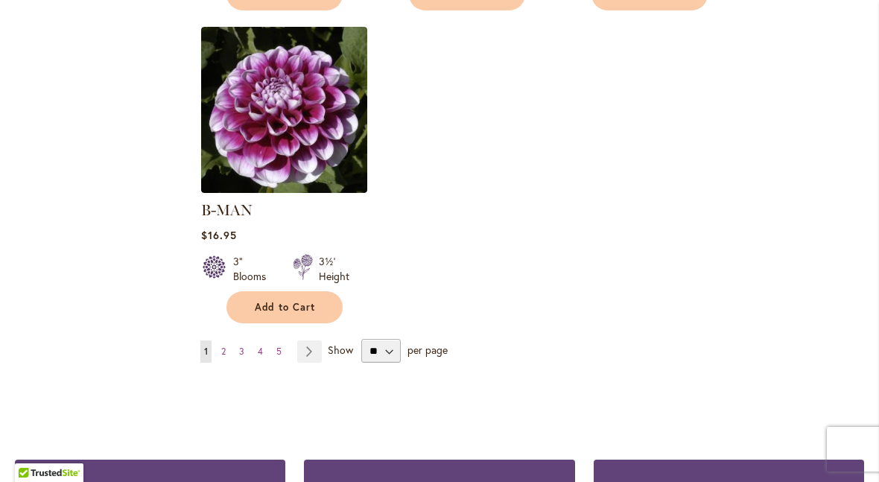
scroll to position [1930, 0]
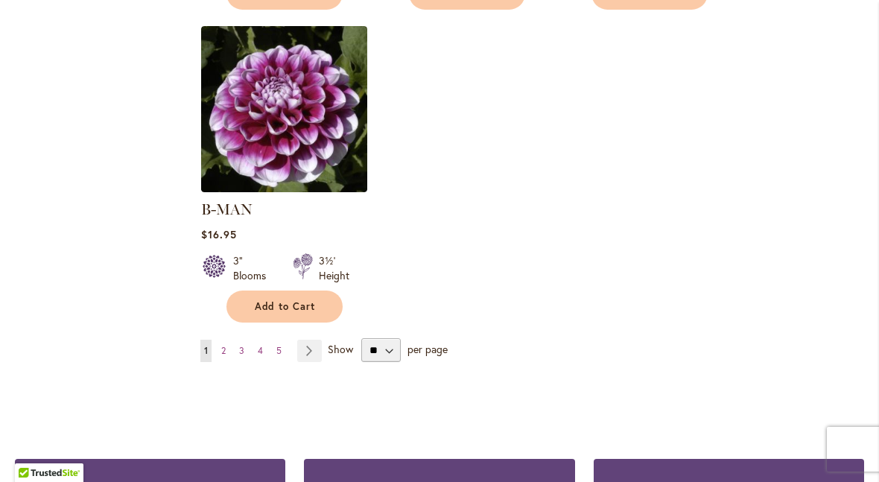
click at [307, 300] on span "Add to Cart" at bounding box center [285, 306] width 61 height 13
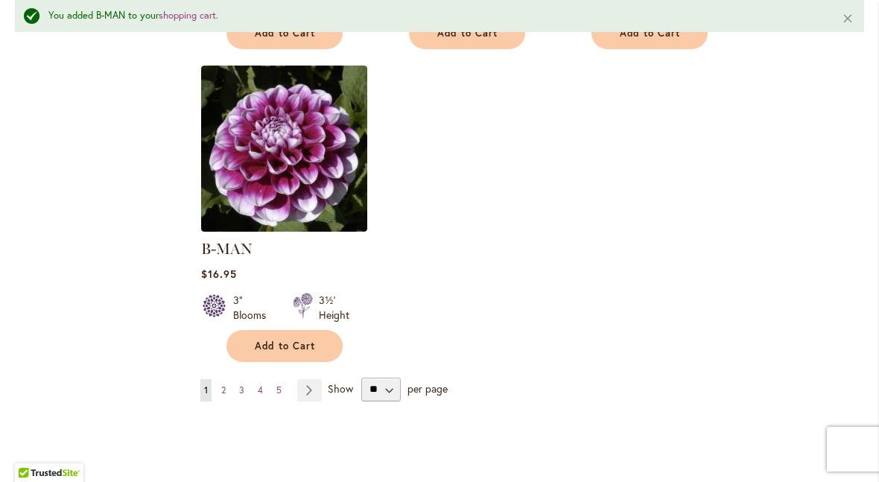
click at [229, 379] on link "Page 2" at bounding box center [223, 390] width 12 height 22
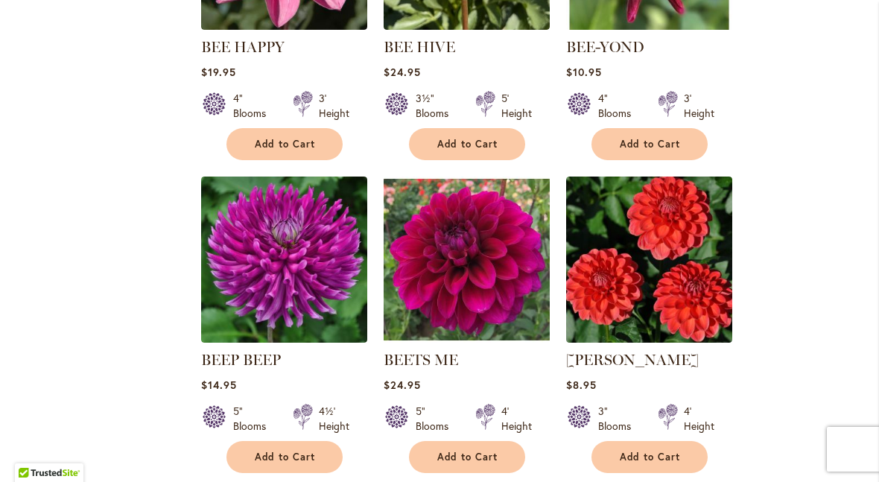
scroll to position [1447, 0]
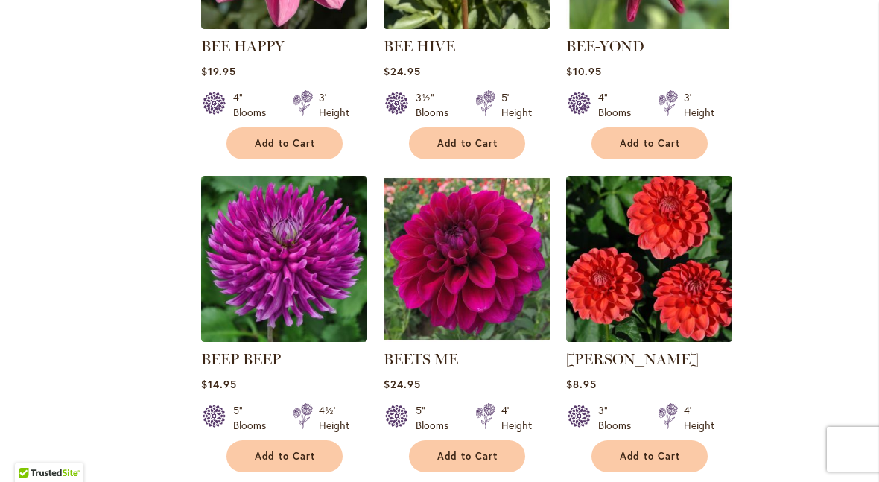
click at [290, 461] on span "Add to Cart" at bounding box center [285, 456] width 61 height 13
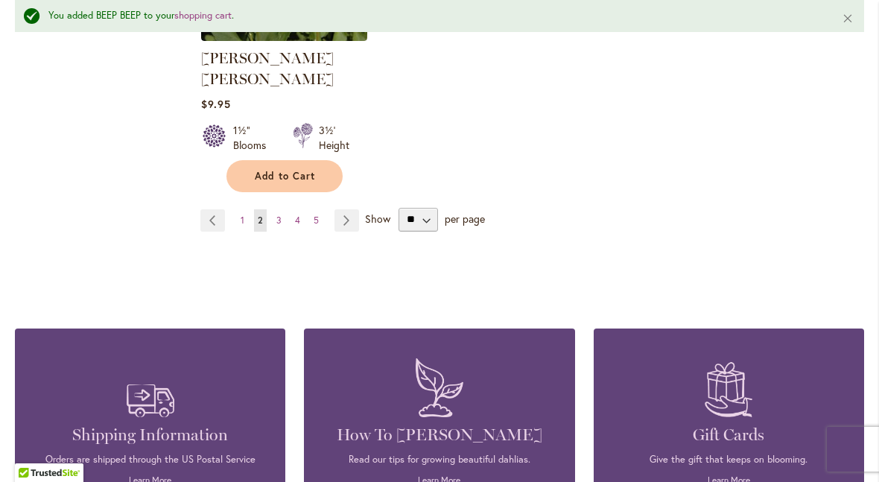
scroll to position [2134, 0]
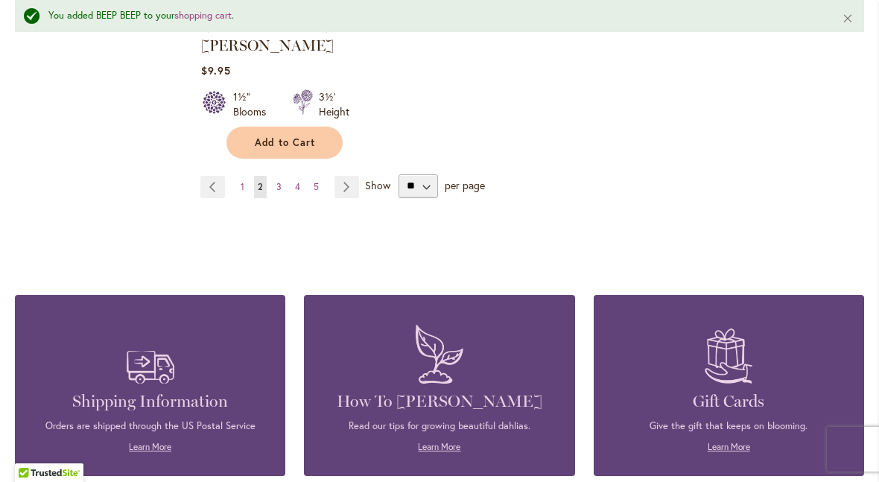
click at [280, 181] on span "3" at bounding box center [278, 186] width 5 height 11
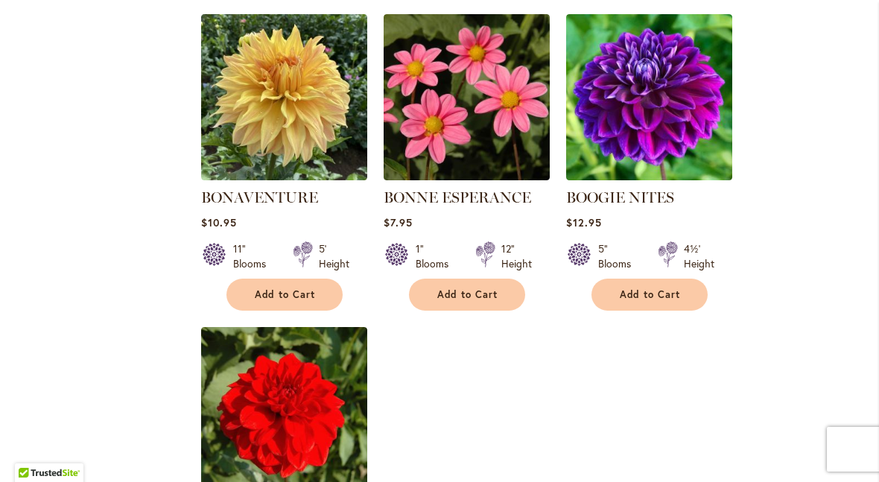
scroll to position [1609, 0]
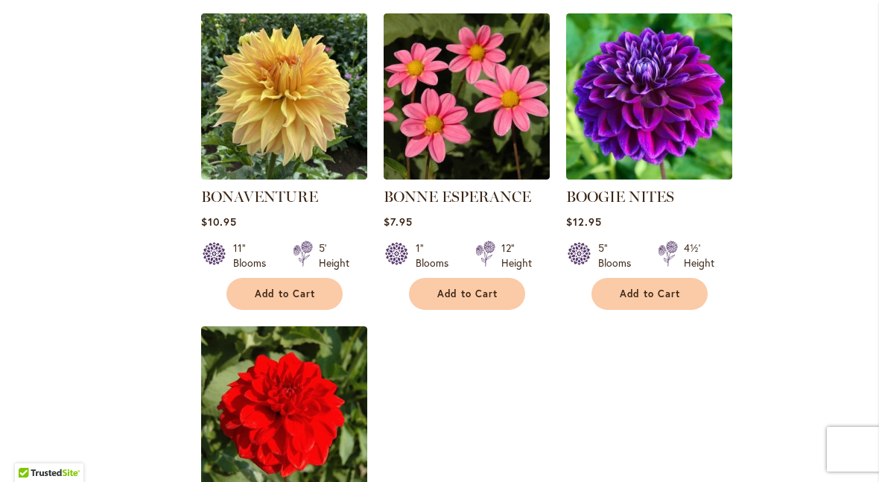
click at [664, 301] on button "Add to Cart" at bounding box center [649, 294] width 116 height 32
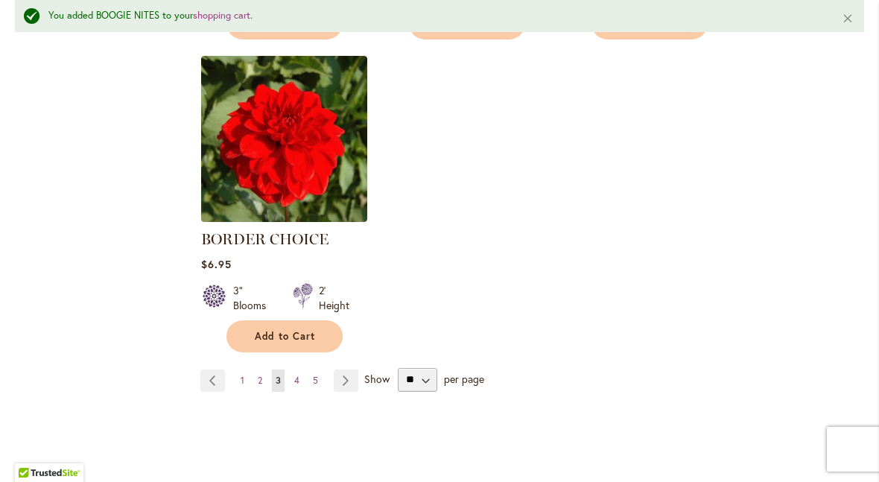
scroll to position [1925, 0]
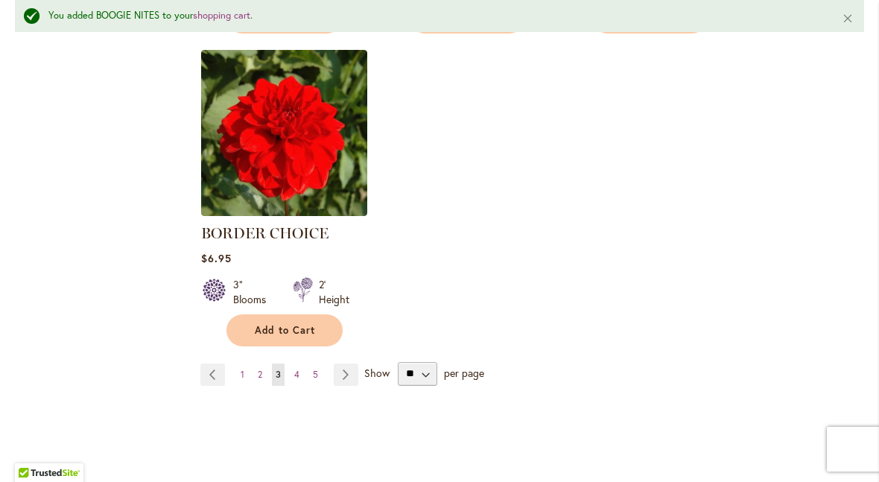
click at [299, 381] on link "Page 4" at bounding box center [296, 374] width 13 height 22
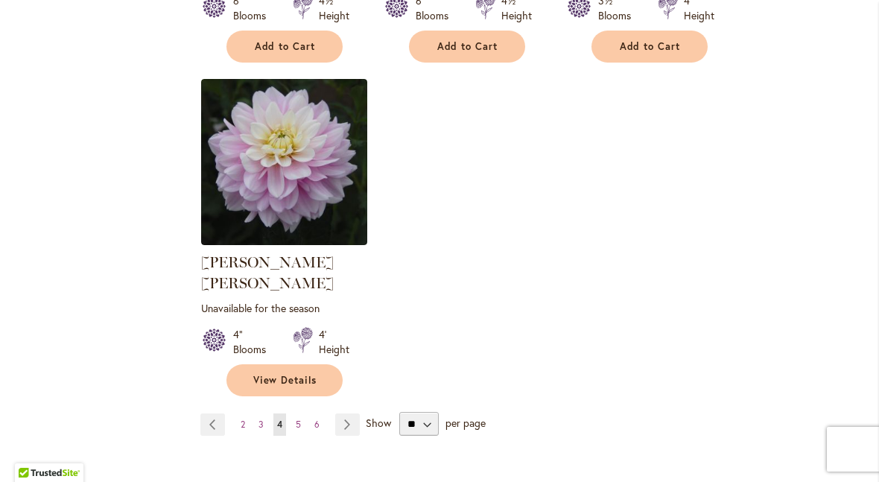
scroll to position [1879, 0]
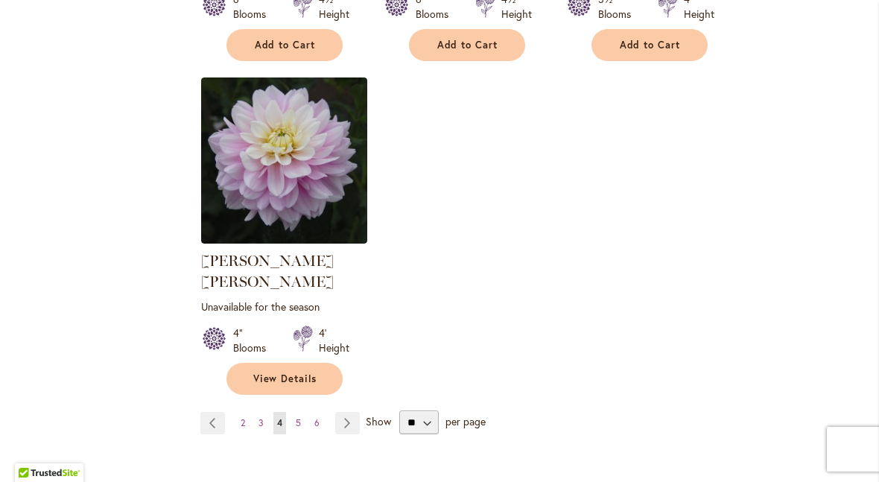
click at [302, 412] on link "Page 5" at bounding box center [298, 423] width 13 height 22
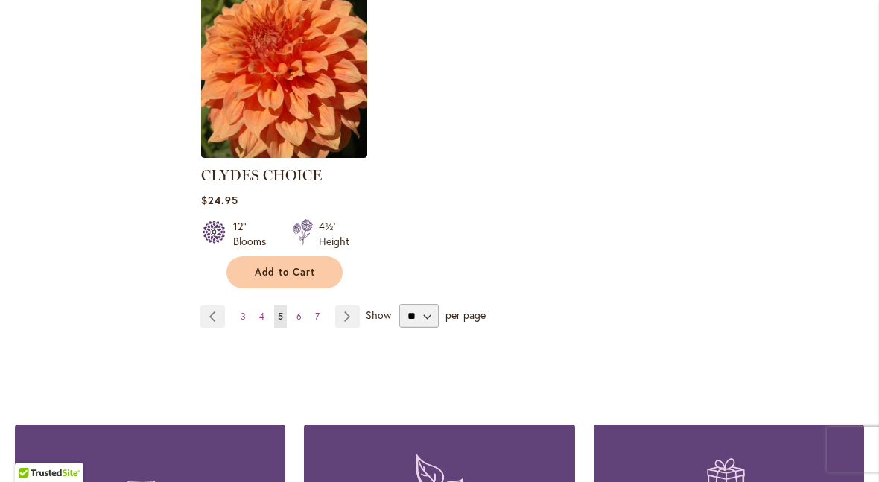
scroll to position [1994, 0]
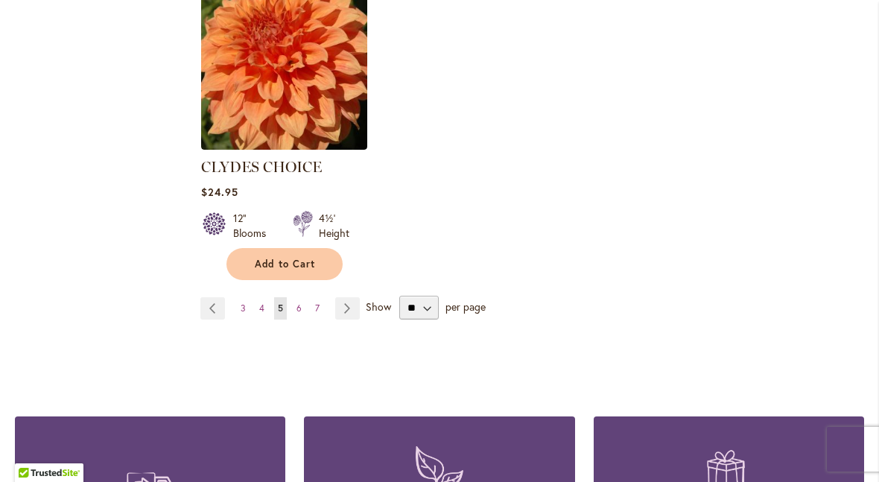
click at [304, 297] on link "Page 6" at bounding box center [299, 308] width 13 height 22
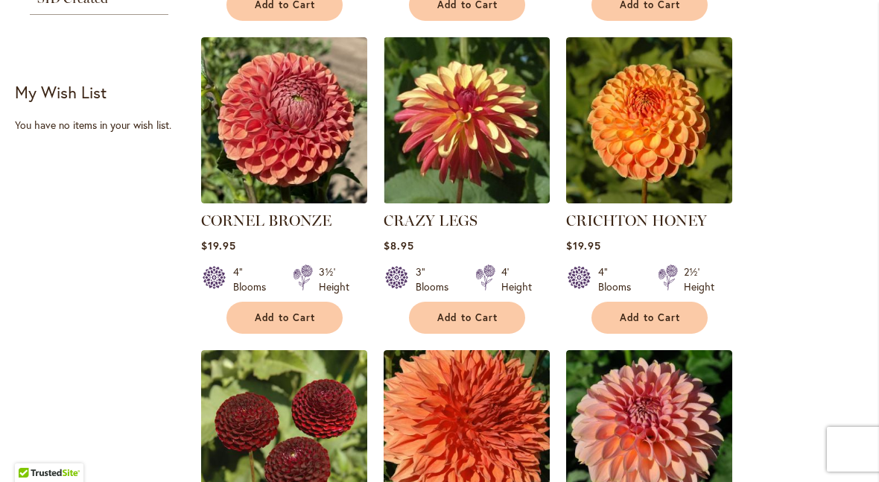
scroll to position [648, 0]
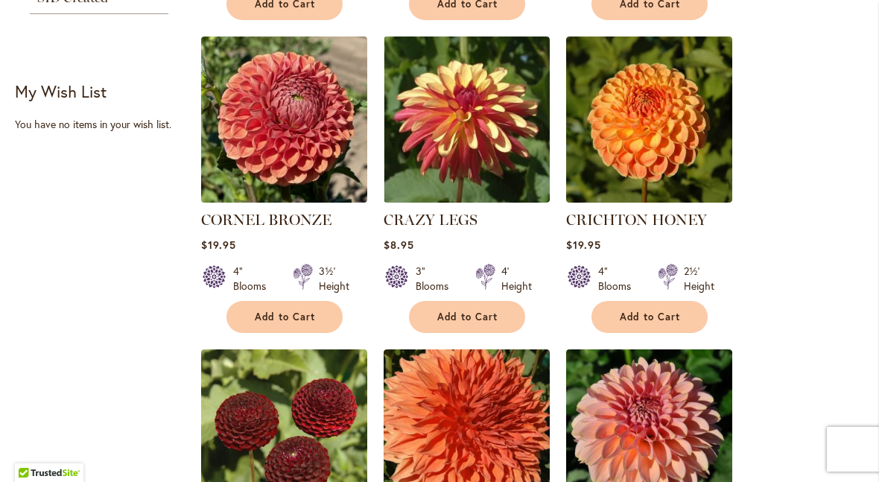
click at [480, 322] on span "Add to Cart" at bounding box center [467, 317] width 61 height 13
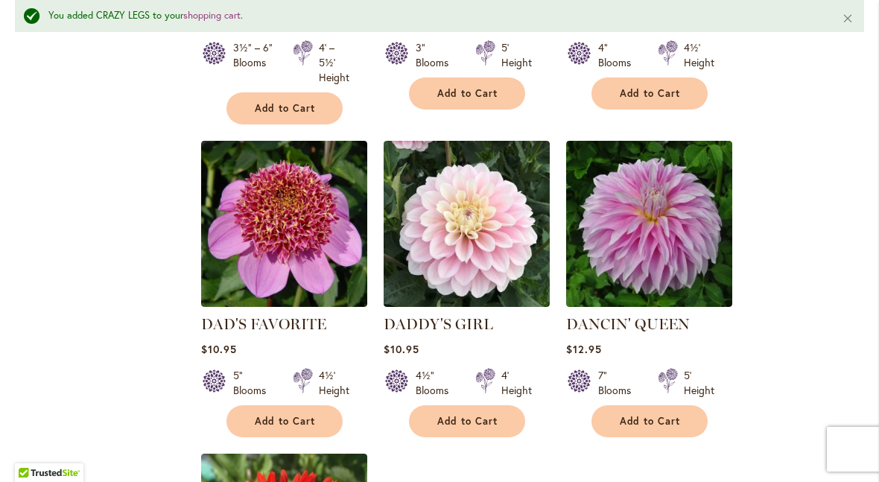
scroll to position [1558, 0]
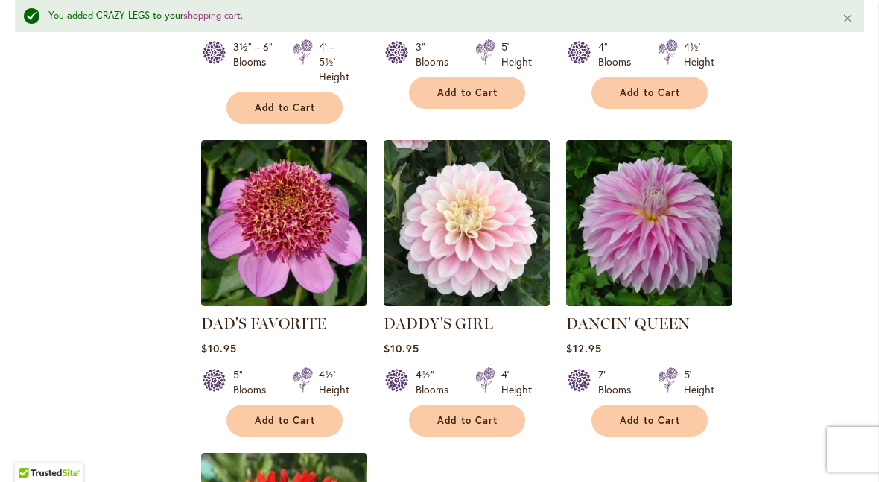
click at [290, 424] on span "Add to Cart" at bounding box center [285, 420] width 61 height 13
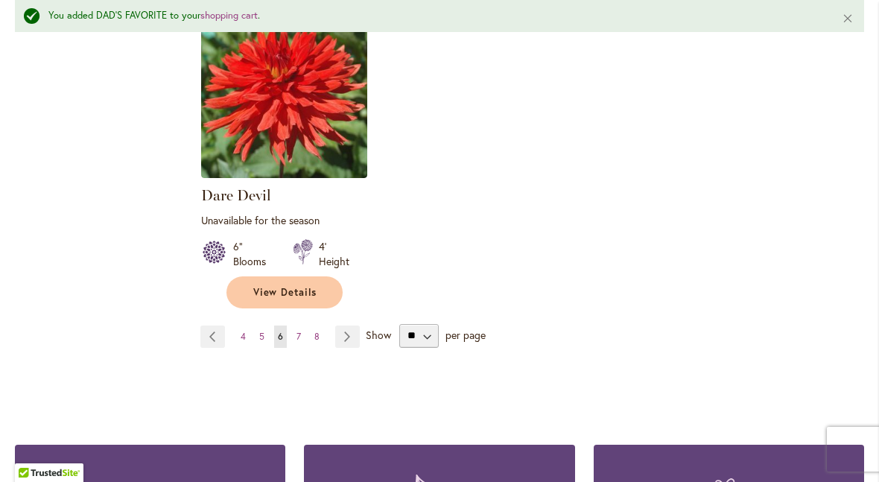
scroll to position [2015, 0]
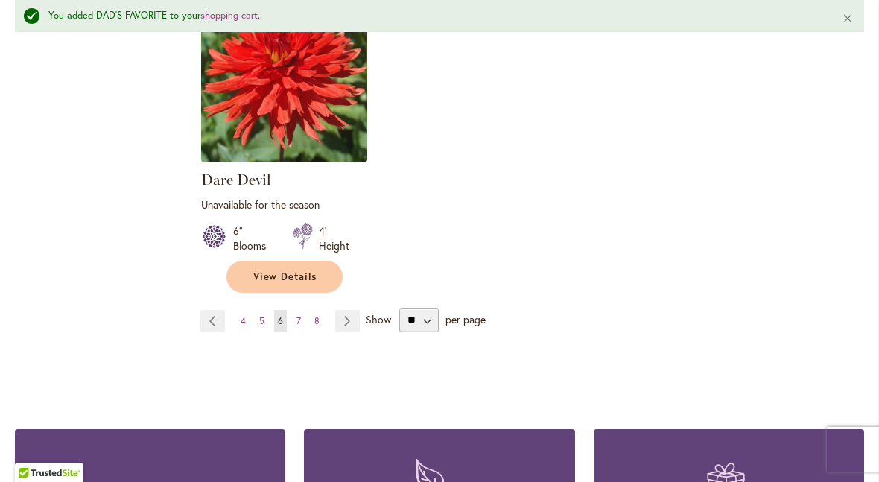
click at [302, 322] on link "Page 7" at bounding box center [299, 321] width 12 height 22
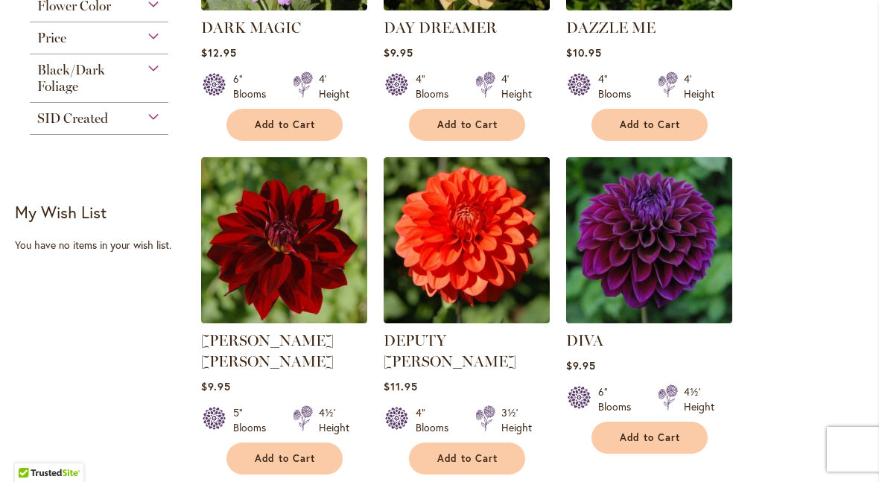
scroll to position [527, 0]
click at [662, 442] on span "Add to Cart" at bounding box center [650, 437] width 61 height 13
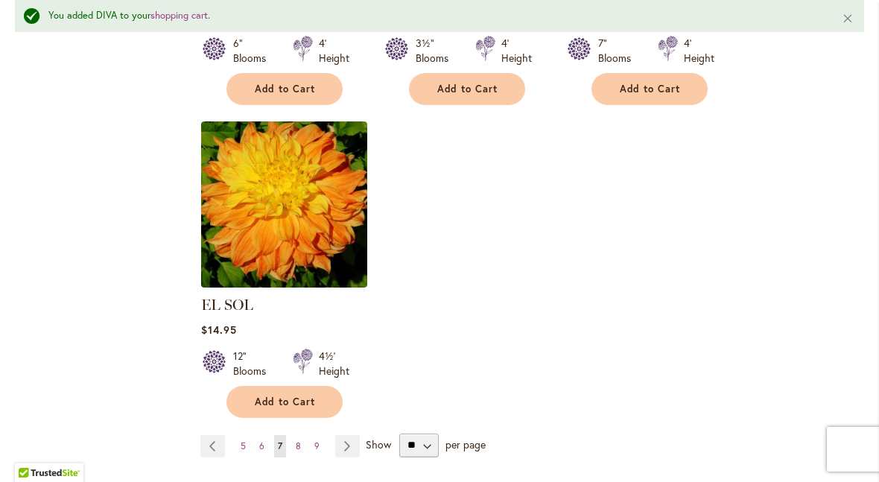
scroll to position [1877, 0]
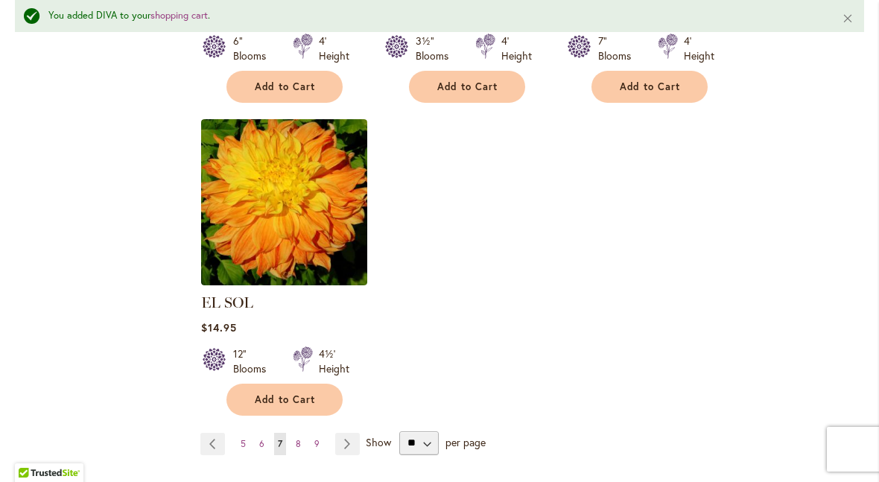
click at [302, 433] on link "Page 8" at bounding box center [298, 444] width 13 height 22
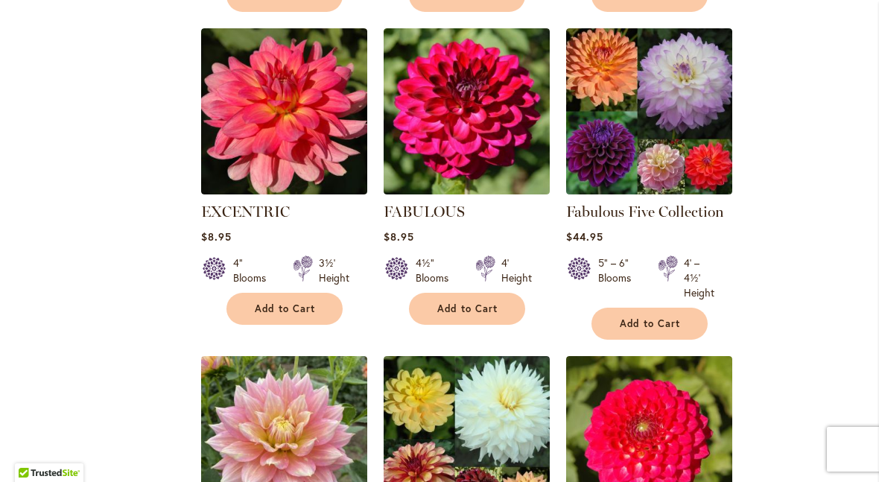
scroll to position [981, 0]
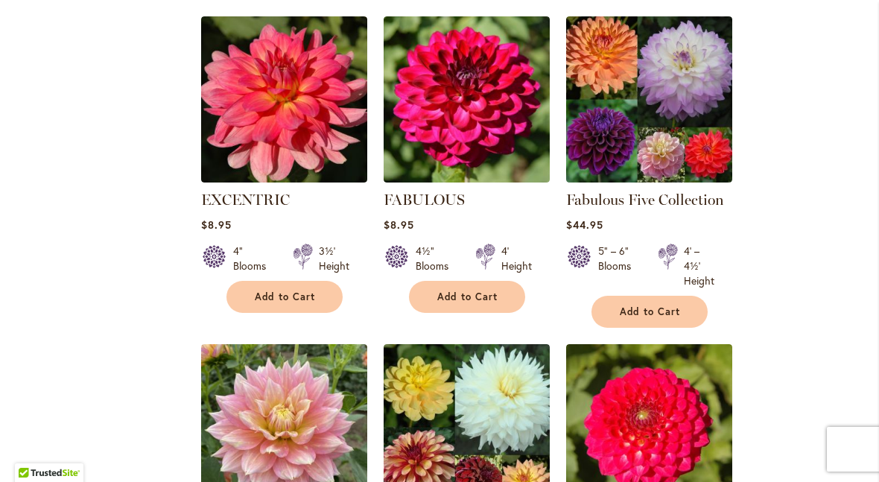
click at [661, 316] on span "Add to Cart" at bounding box center [650, 311] width 61 height 13
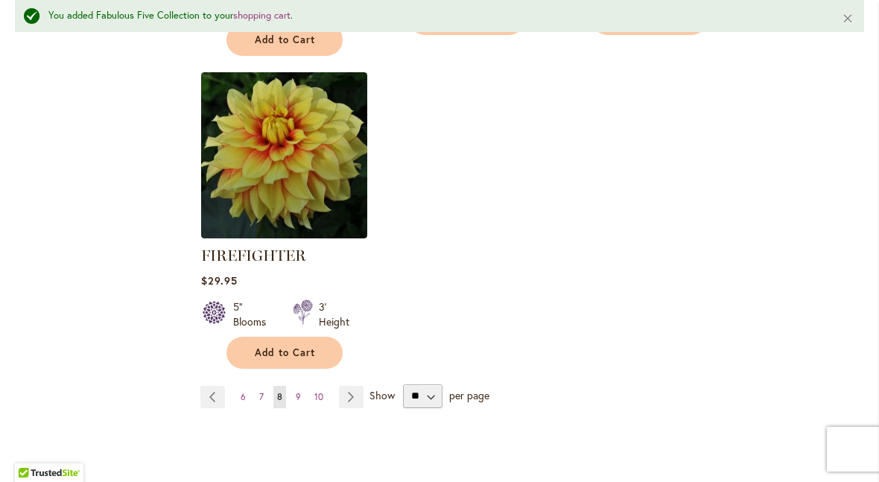
scroll to position [1975, 0]
click at [303, 394] on link "Page 9" at bounding box center [298, 396] width 13 height 22
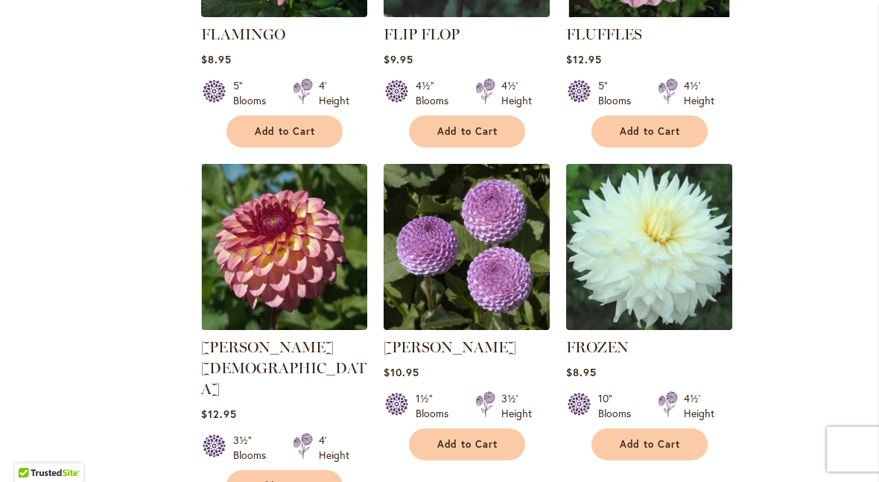
scroll to position [836, 0]
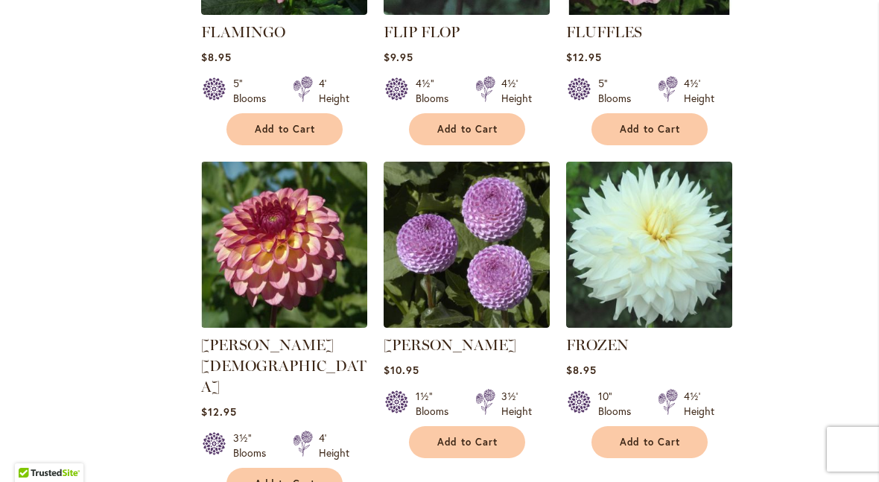
click at [297, 477] on span "Add to Cart" at bounding box center [285, 483] width 61 height 13
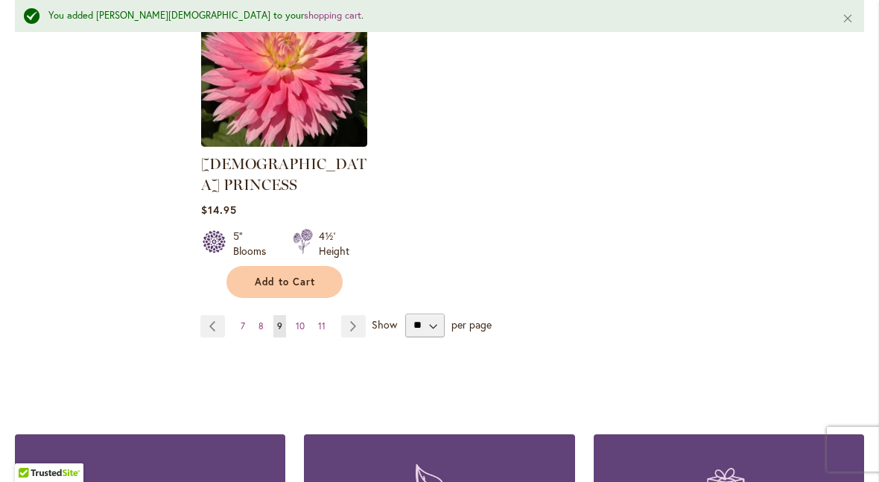
scroll to position [2078, 0]
click at [305, 315] on link "Page 10" at bounding box center [300, 326] width 16 height 22
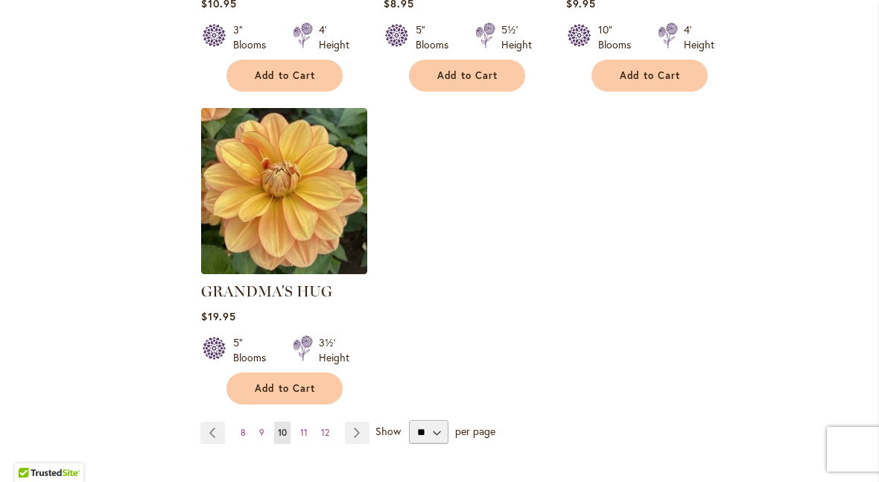
scroll to position [1891, 0]
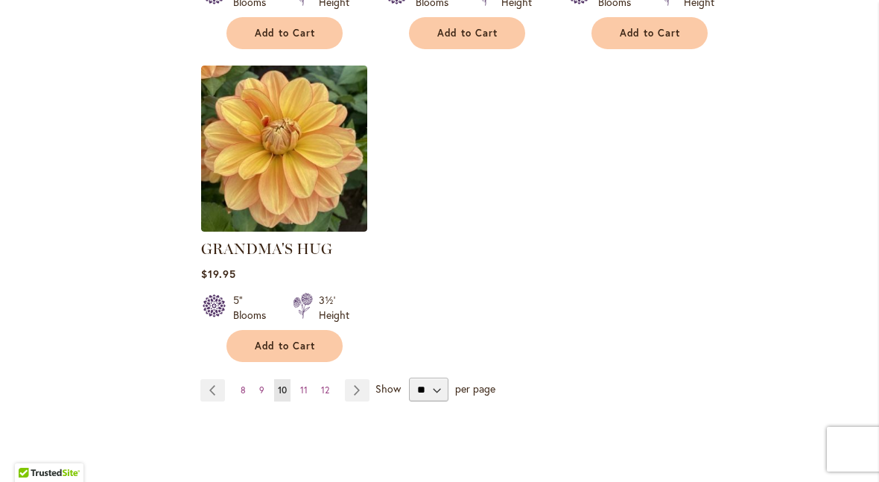
click at [310, 379] on link "Page 11" at bounding box center [303, 390] width 15 height 22
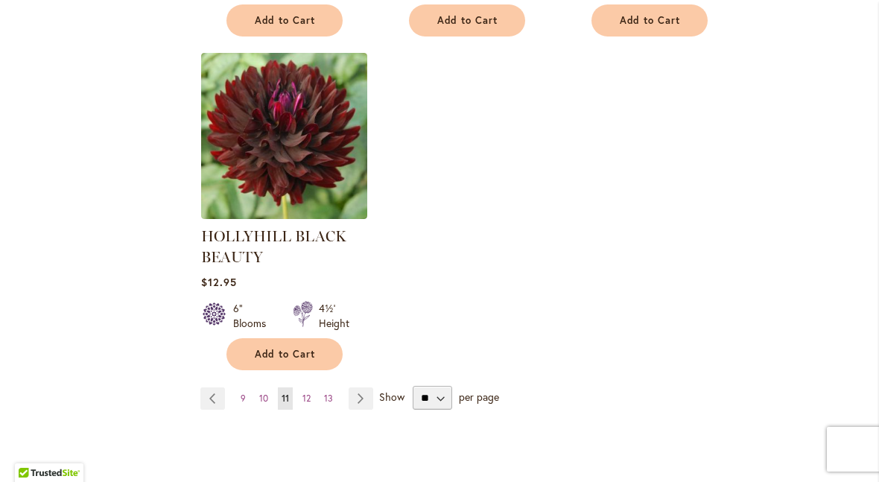
scroll to position [1939, 0]
click at [310, 395] on span "12" at bounding box center [306, 397] width 8 height 11
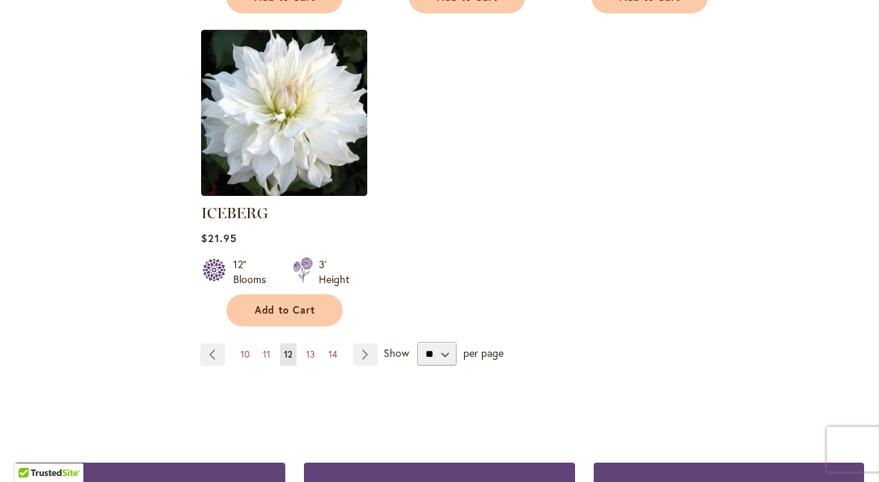
scroll to position [1931, 0]
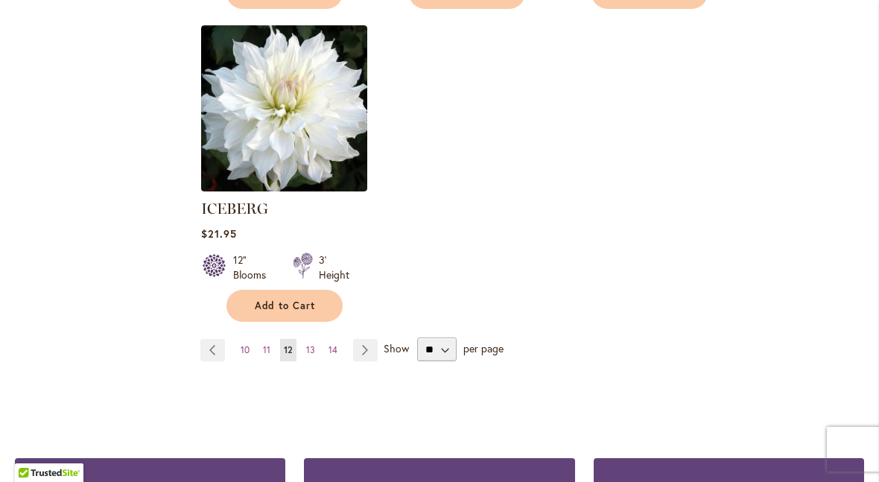
click at [316, 339] on link "Page 13" at bounding box center [310, 350] width 16 height 22
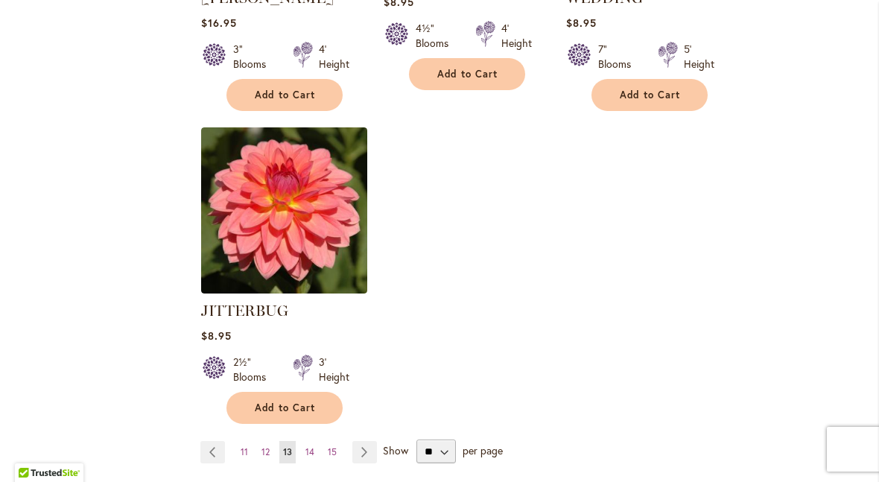
scroll to position [1863, 0]
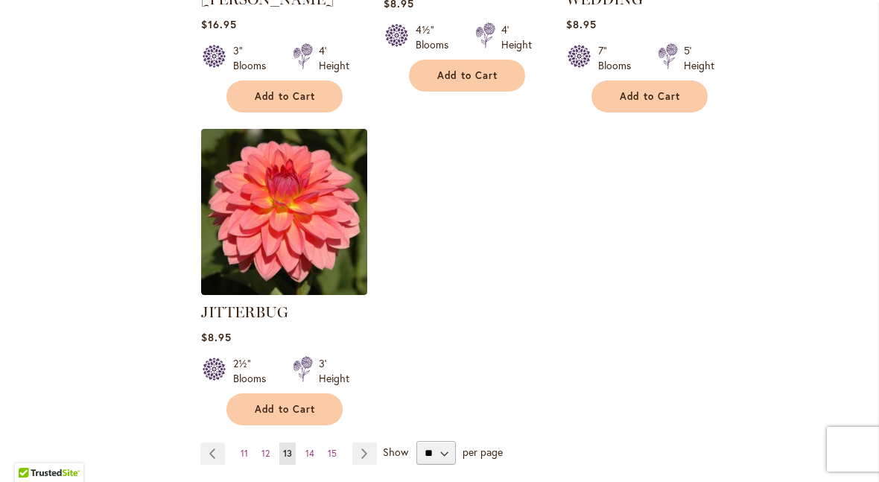
click at [317, 442] on link "Page 14" at bounding box center [310, 453] width 16 height 22
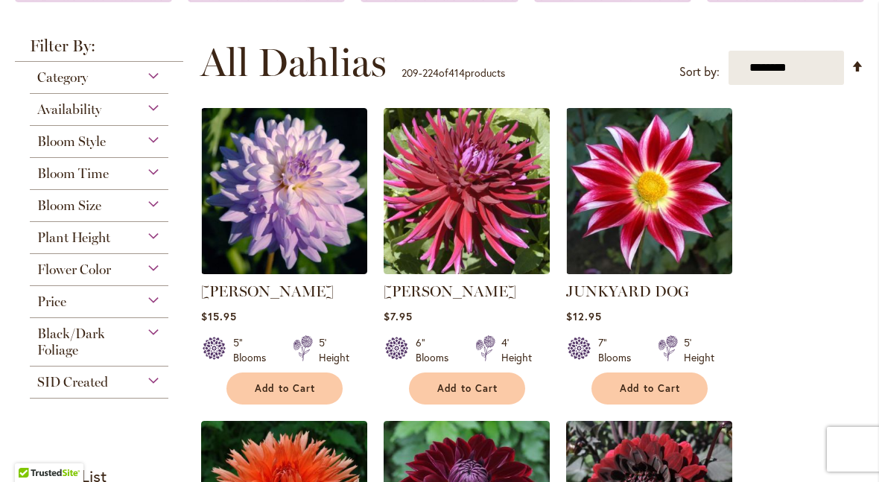
scroll to position [264, 0]
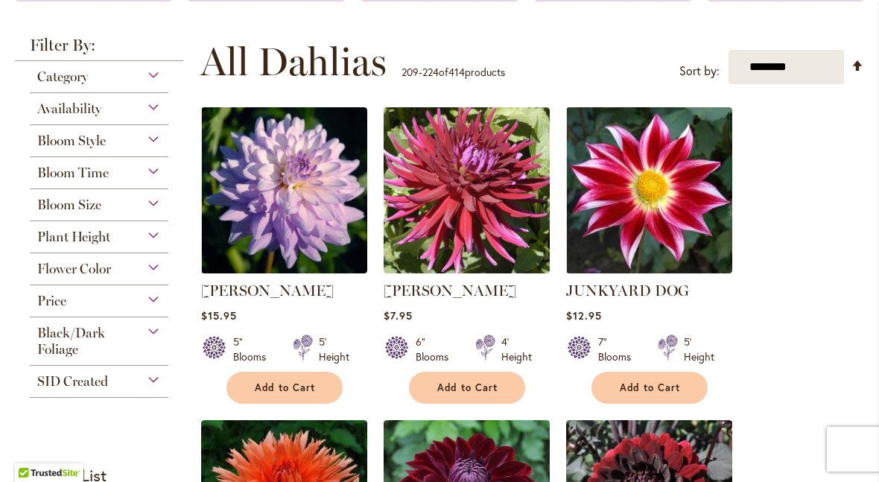
click at [664, 390] on span "Add to Cart" at bounding box center [650, 387] width 61 height 13
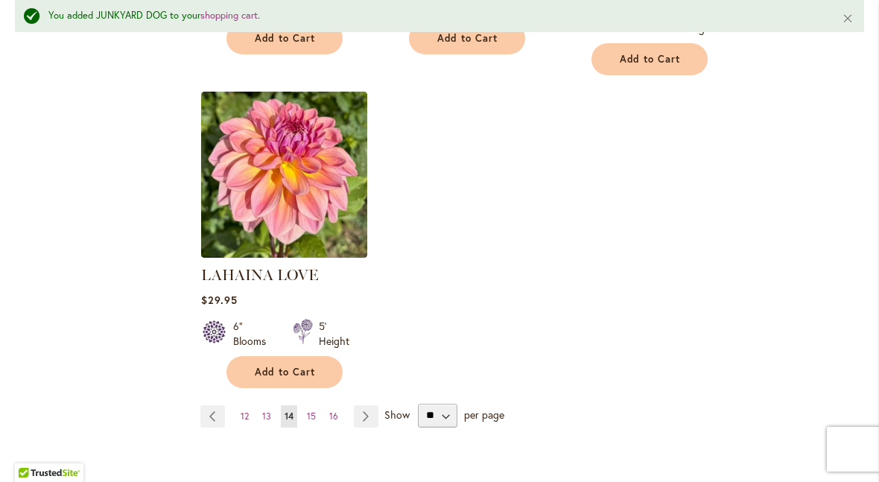
scroll to position [1906, 0]
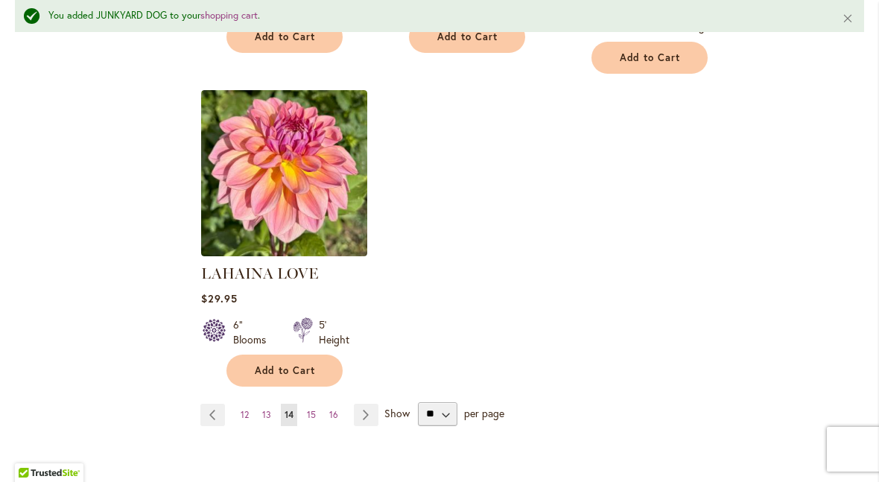
click at [317, 404] on link "Page 15" at bounding box center [311, 415] width 16 height 22
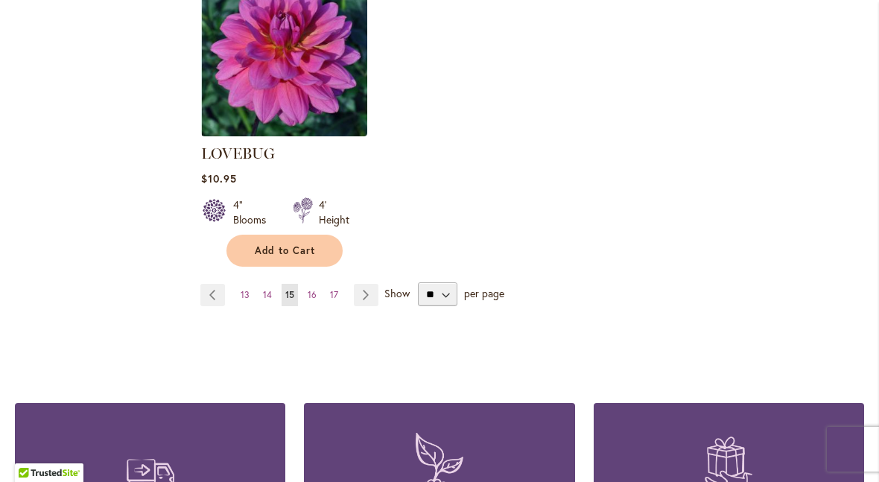
scroll to position [2007, 0]
click at [317, 284] on link "Page 16" at bounding box center [312, 295] width 16 height 22
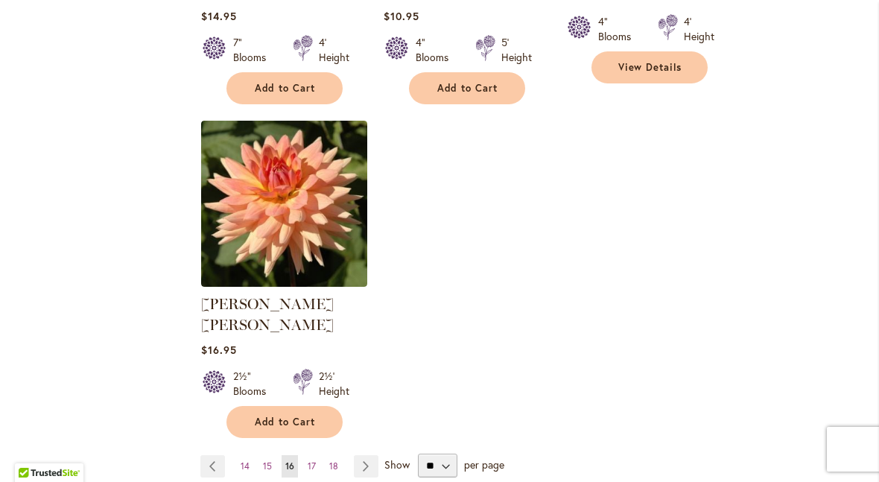
scroll to position [1857, 0]
click at [306, 454] on link "Page 17" at bounding box center [312, 465] width 16 height 22
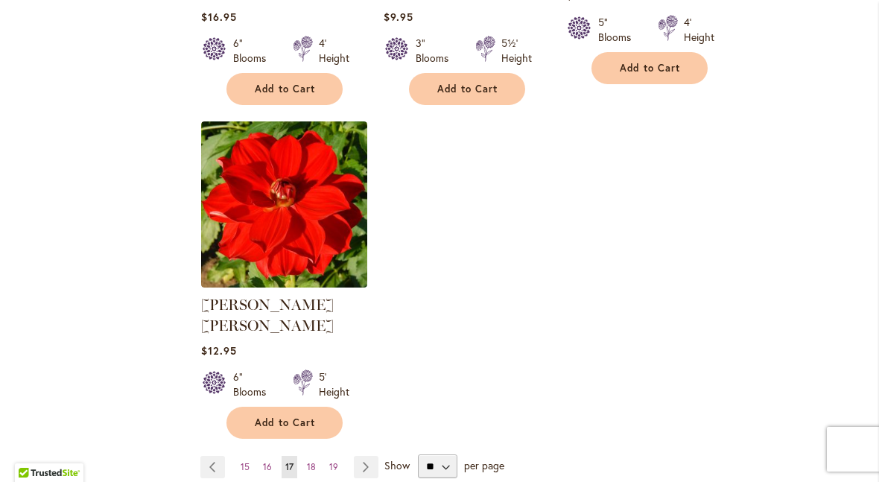
scroll to position [1837, 0]
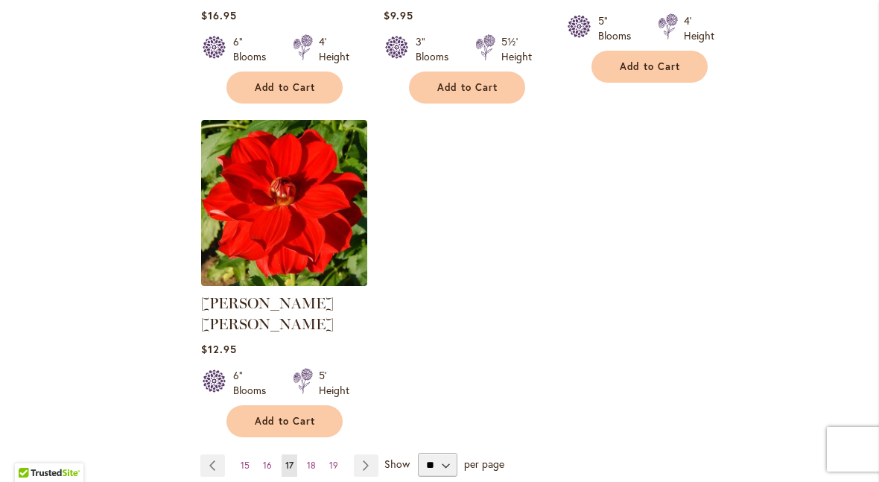
click at [304, 454] on link "Page 18" at bounding box center [311, 465] width 16 height 22
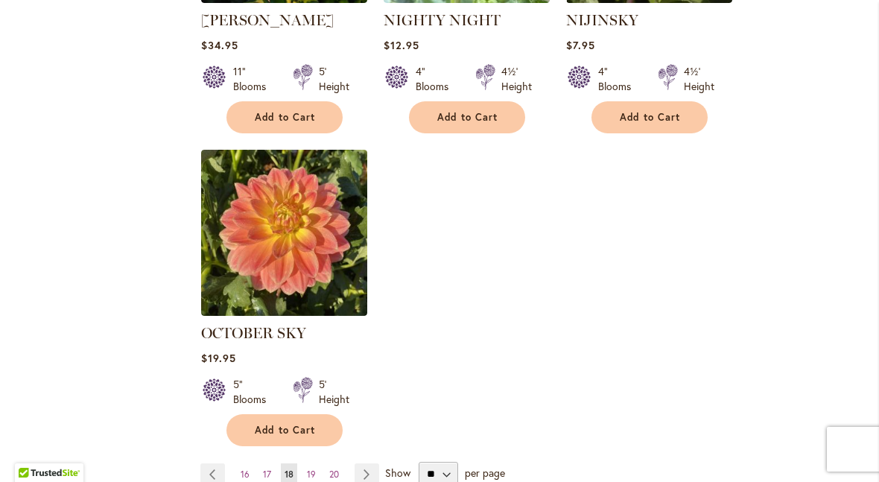
scroll to position [1843, 0]
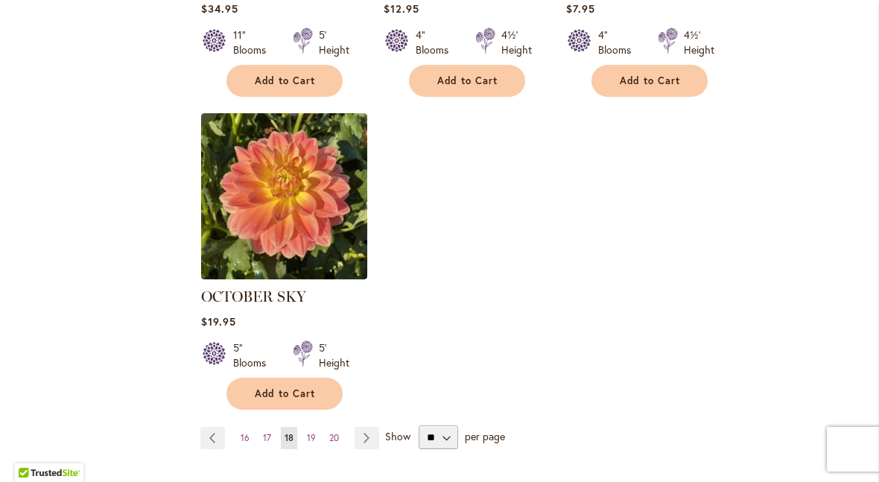
click at [317, 427] on link "Page 19" at bounding box center [311, 438] width 16 height 22
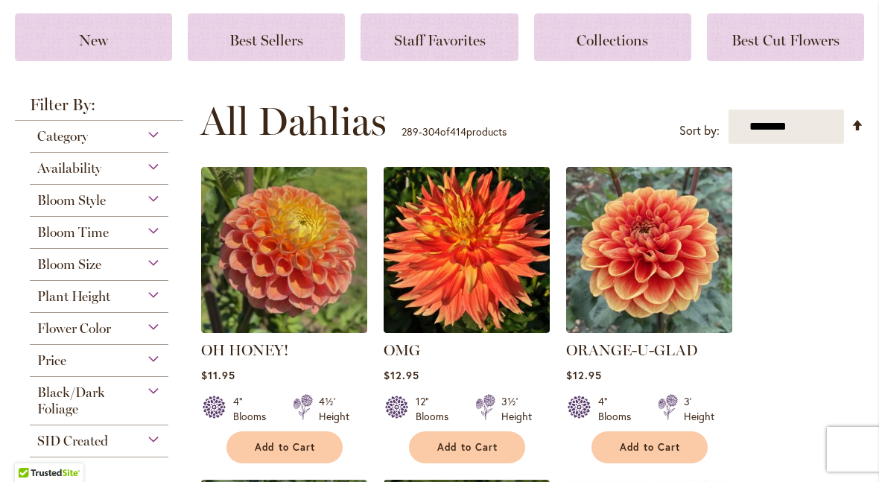
scroll to position [269, 0]
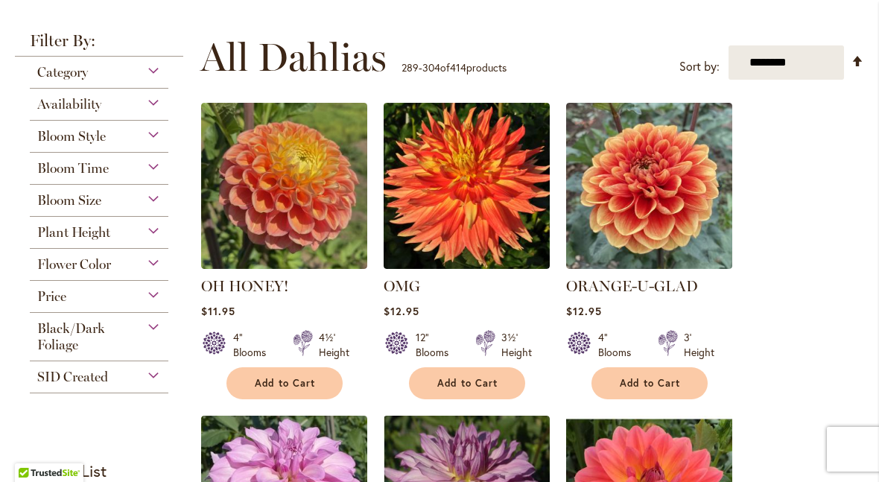
click at [290, 389] on span "Add to Cart" at bounding box center [285, 383] width 61 height 13
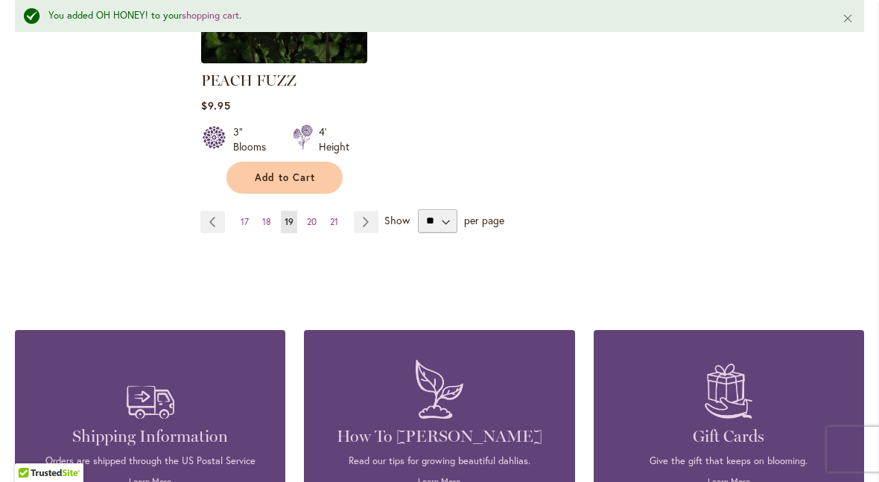
scroll to position [2123, 0]
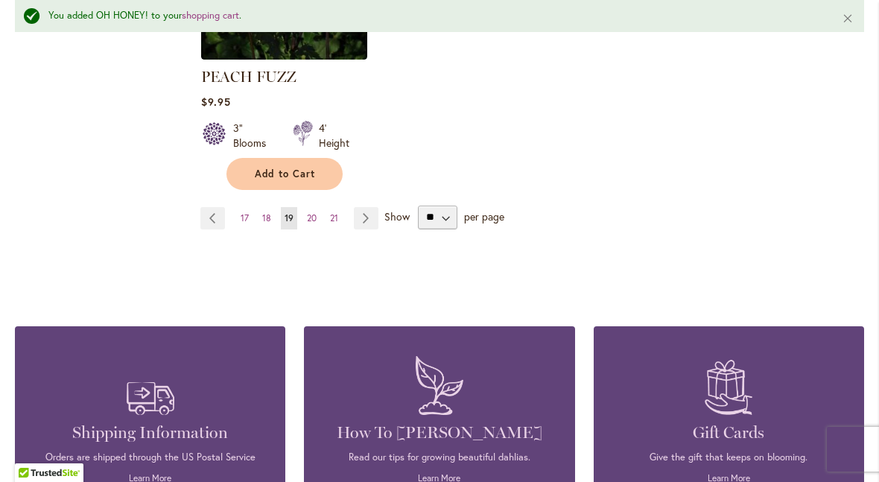
click at [309, 212] on span "20" at bounding box center [312, 217] width 10 height 11
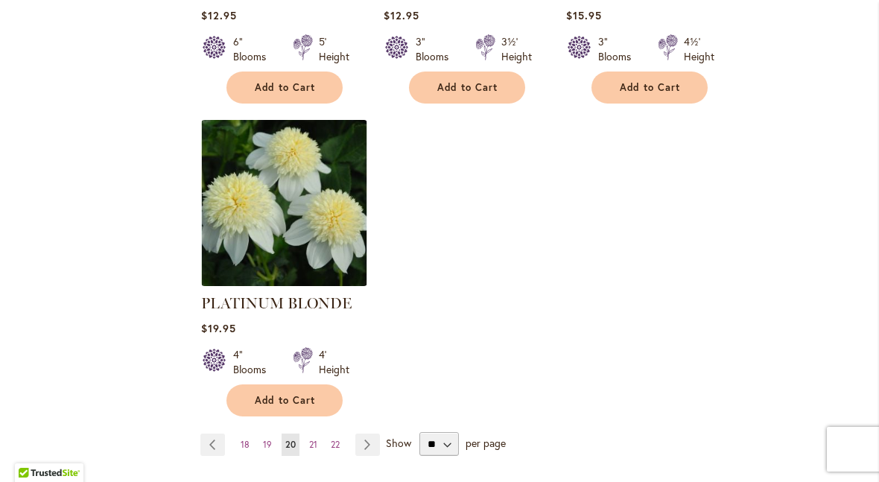
scroll to position [1886, 0]
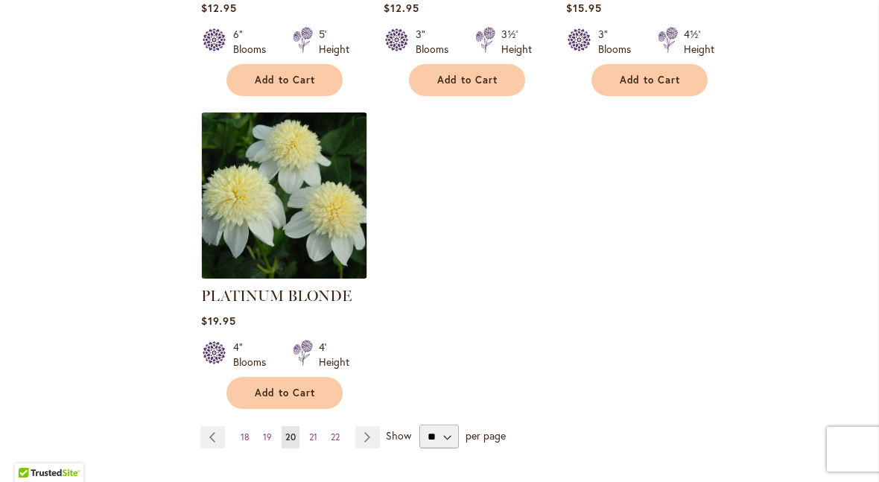
click at [319, 426] on link "Page 21" at bounding box center [313, 437] width 16 height 22
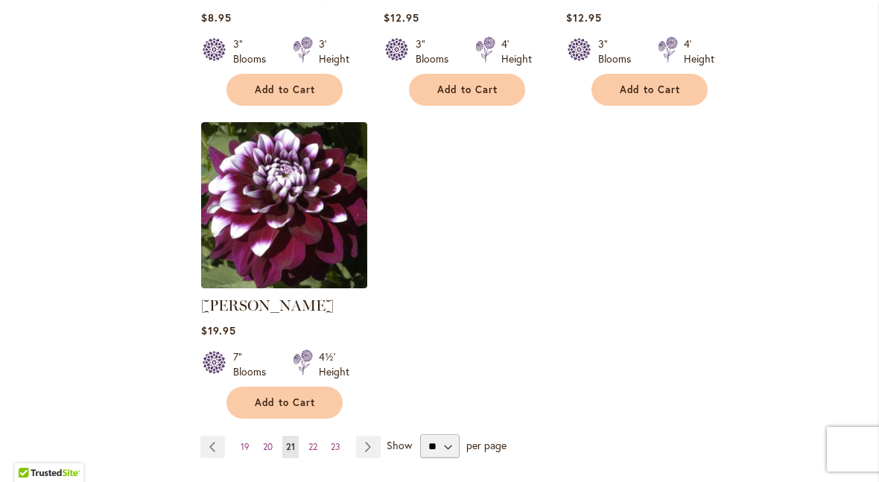
scroll to position [1851, 0]
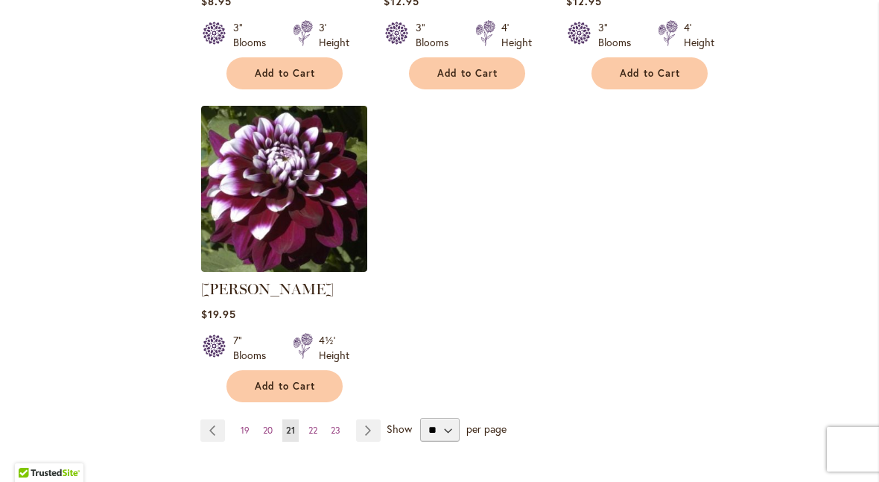
click at [319, 436] on link "Page 22" at bounding box center [313, 430] width 16 height 22
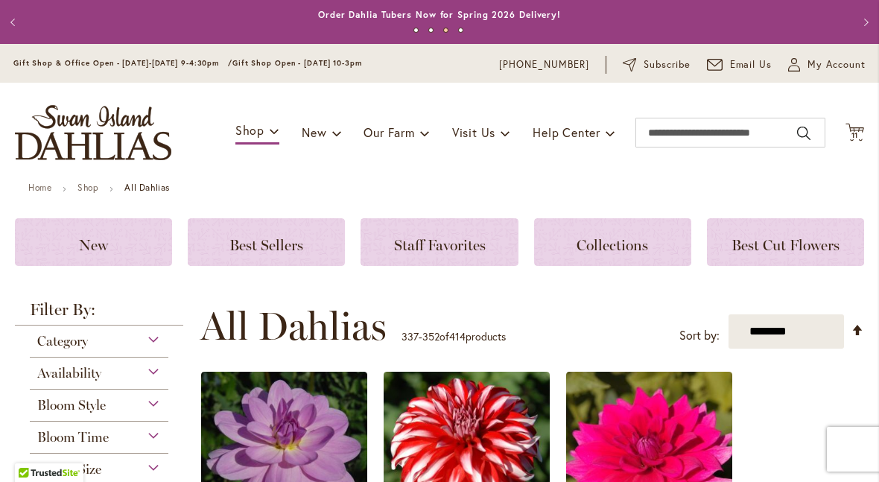
click at [851, 142] on span "Cart .cls-1 { fill: #231f20; }" at bounding box center [854, 133] width 19 height 20
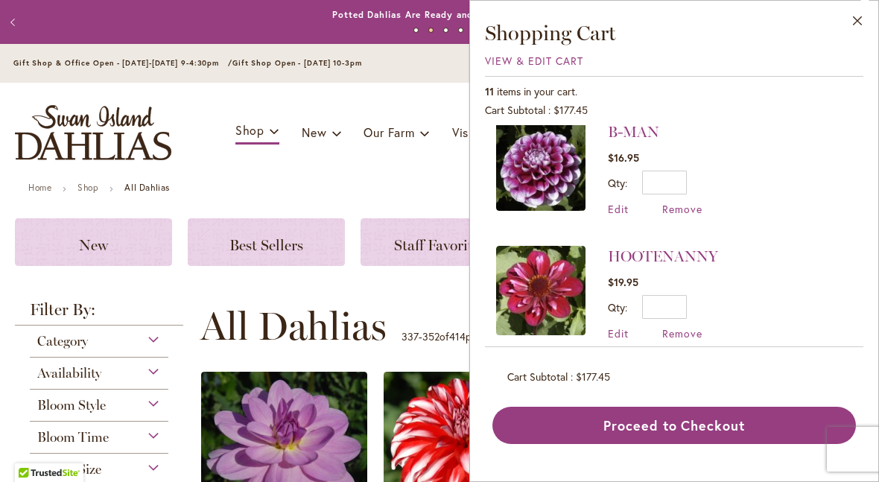
scroll to position [1154, 0]
click at [817, 144] on li "B-MAN $16.95 Qty * Update Edit Remove" at bounding box center [674, 169] width 356 height 124
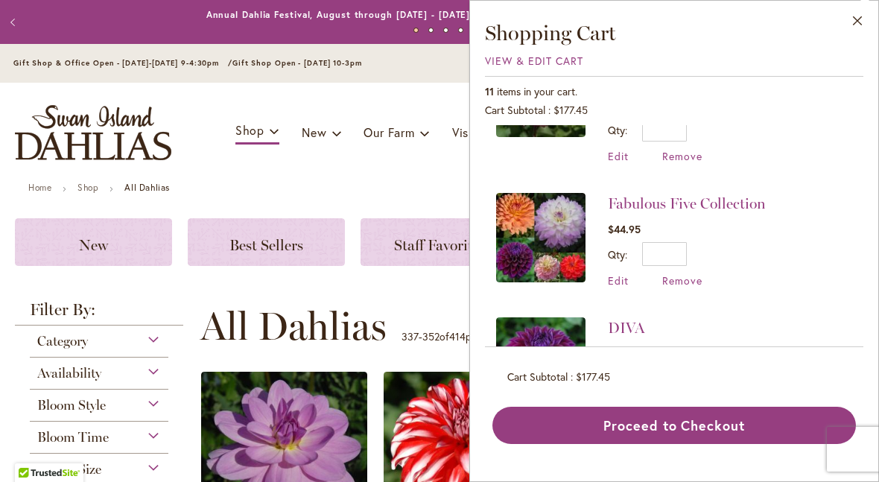
scroll to position [338, 0]
click at [855, 36] on button "Close" at bounding box center [857, 24] width 41 height 47
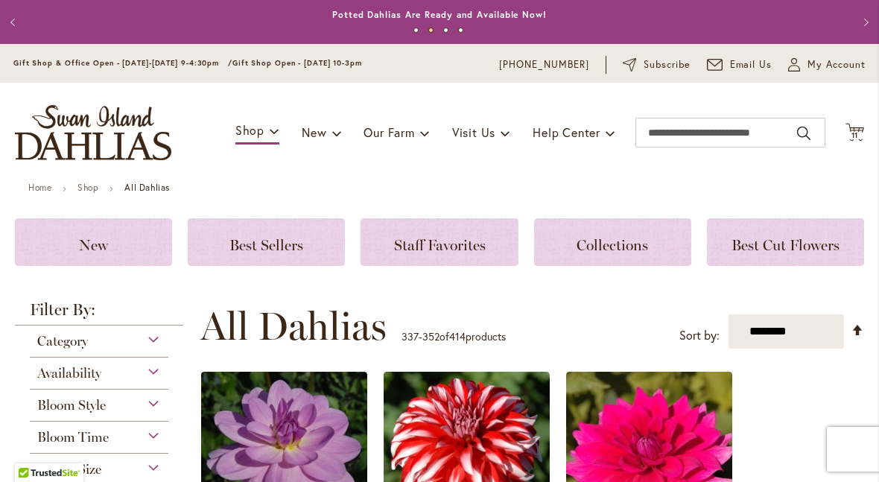
click at [476, 243] on span "Staff Favorites" at bounding box center [440, 245] width 92 height 18
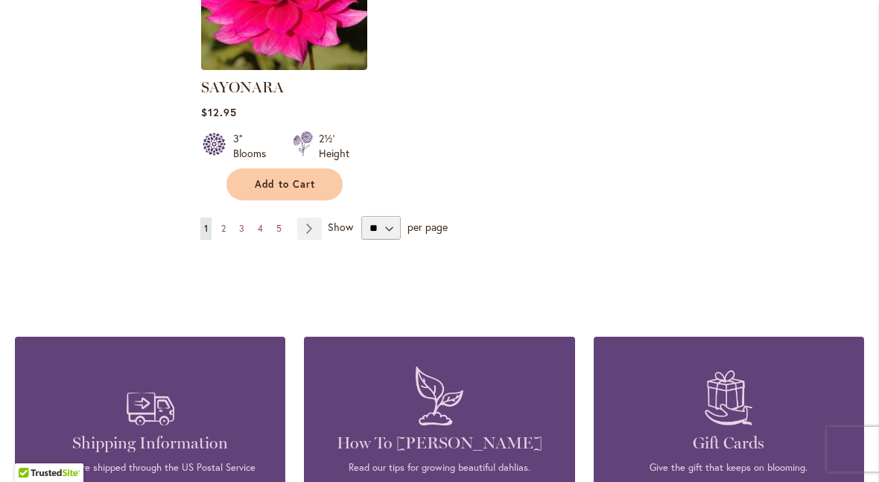
scroll to position [2000, 0]
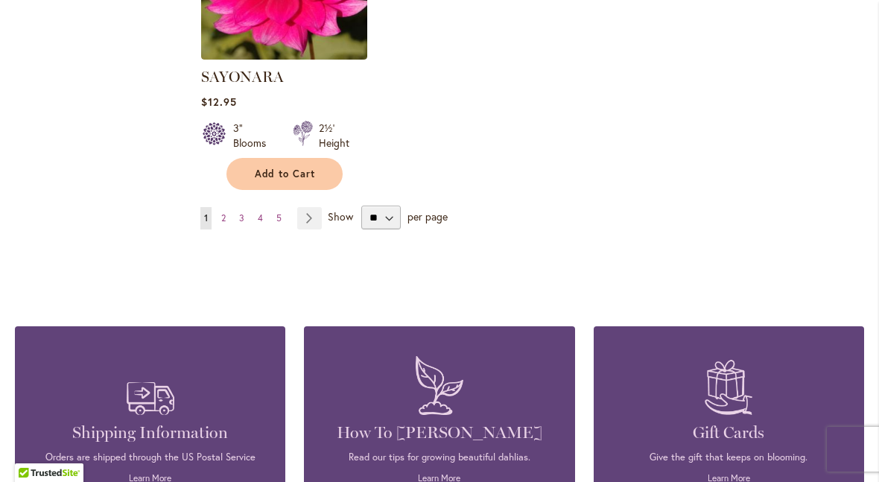
click at [229, 207] on link "Page 2" at bounding box center [223, 218] width 12 height 22
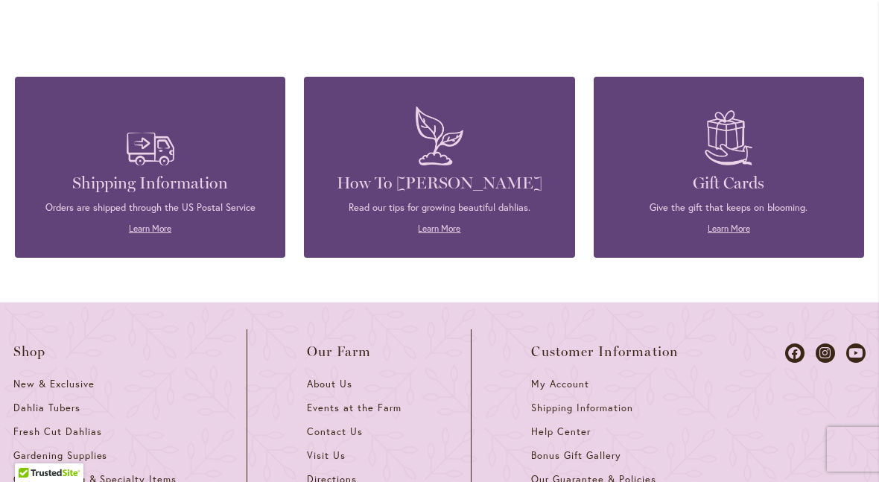
scroll to position [2249, 0]
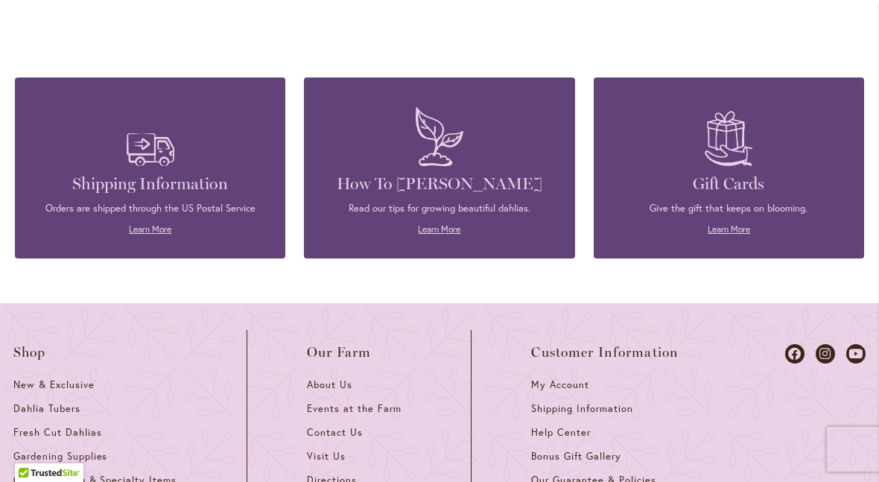
click at [442, 223] on link "Learn More" at bounding box center [439, 228] width 42 height 11
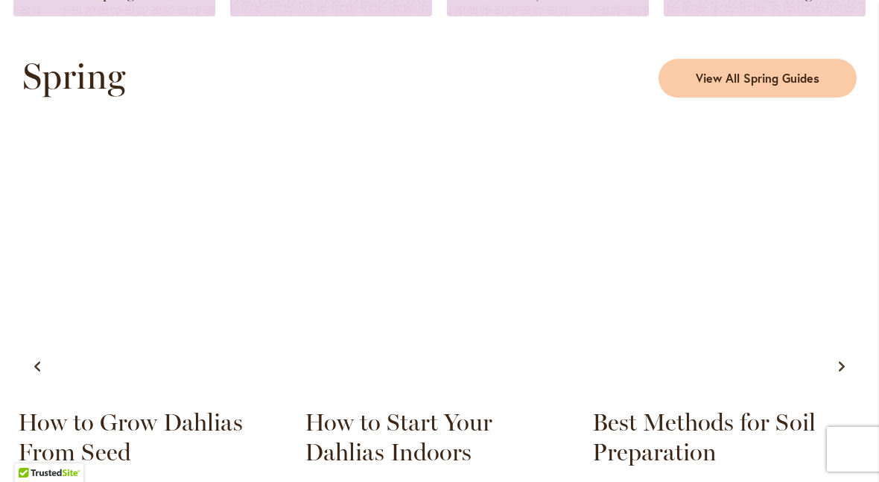
scroll to position [766, 0]
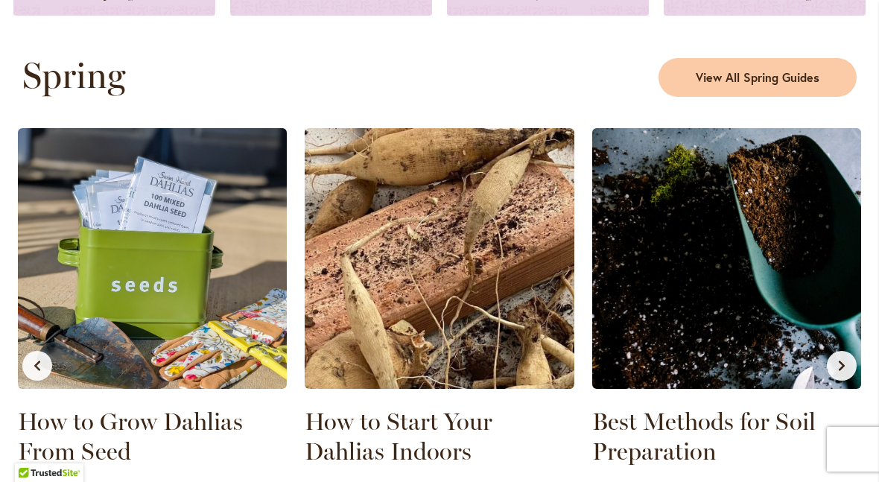
click at [457, 283] on img at bounding box center [439, 258] width 269 height 261
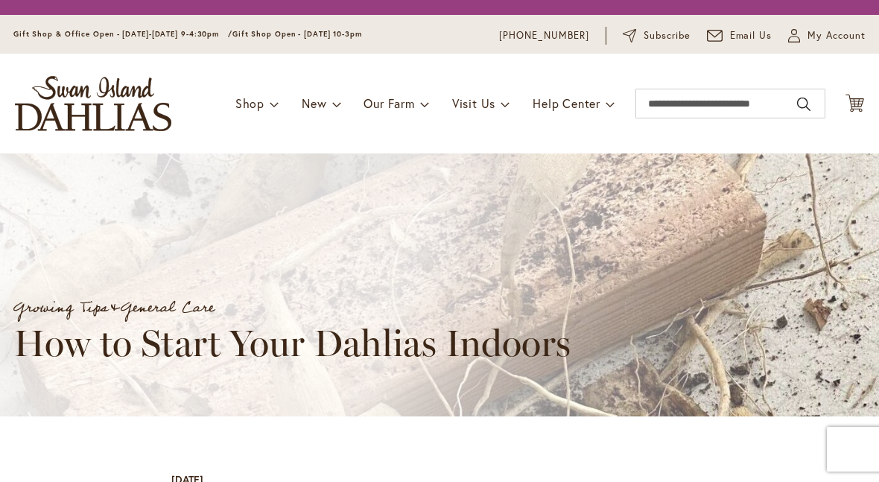
click at [398, 416] on div "Growing Tips & General Care How to Start Your Dahlias Indoors" at bounding box center [453, 284] width 906 height 263
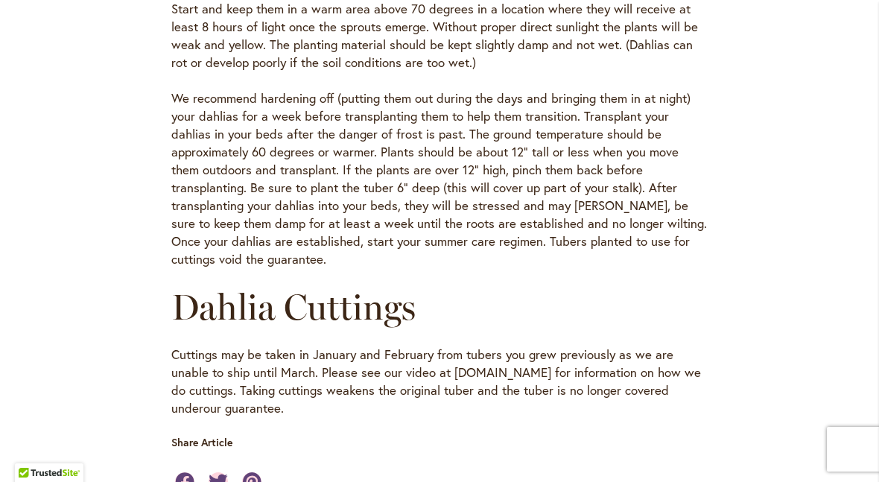
scroll to position [722, 0]
